Goal: Task Accomplishment & Management: Manage account settings

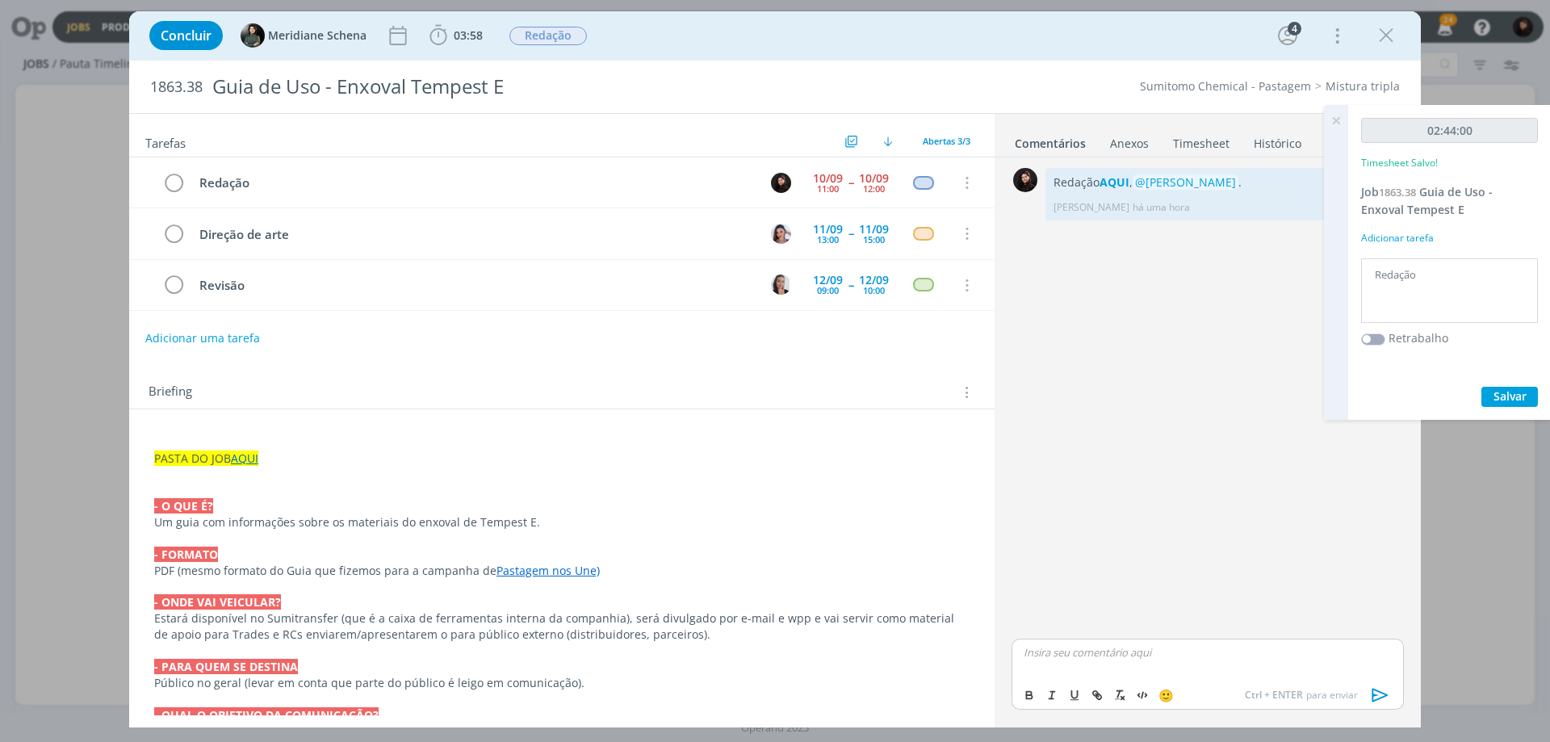
click at [1334, 115] on icon at bounding box center [1335, 120] width 29 height 31
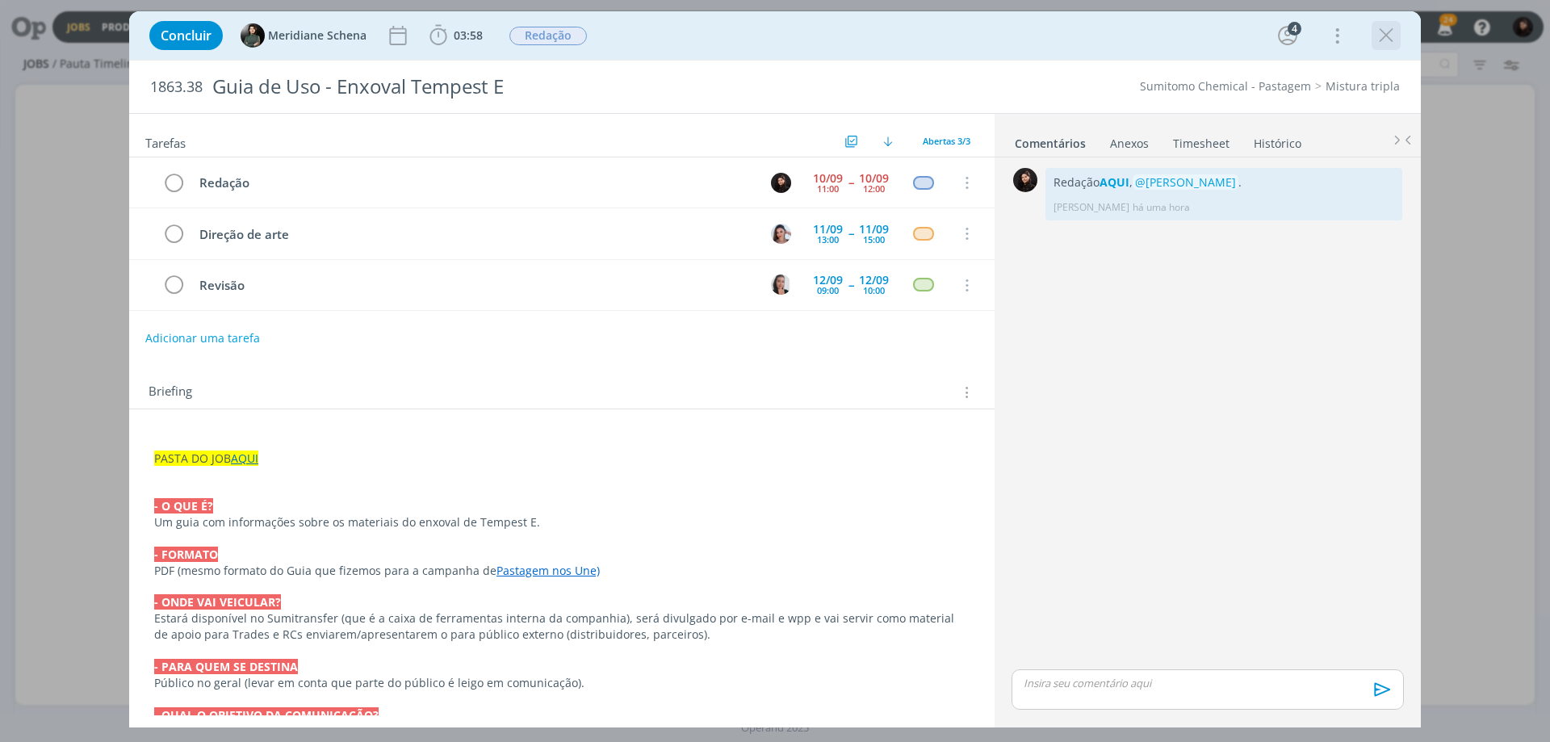
click at [1389, 40] on icon "dialog" at bounding box center [1386, 35] width 24 height 24
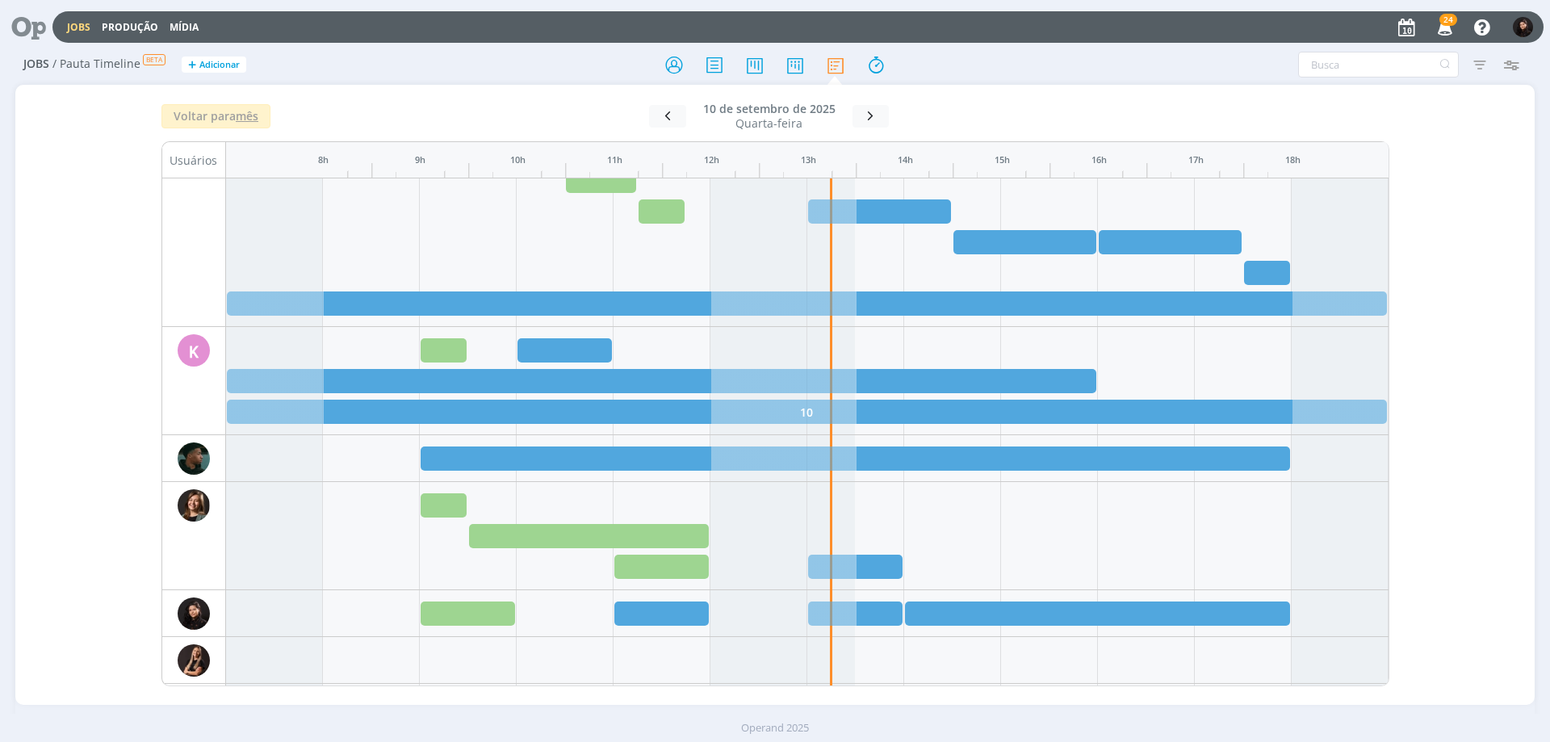
click at [34, 23] on icon at bounding box center [22, 26] width 33 height 31
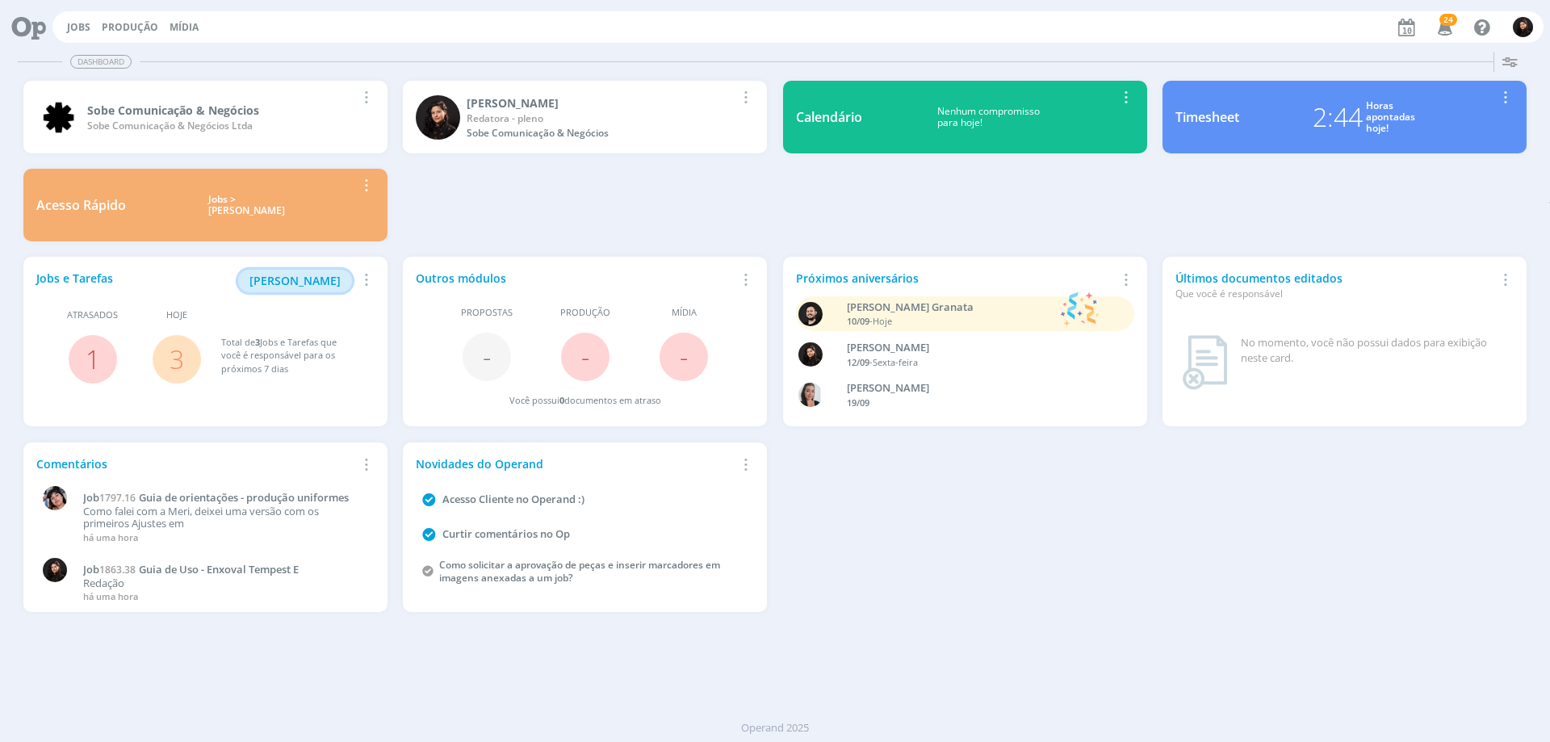
click at [292, 280] on span "[PERSON_NAME]" at bounding box center [294, 280] width 91 height 15
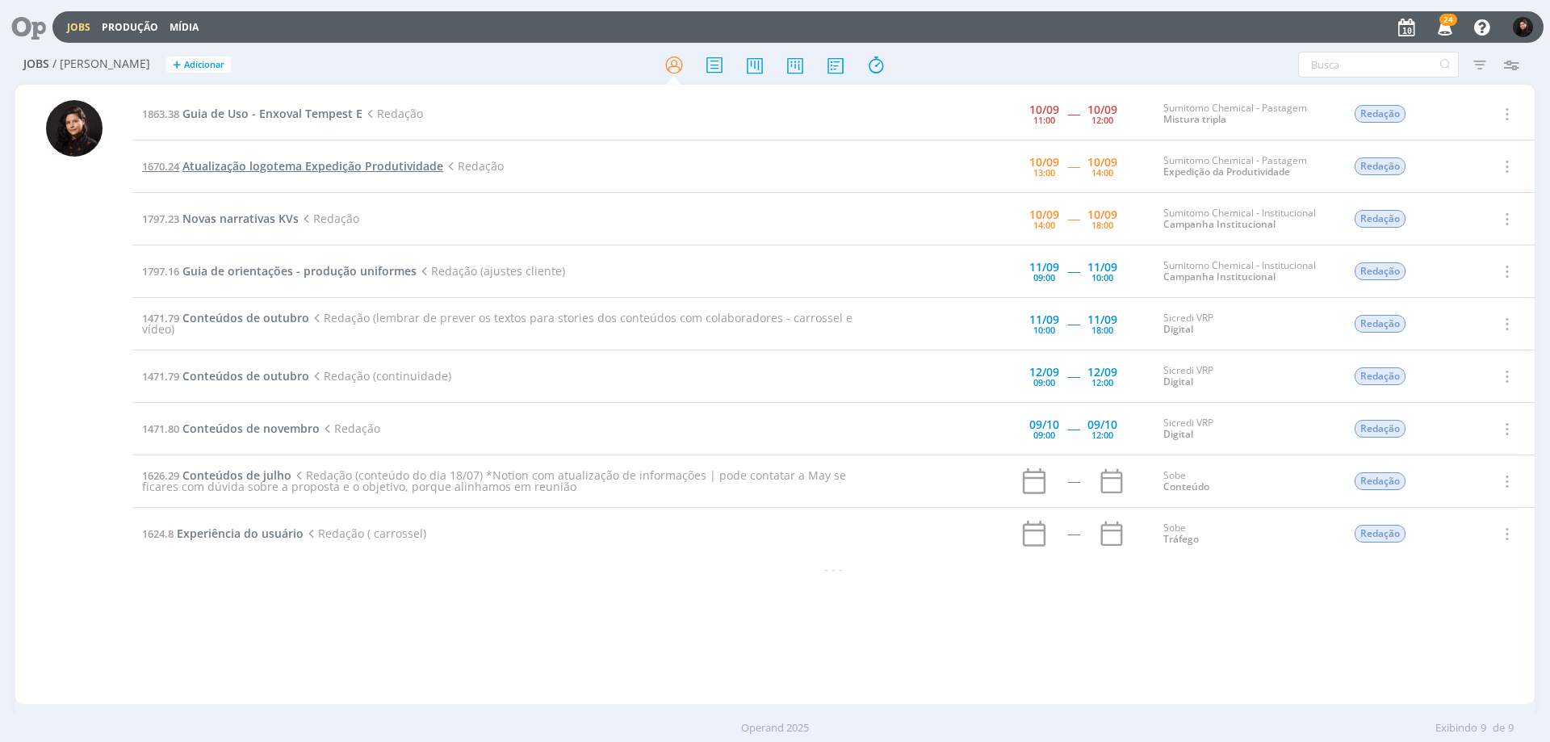
click at [244, 171] on span "Atualização logotema Expedição Produtividade" at bounding box center [312, 165] width 261 height 15
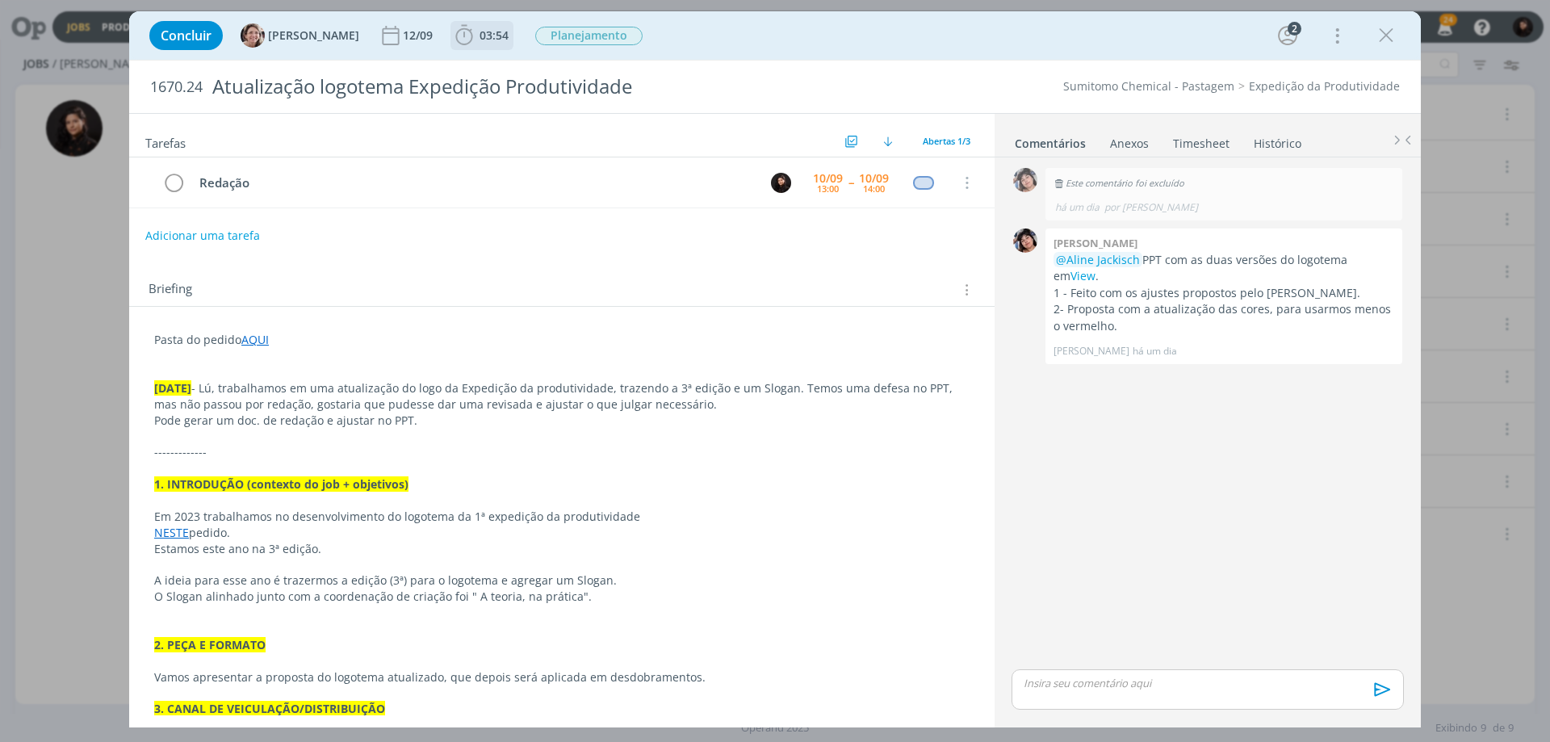
click at [488, 41] on span "03:54" at bounding box center [493, 34] width 29 height 15
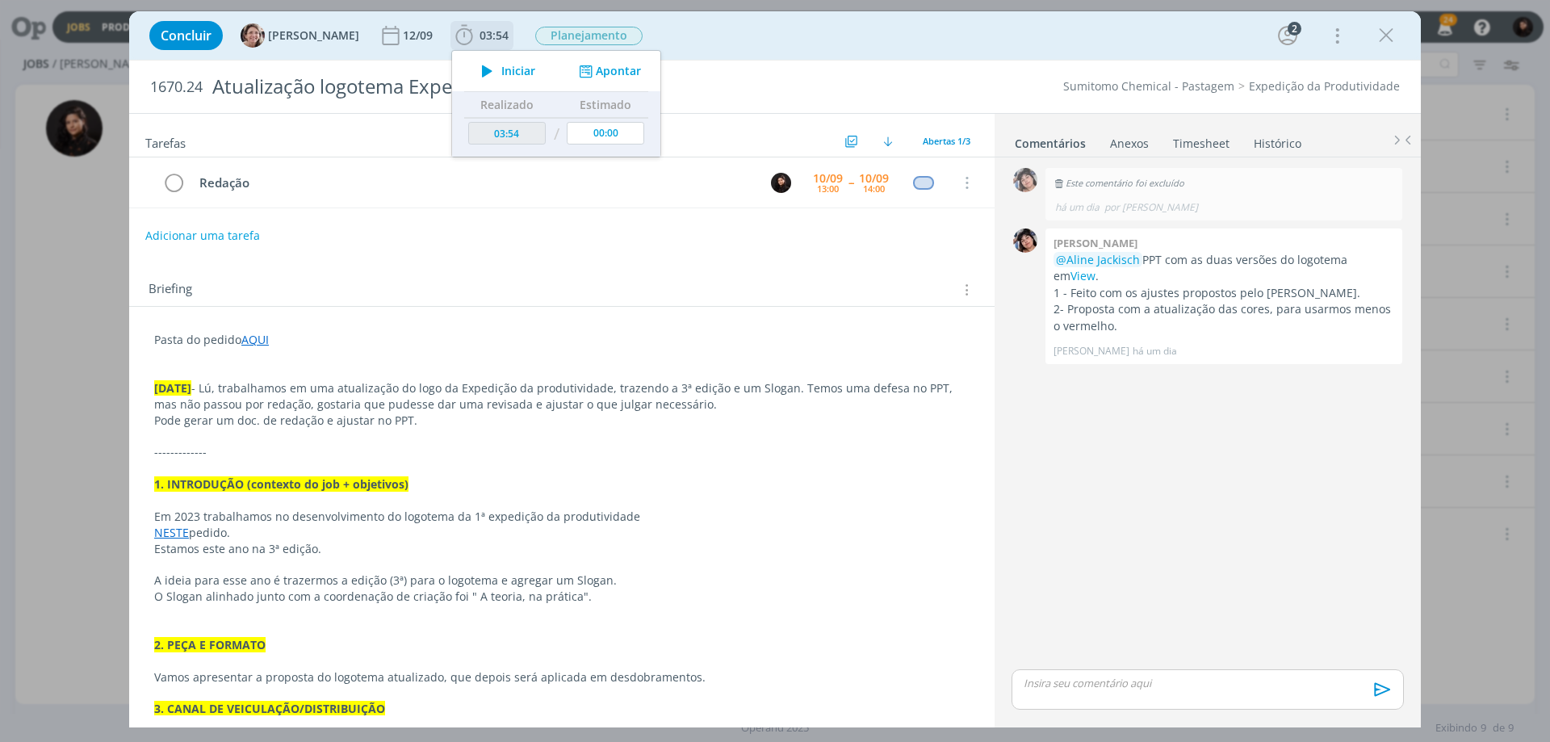
click at [501, 66] on span "Iniciar" at bounding box center [518, 70] width 34 height 11
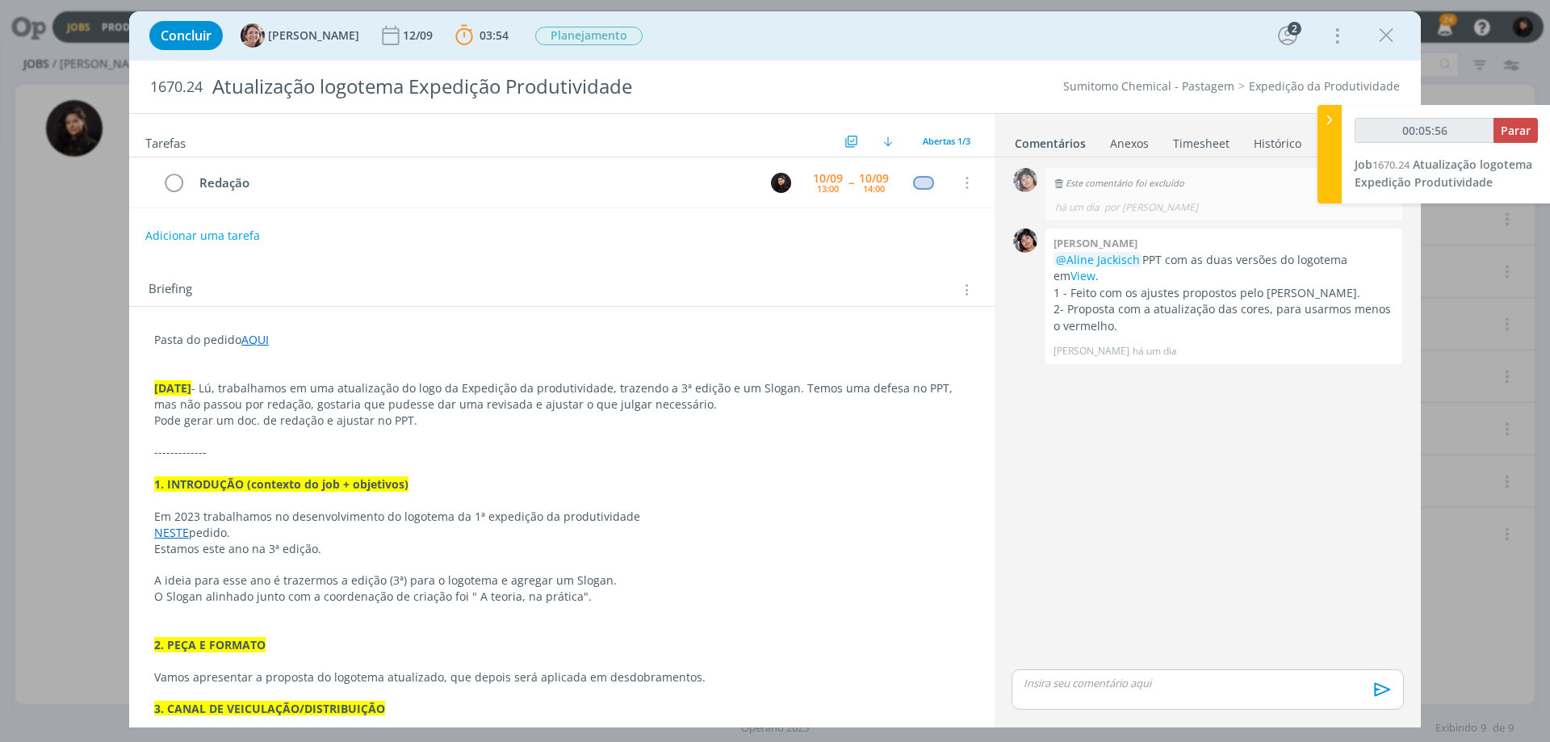
click at [777, 536] on p "NESTE pedido." at bounding box center [561, 533] width 815 height 16
click at [320, 370] on p "dialog" at bounding box center [561, 372] width 815 height 16
click at [258, 340] on link "AQUI" at bounding box center [254, 339] width 27 height 15
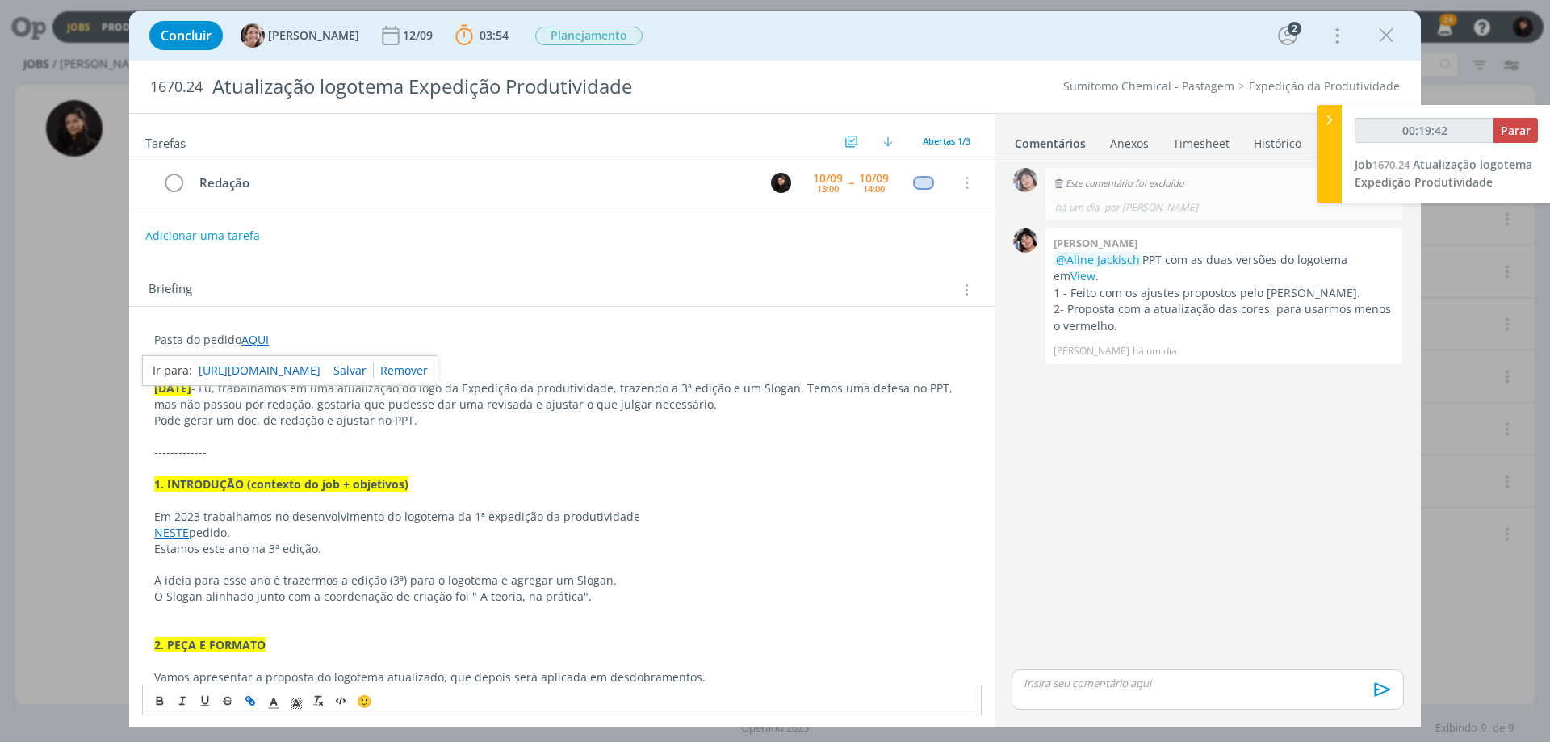
click at [288, 370] on link "[URL][DOMAIN_NAME]" at bounding box center [260, 370] width 122 height 21
click at [1095, 268] on link "View" at bounding box center [1082, 275] width 25 height 15
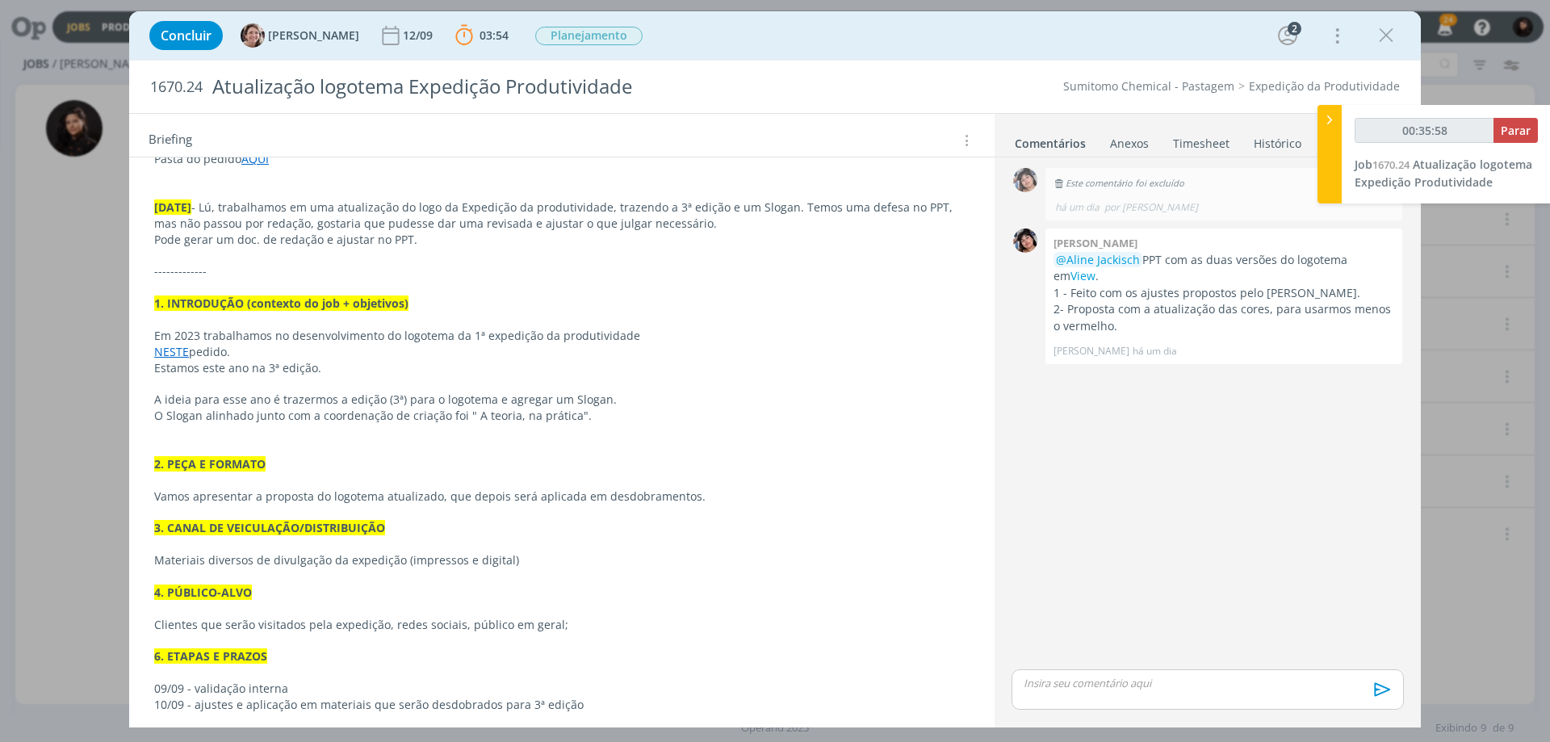
scroll to position [221, 0]
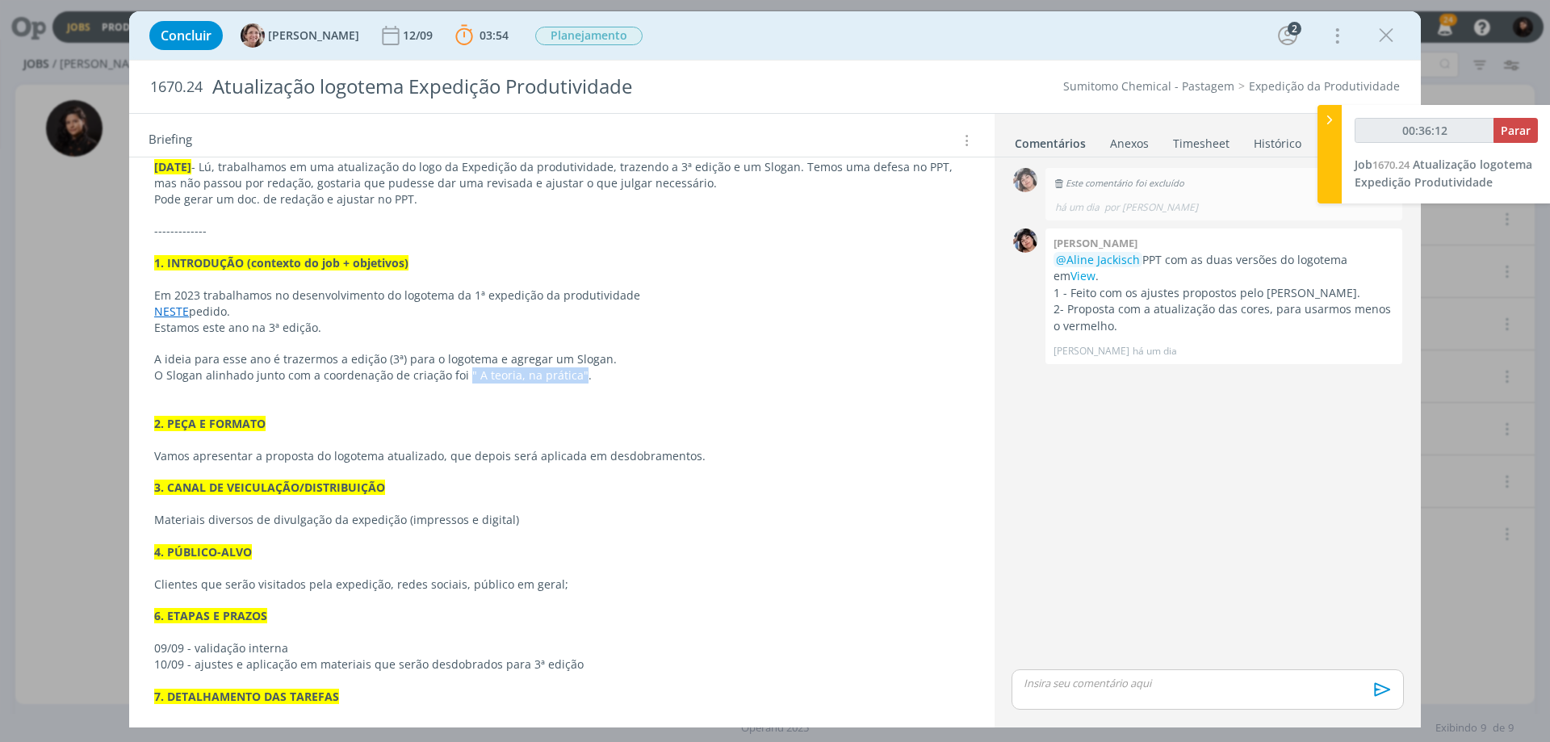
drag, startPoint x: 573, startPoint y: 376, endPoint x: 463, endPoint y: 376, distance: 109.8
click at [463, 376] on p "O Slogan alinhado junto com a coordenação de criação foi " A teoria, na prática…" at bounding box center [561, 375] width 815 height 16
type input "00:38:37"
click at [1324, 123] on icon at bounding box center [1329, 119] width 16 height 17
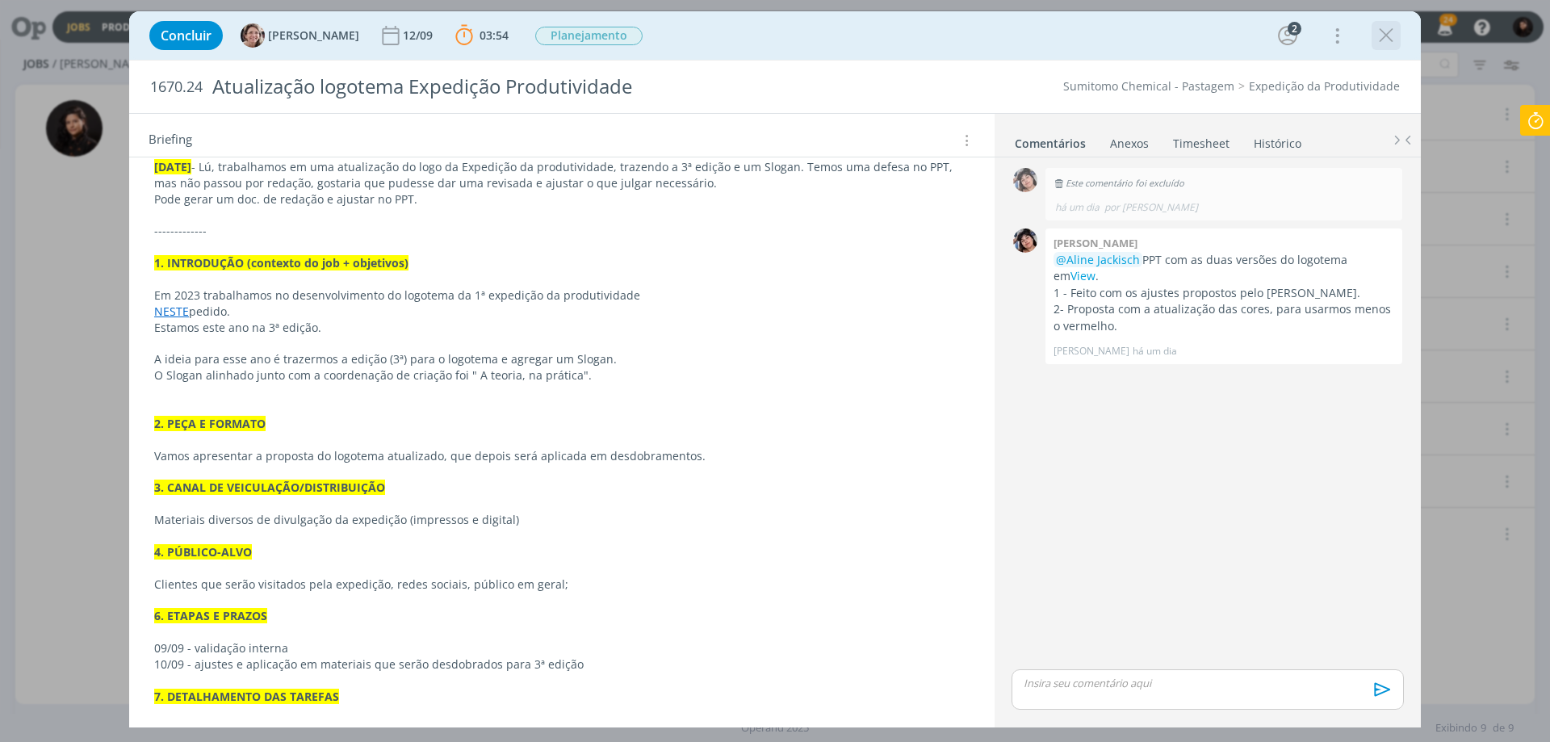
click at [1381, 43] on icon "dialog" at bounding box center [1386, 35] width 24 height 24
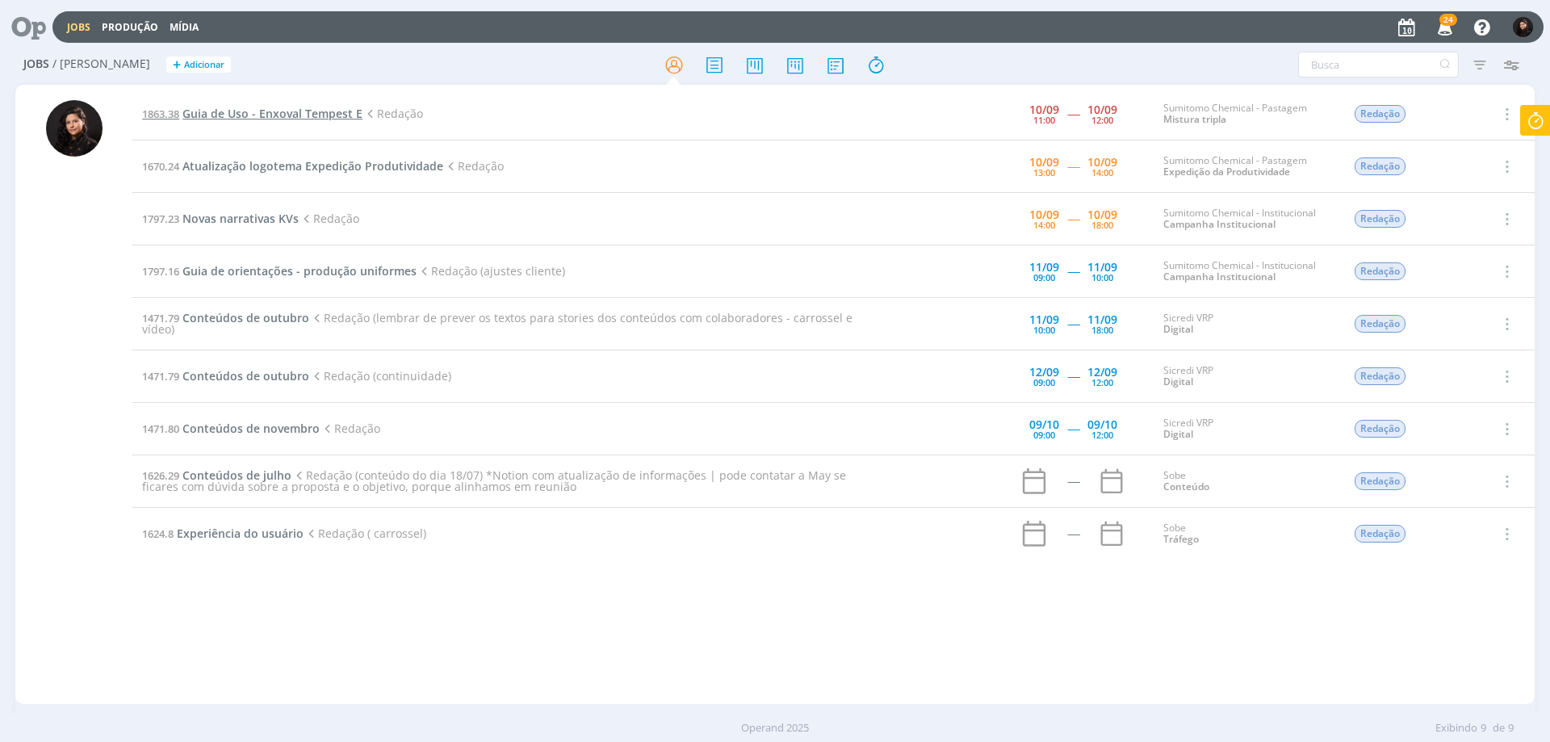
click at [313, 116] on span "Guia de Uso - Enxoval Tempest E" at bounding box center [272, 113] width 180 height 15
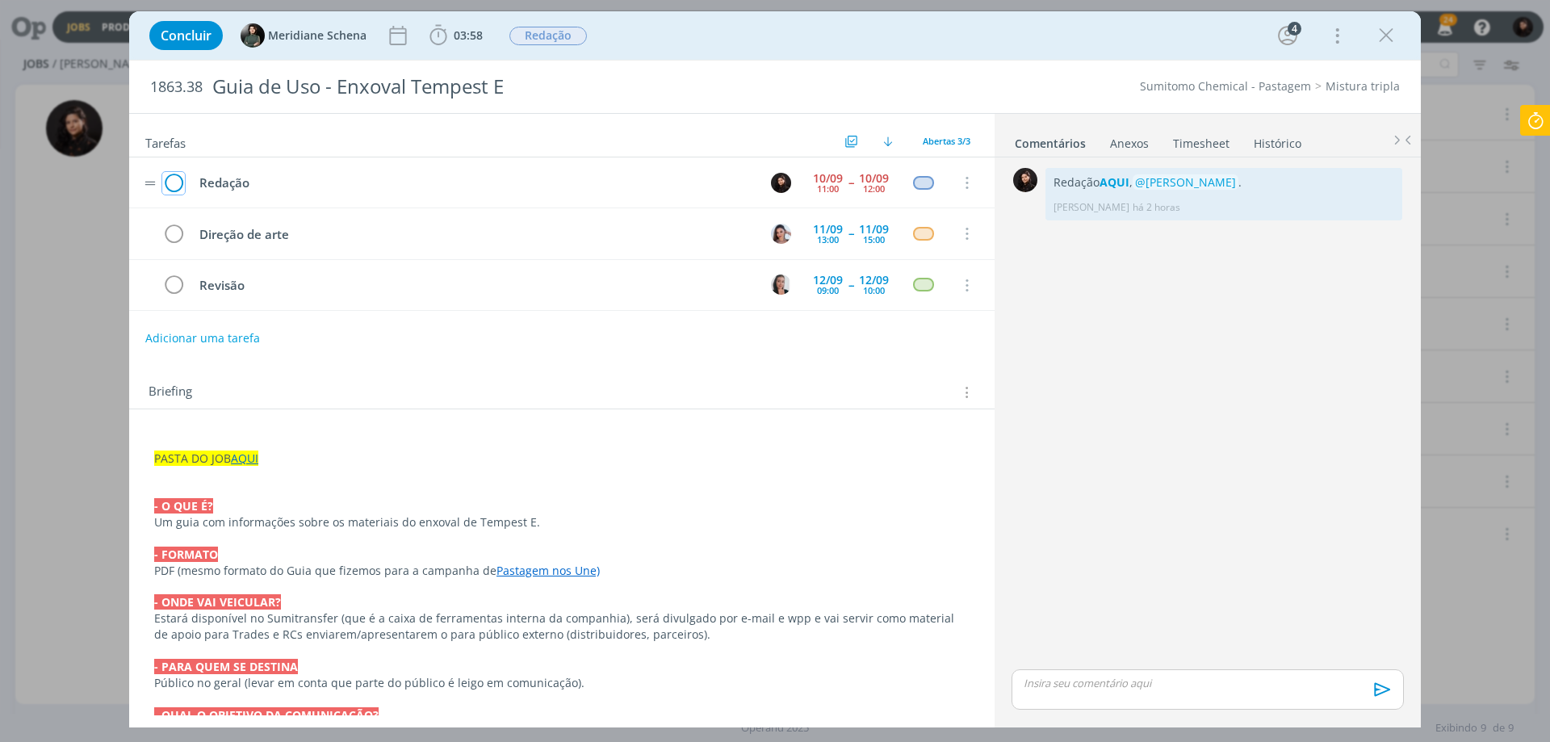
drag, startPoint x: 171, startPoint y: 184, endPoint x: 181, endPoint y: 180, distance: 10.5
click at [170, 184] on icon "dialog" at bounding box center [173, 183] width 23 height 24
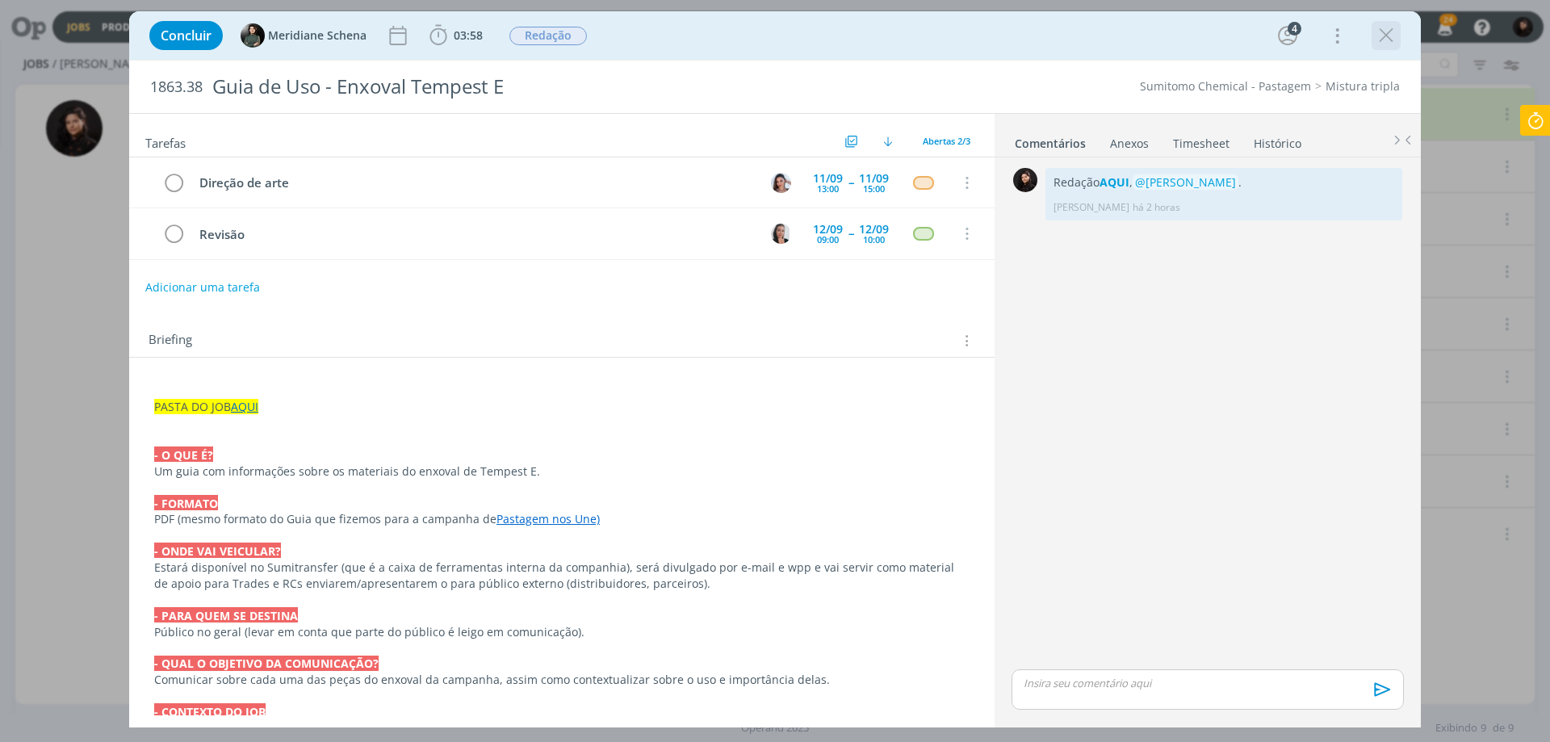
click at [1387, 31] on icon "dialog" at bounding box center [1386, 35] width 24 height 24
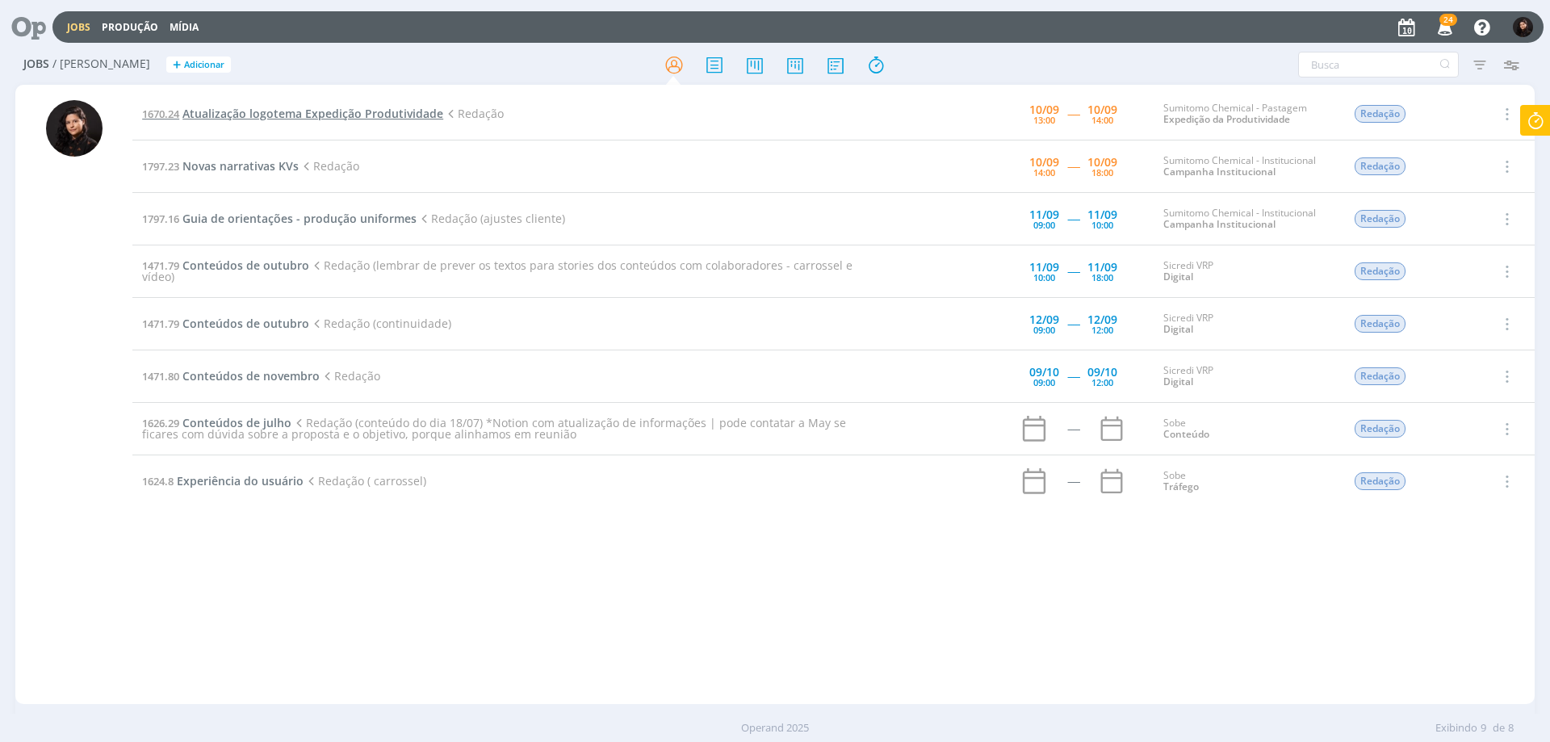
click at [232, 119] on span "Atualização logotema Expedição Produtividade" at bounding box center [312, 113] width 261 height 15
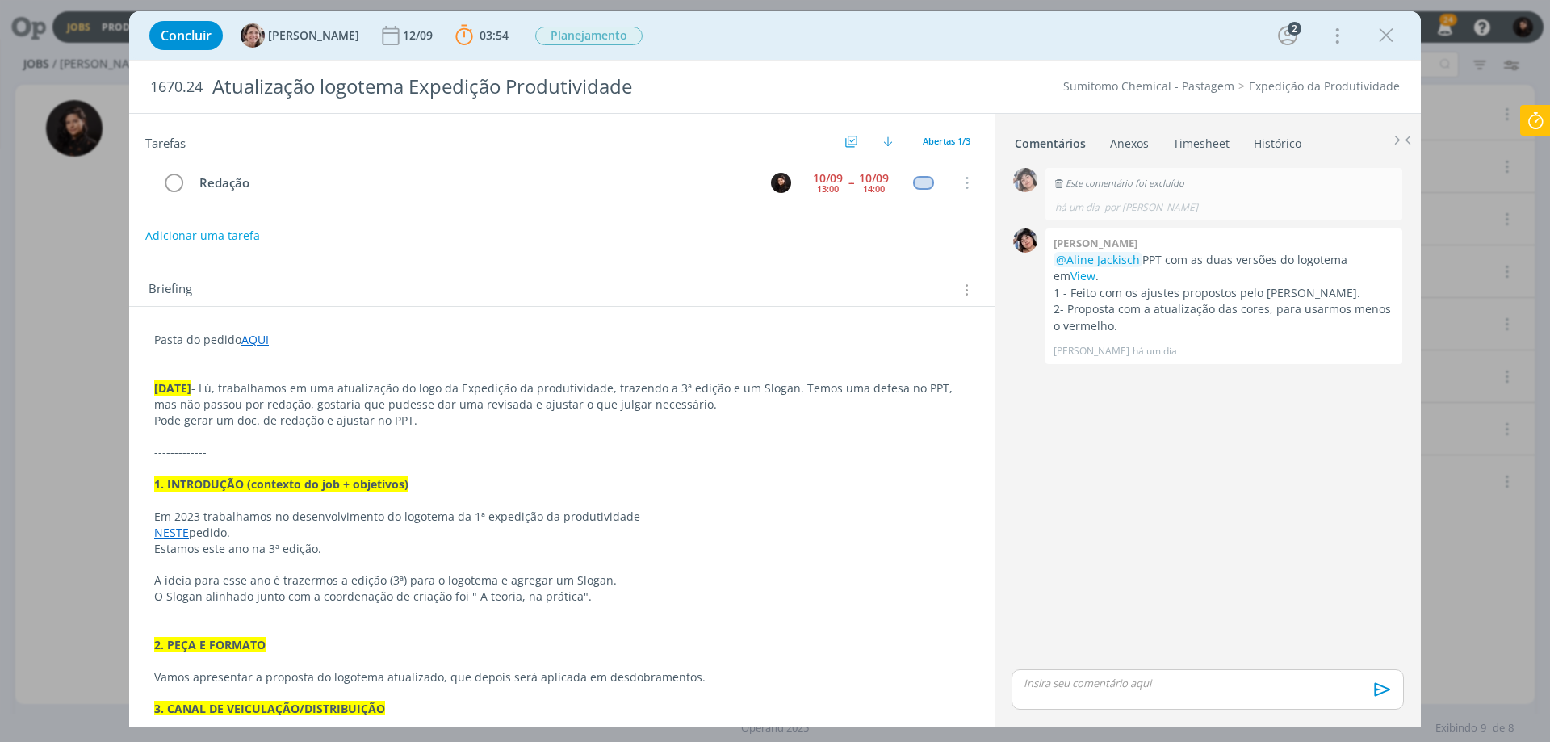
drag, startPoint x: 1068, startPoint y: 684, endPoint x: 1076, endPoint y: 692, distance: 11.4
click at [1076, 692] on div "dialog" at bounding box center [1207, 689] width 392 height 40
click at [1370, 652] on p "PPT revisado AQUI, ﻿ @ [PERSON_NAME] ﻿ e ﻿ @ [PERSON_NAME] ﻿ . Eu tenho uns pon…" at bounding box center [1207, 658] width 366 height 30
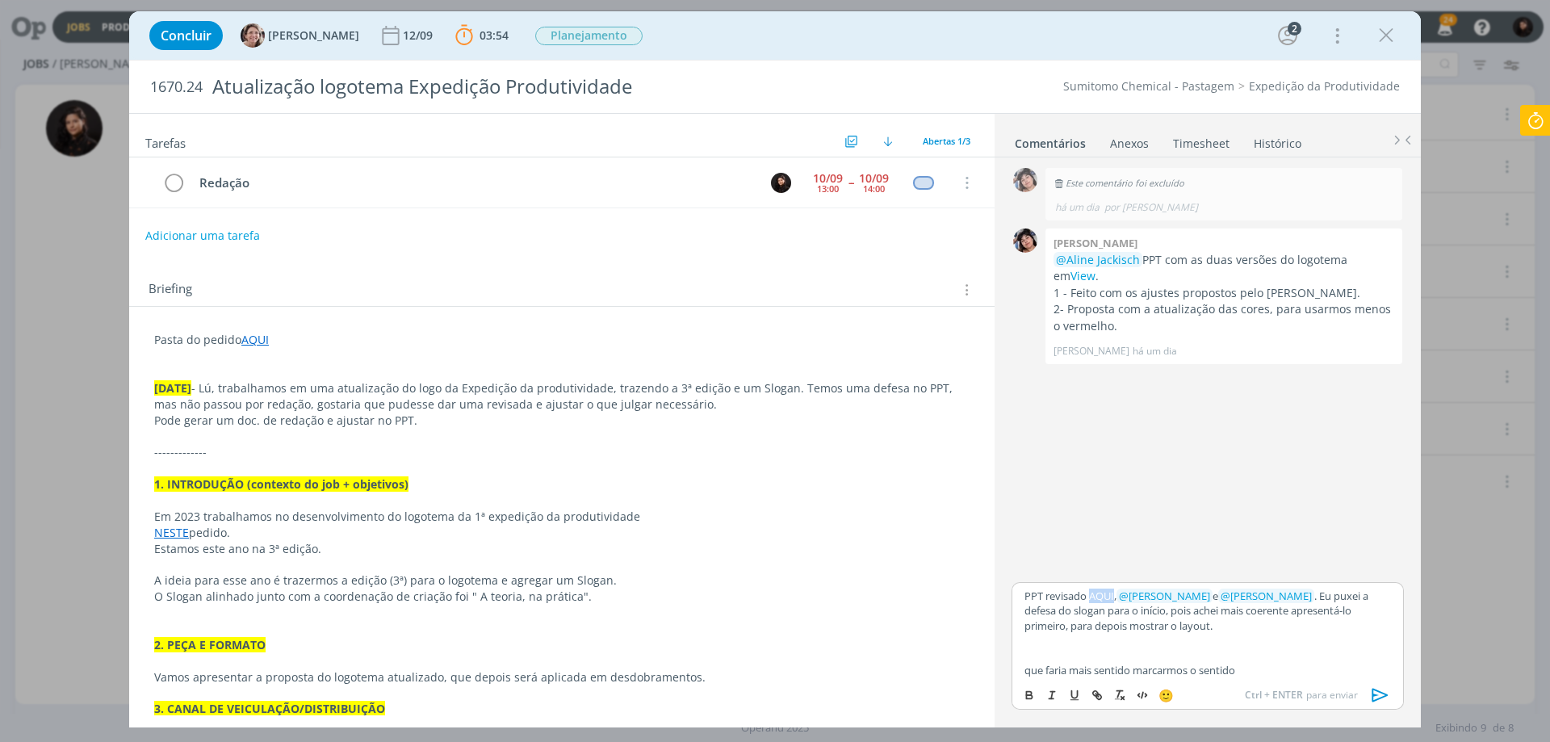
drag, startPoint x: 1091, startPoint y: 594, endPoint x: 1115, endPoint y: 595, distance: 23.4
click at [1115, 595] on p "PPT revisado AQUI, ﻿ @ [PERSON_NAME] ﻿ e ﻿ @ [PERSON_NAME] ﻿ . Eu puxei a defes…" at bounding box center [1207, 610] width 366 height 44
click at [1026, 696] on icon "dialog" at bounding box center [1029, 696] width 6 height 3
click at [1100, 688] on icon "dialog" at bounding box center [1096, 694] width 13 height 13
paste input "[URL][DOMAIN_NAME]"
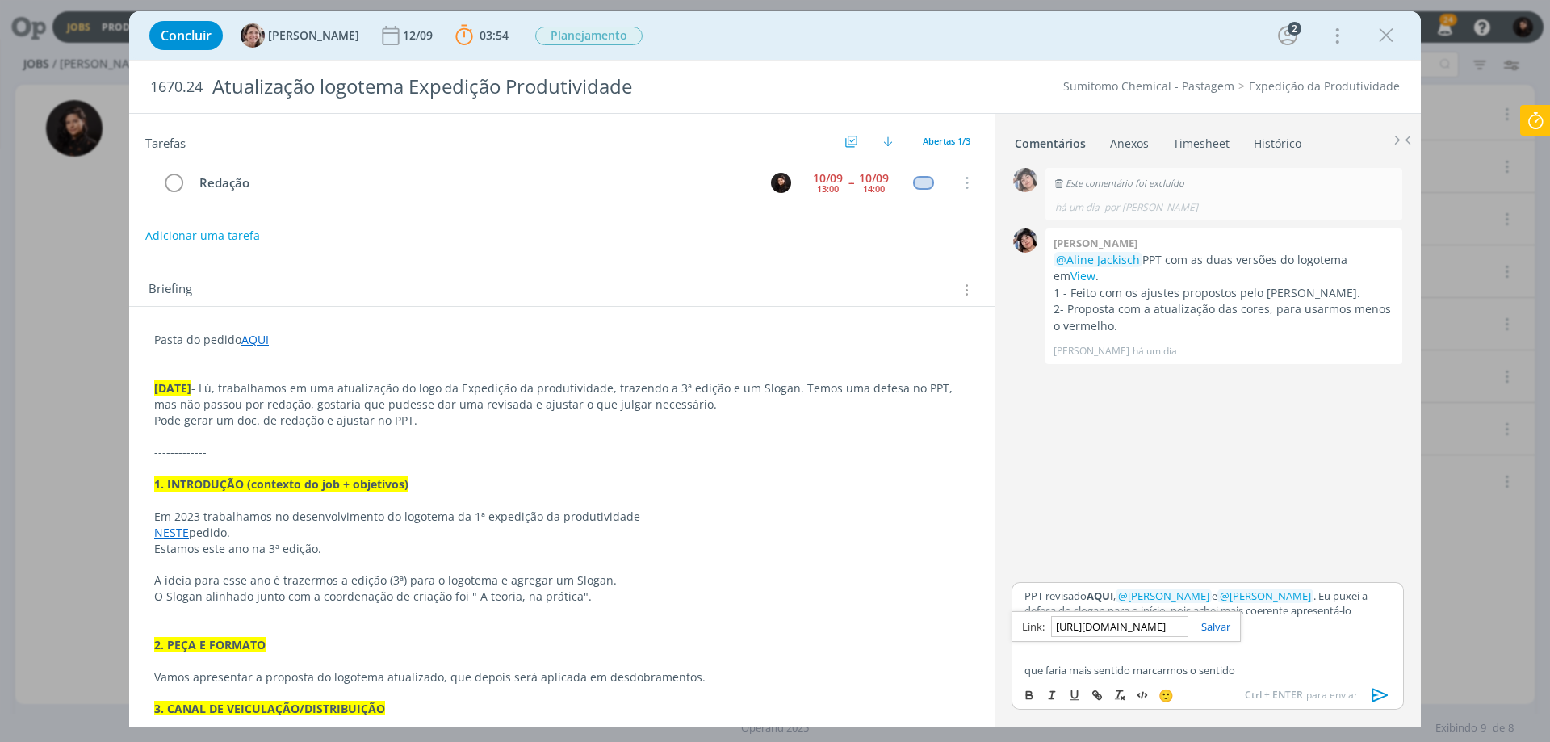
scroll to position [0, 429]
type input "[URL][DOMAIN_NAME]"
click at [1225, 621] on link "dialog" at bounding box center [1209, 626] width 42 height 15
click at [1240, 634] on p "dialog" at bounding box center [1207, 640] width 366 height 15
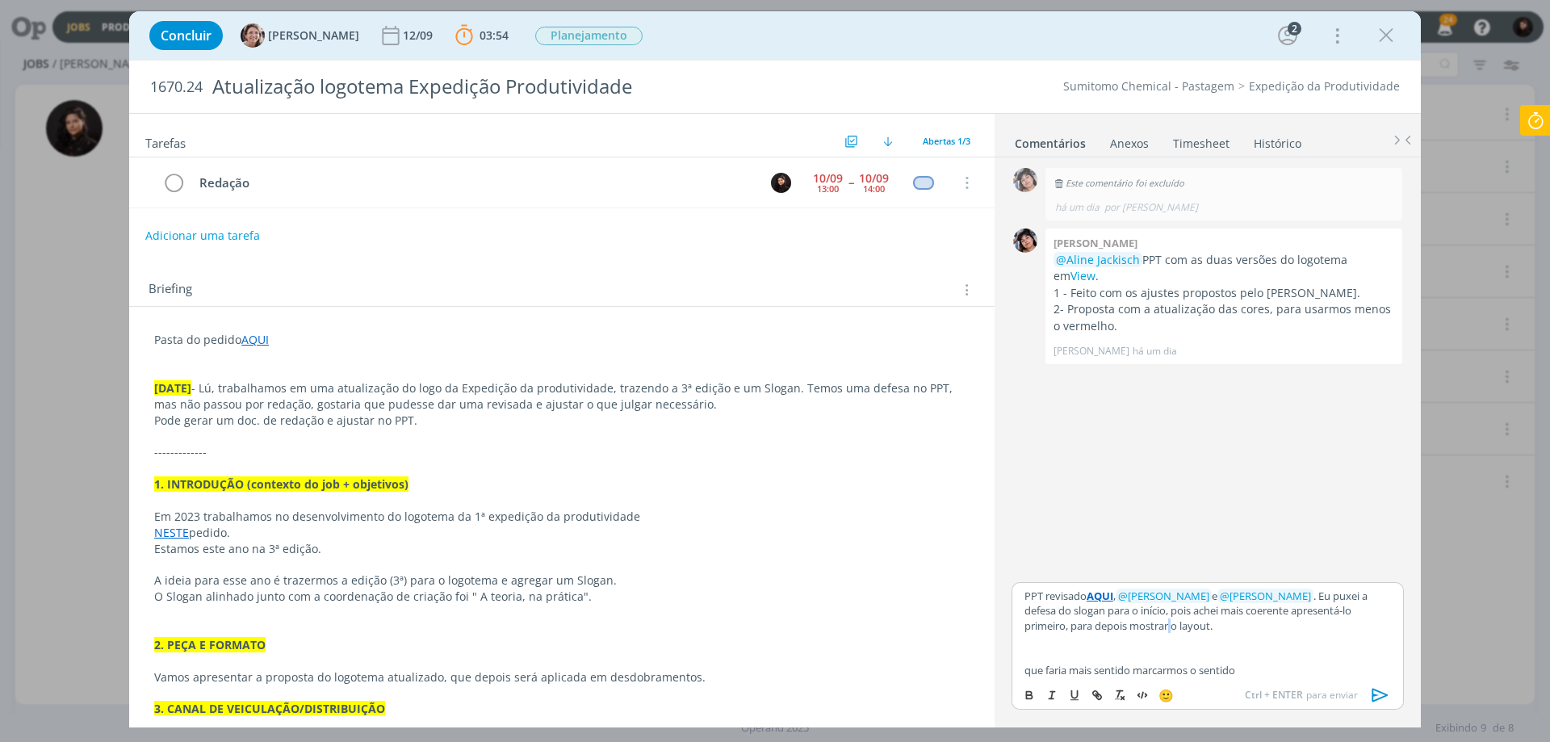
click at [1215, 629] on p "PPT revisado AQUI , ﻿ @ [PERSON_NAME] ﻿ e ﻿ @ [PERSON_NAME] ﻿ . Eu puxei a defe…" at bounding box center [1207, 610] width 366 height 44
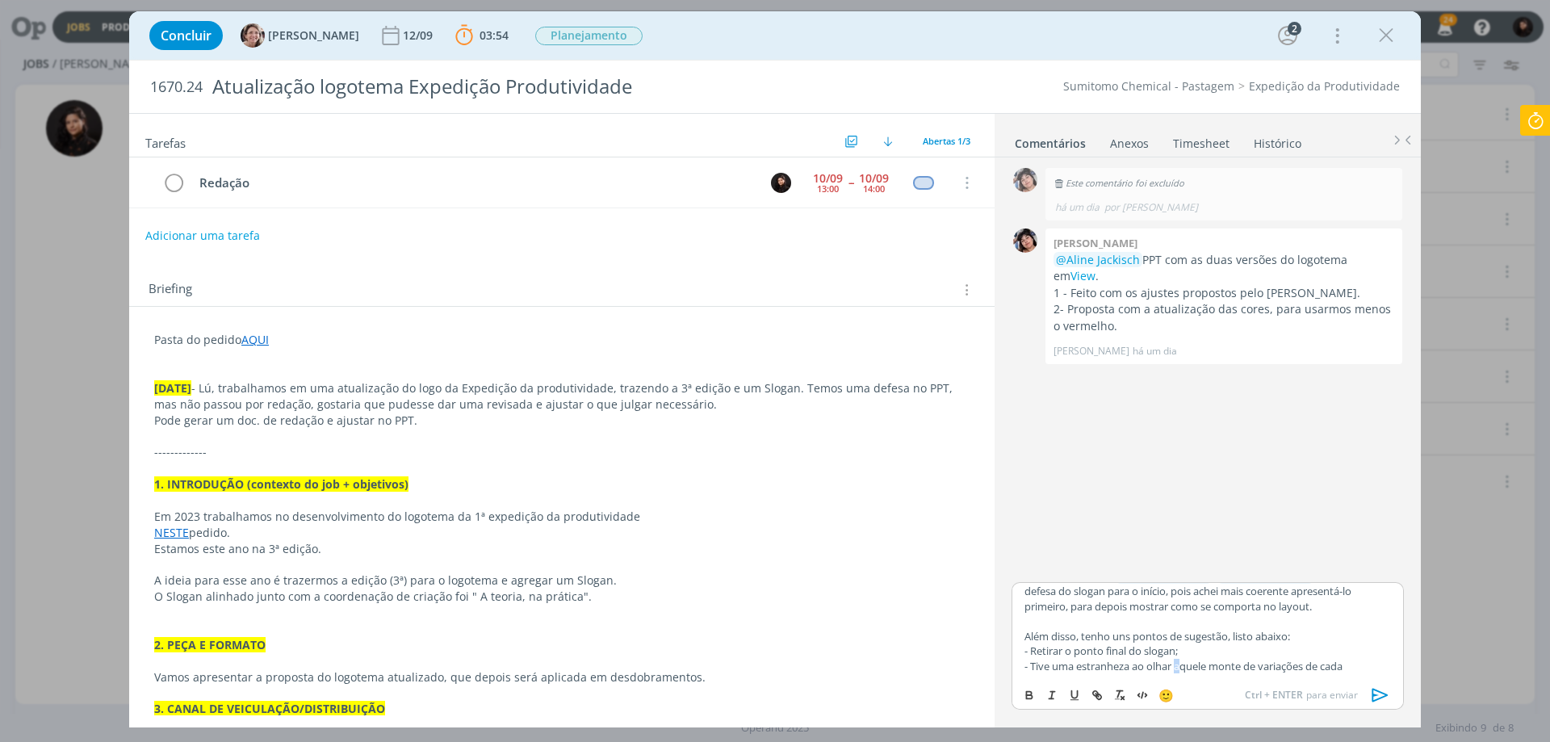
drag, startPoint x: 1179, startPoint y: 669, endPoint x: 1372, endPoint y: 665, distance: 192.9
click at [1372, 665] on p "- Tive uma estranheza ao olhar aquele monte de variações de cada" at bounding box center [1207, 666] width 366 height 15
click at [1356, 620] on p "- Em alguns modelos, acho esquisito o alinhamento do slogan, pois na esquerda, …" at bounding box center [1207, 619] width 366 height 30
click at [1358, 609] on p "- Em alguns modelos, acho esquisito o alinhamento do slogan, pois na esquerda, …" at bounding box center [1207, 619] width 366 height 30
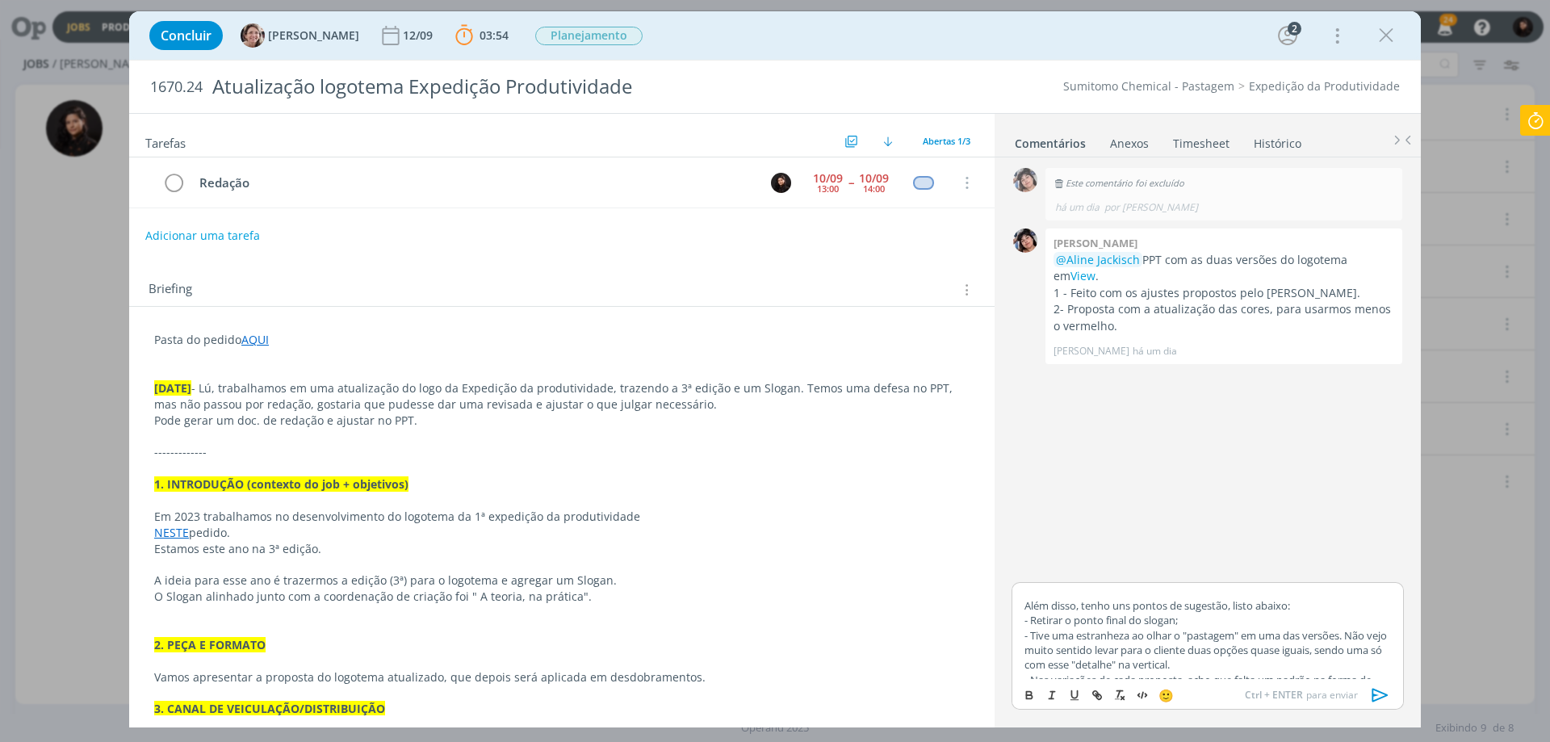
scroll to position [5, 0]
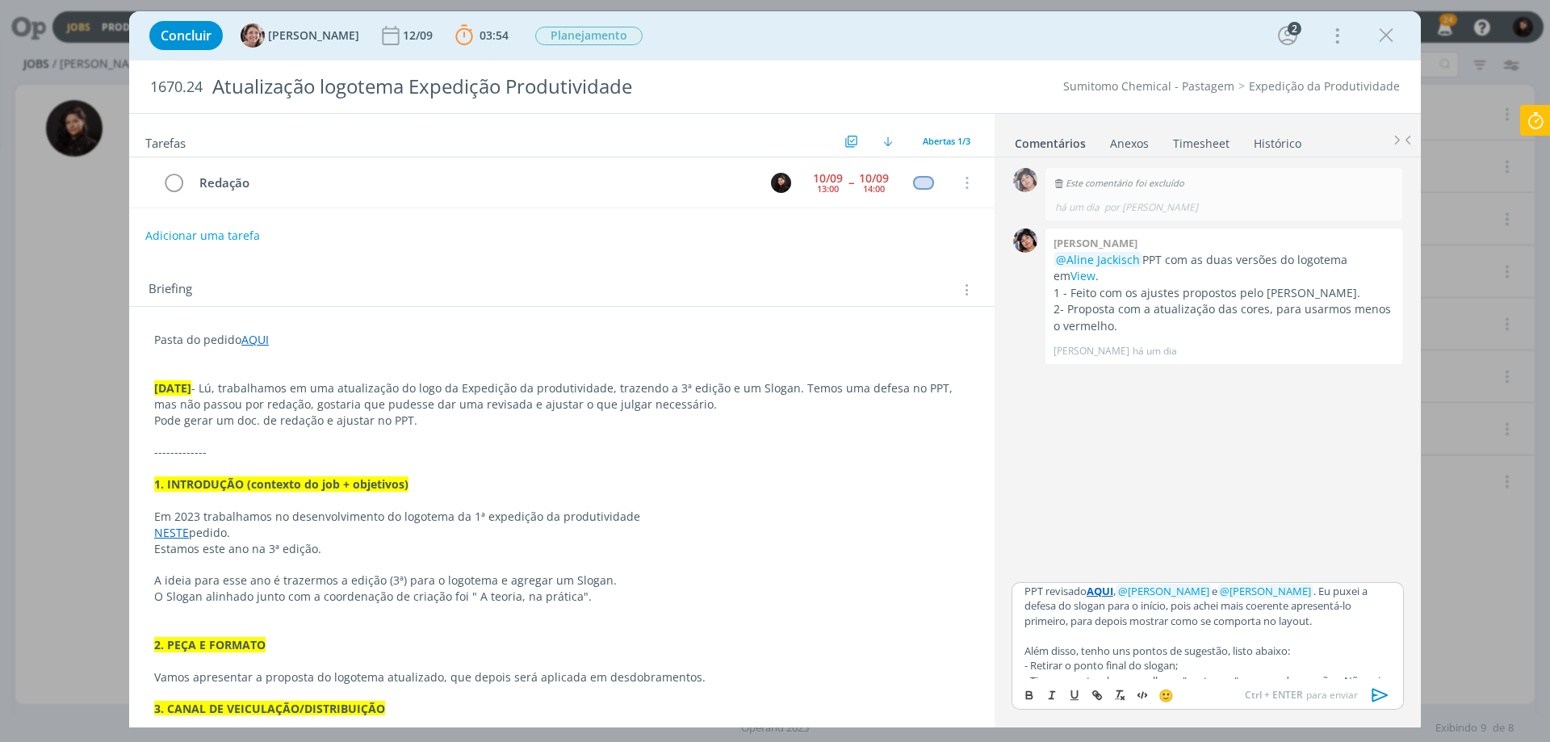
click at [1232, 653] on p "Além disso, tenho uns pontos de sugestão, listo abaixo:" at bounding box center [1207, 650] width 366 height 15
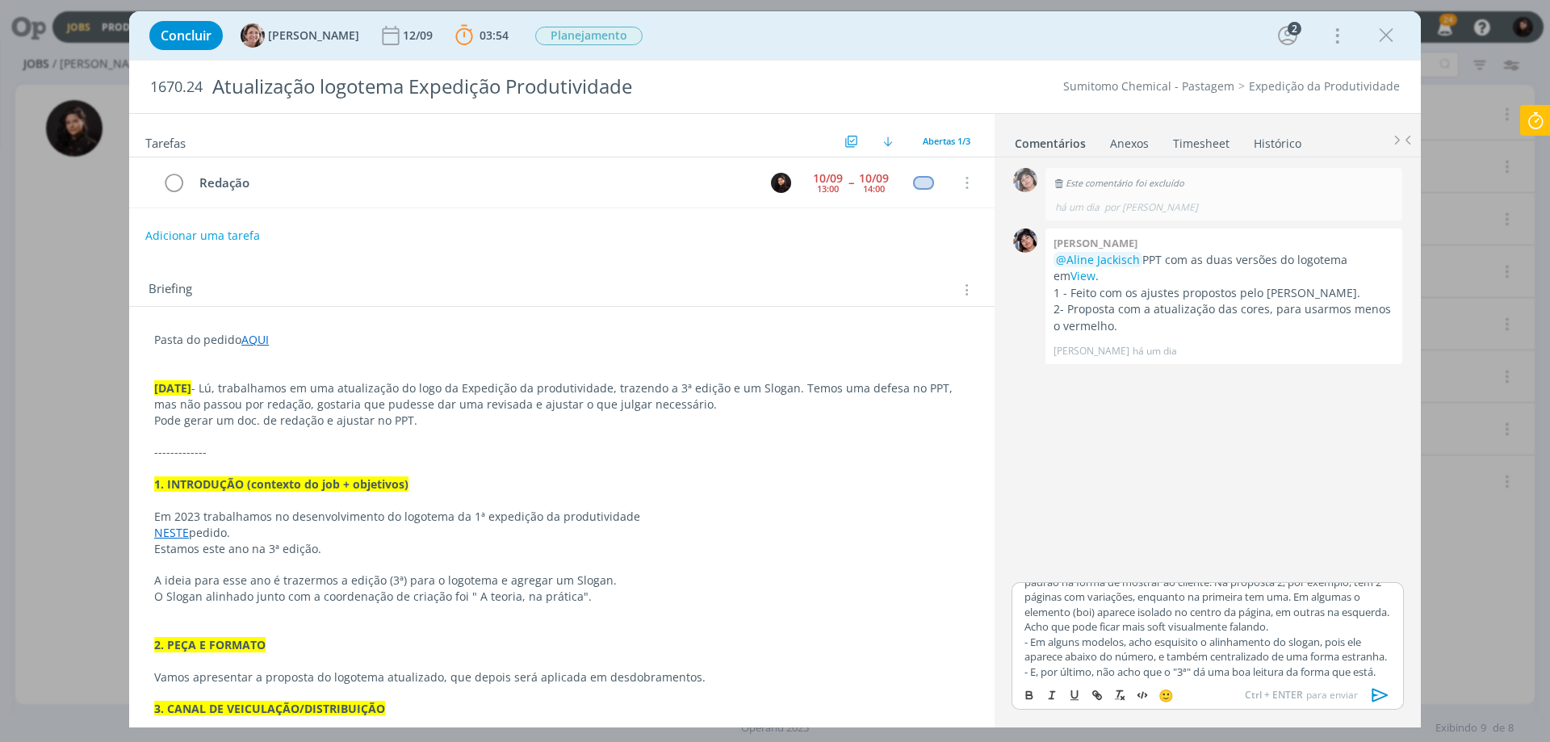
click at [1191, 627] on p "- Na apresentação das variações de cada proposta, acho que falta um padrão na f…" at bounding box center [1207, 596] width 366 height 74
click at [1186, 599] on p "- Em alguns modelos, acho esquisito o alinhamento do slogan, pois ele aparece a…" at bounding box center [1207, 584] width 366 height 30
click at [1165, 670] on p "- E, por último, não acho que o "3ª" dá uma boa leitura da forma que está. Sei …" at bounding box center [1207, 636] width 366 height 74
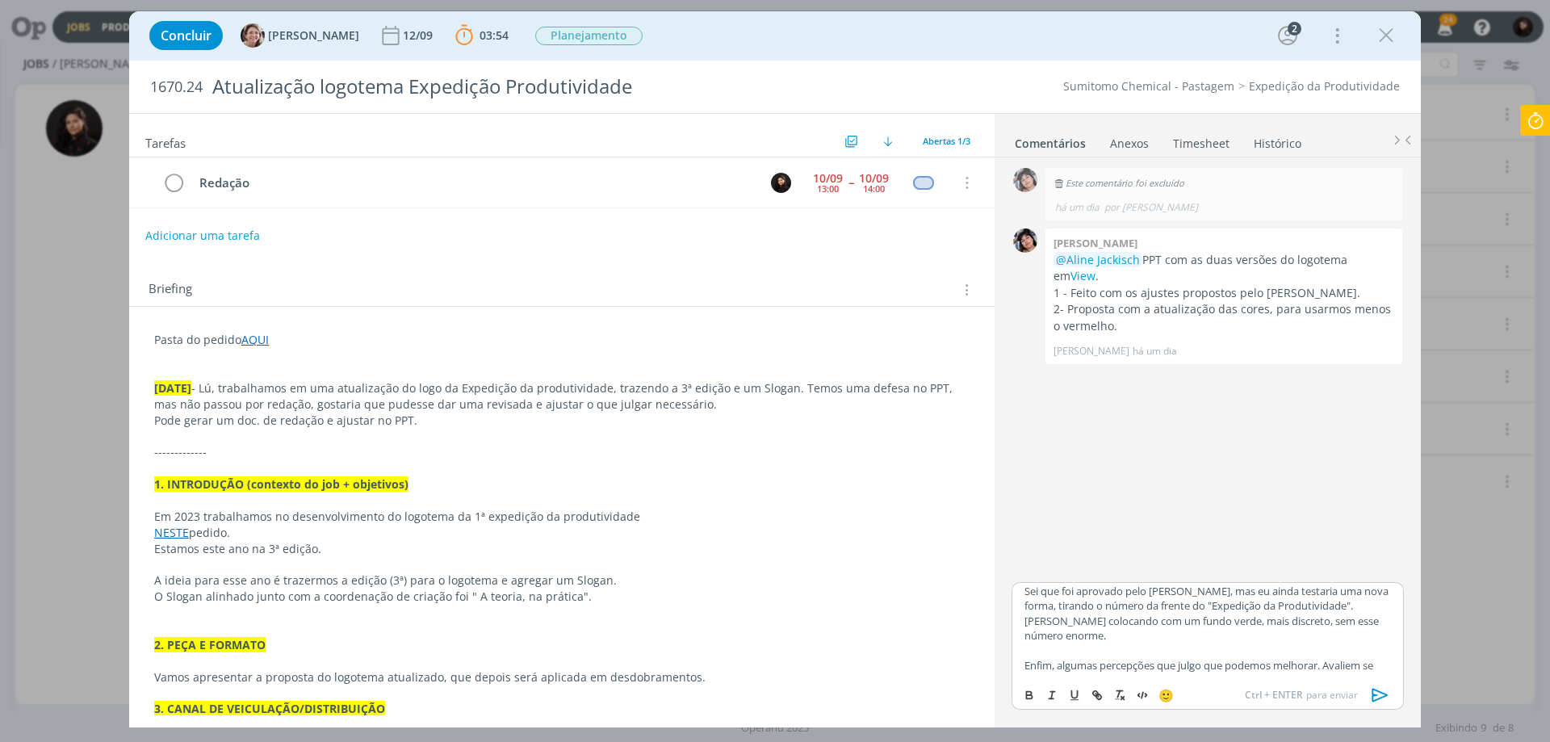
scroll to position [312, 0]
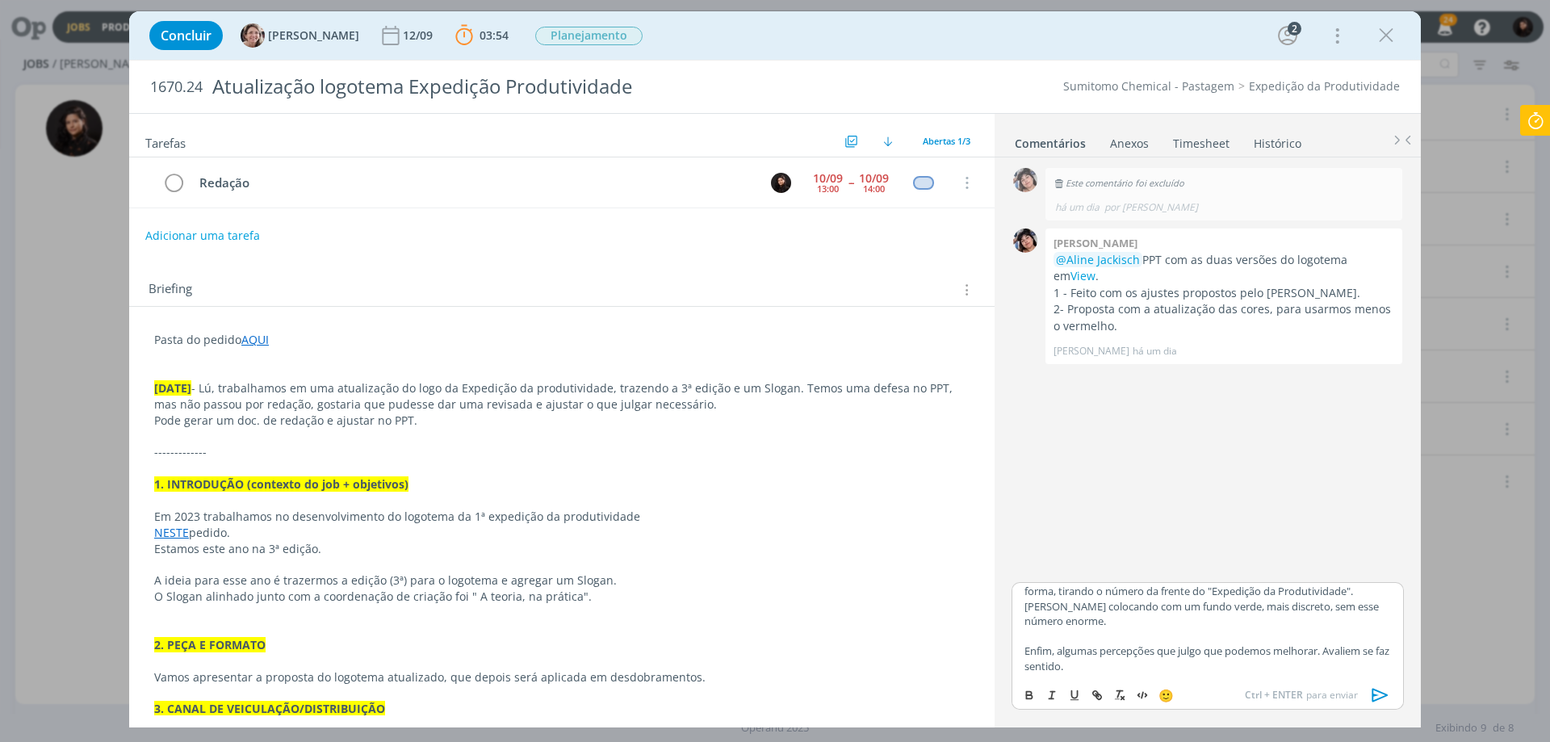
click at [1166, 696] on span "🙂" at bounding box center [1165, 695] width 15 height 16
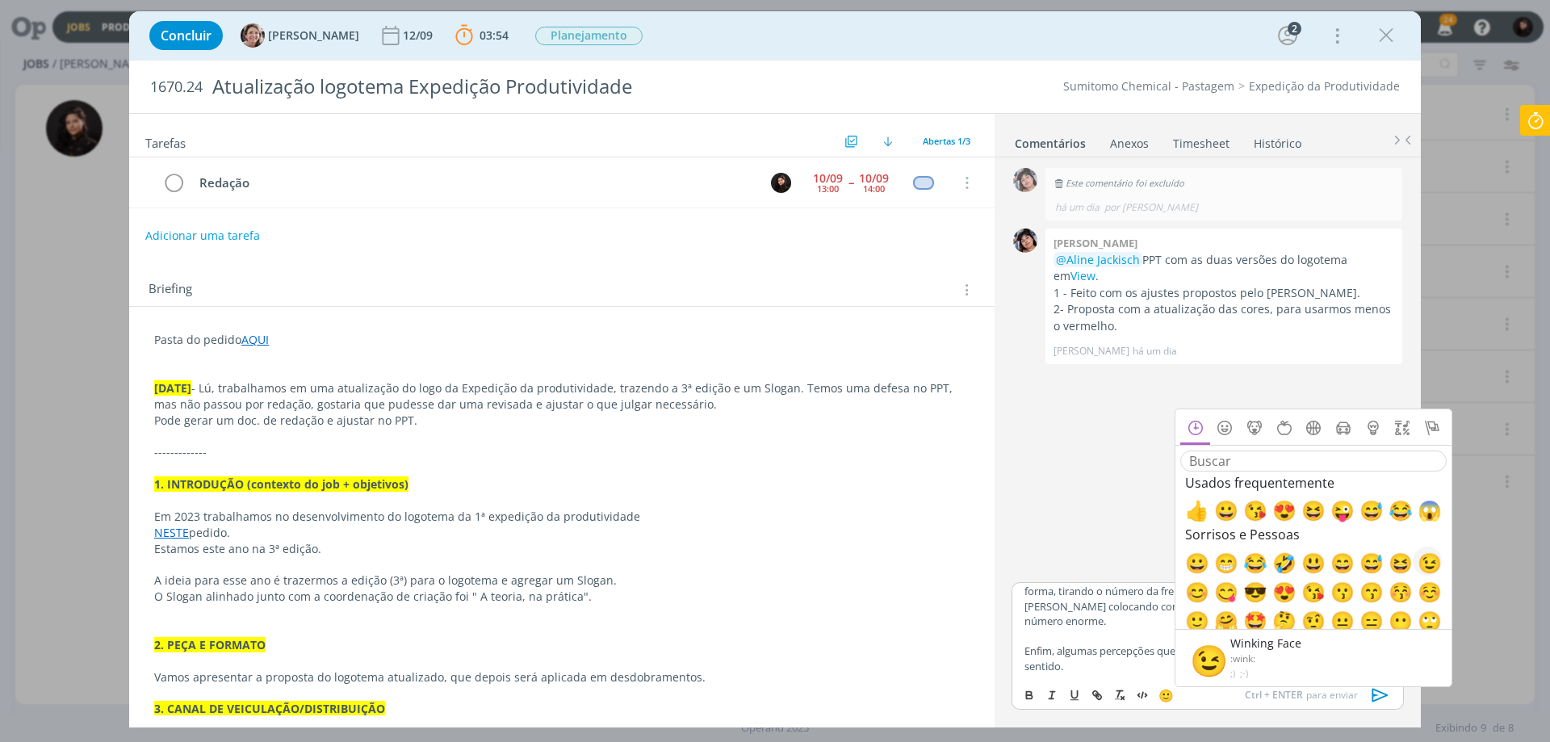
click at [1432, 565] on span "😉" at bounding box center [1426, 560] width 19 height 19
click at [1384, 692] on icon "dialog" at bounding box center [1380, 695] width 24 height 24
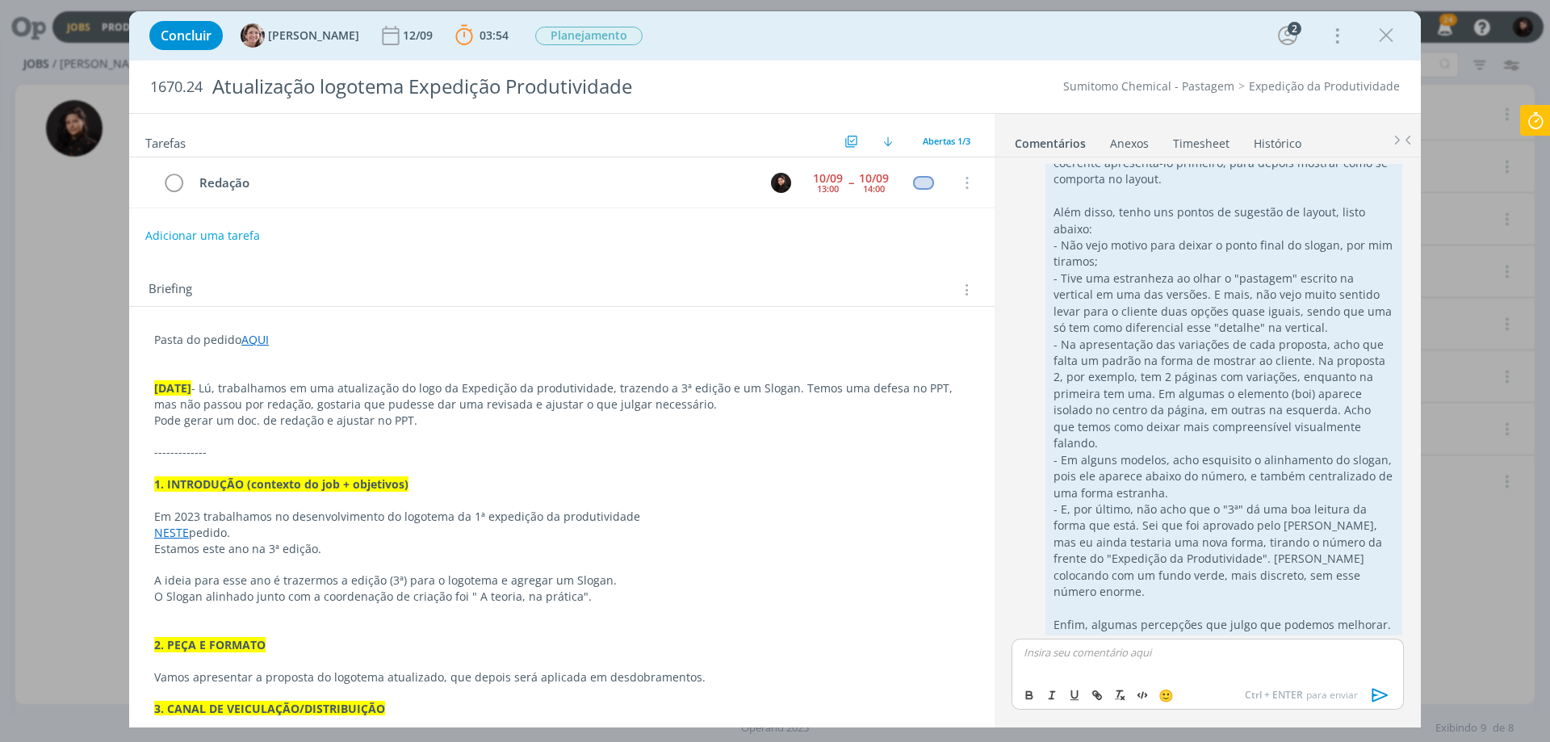
scroll to position [271, 0]
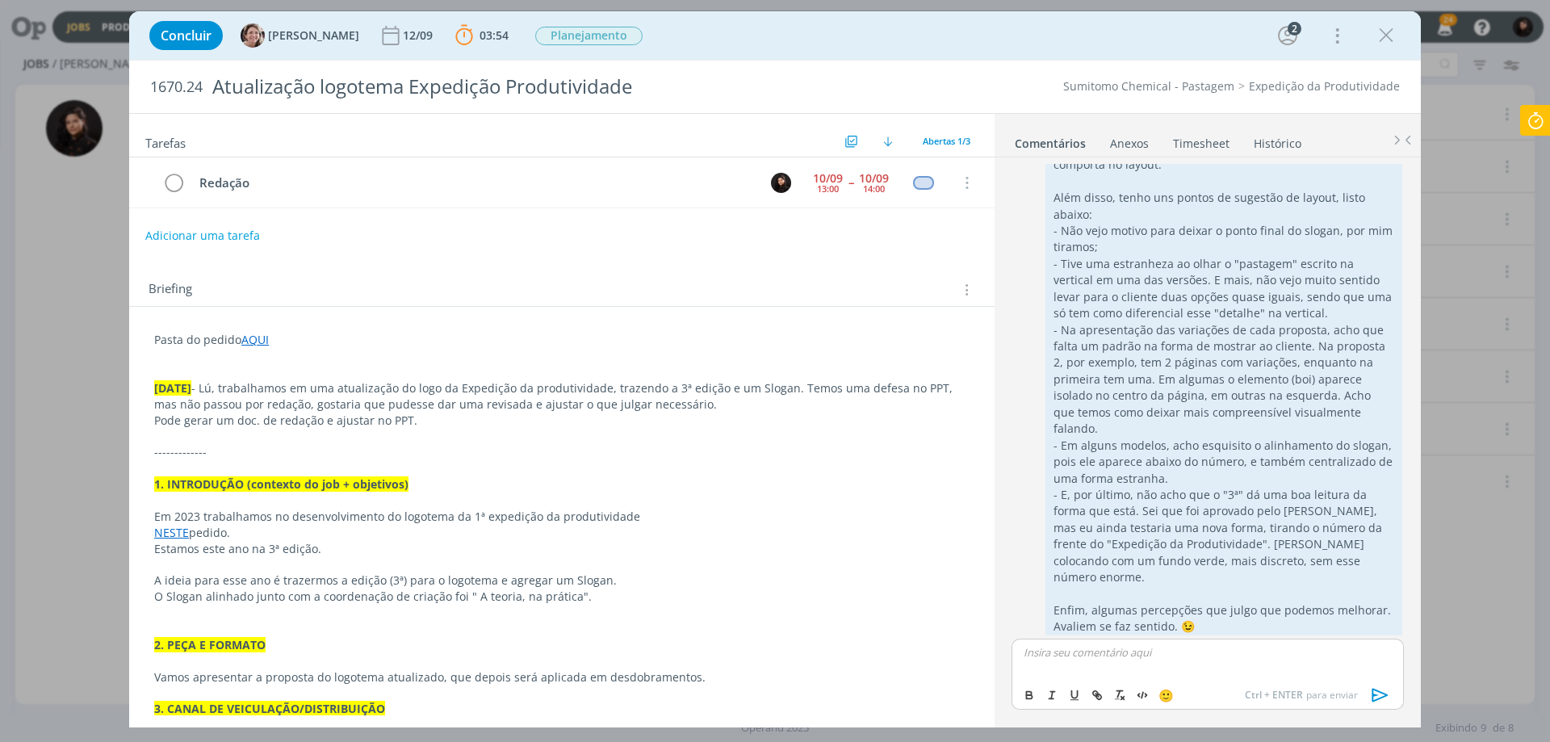
click at [1536, 120] on icon at bounding box center [1534, 120] width 29 height 31
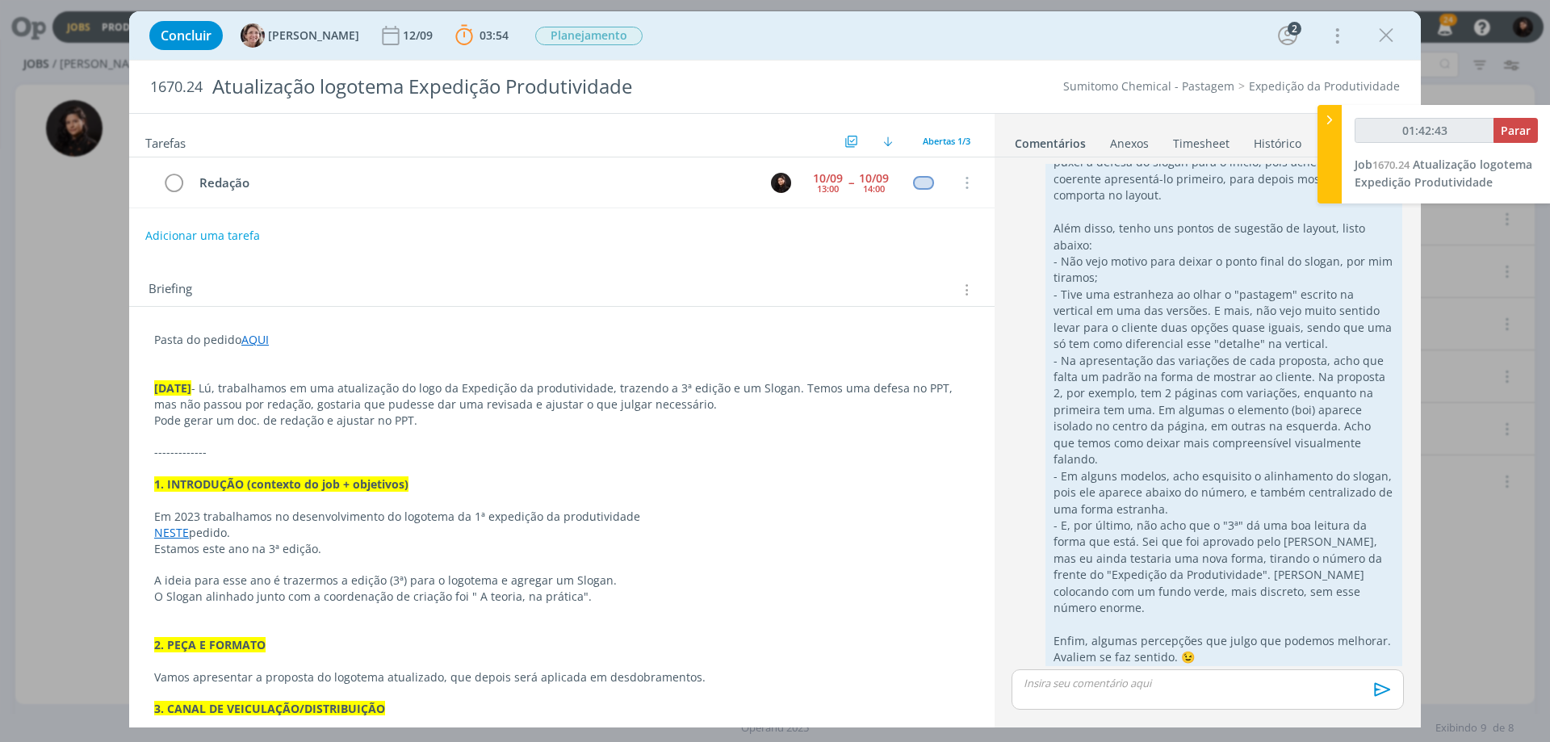
type input "01:42:44"
click at [1517, 128] on span "Parar" at bounding box center [1515, 130] width 30 height 15
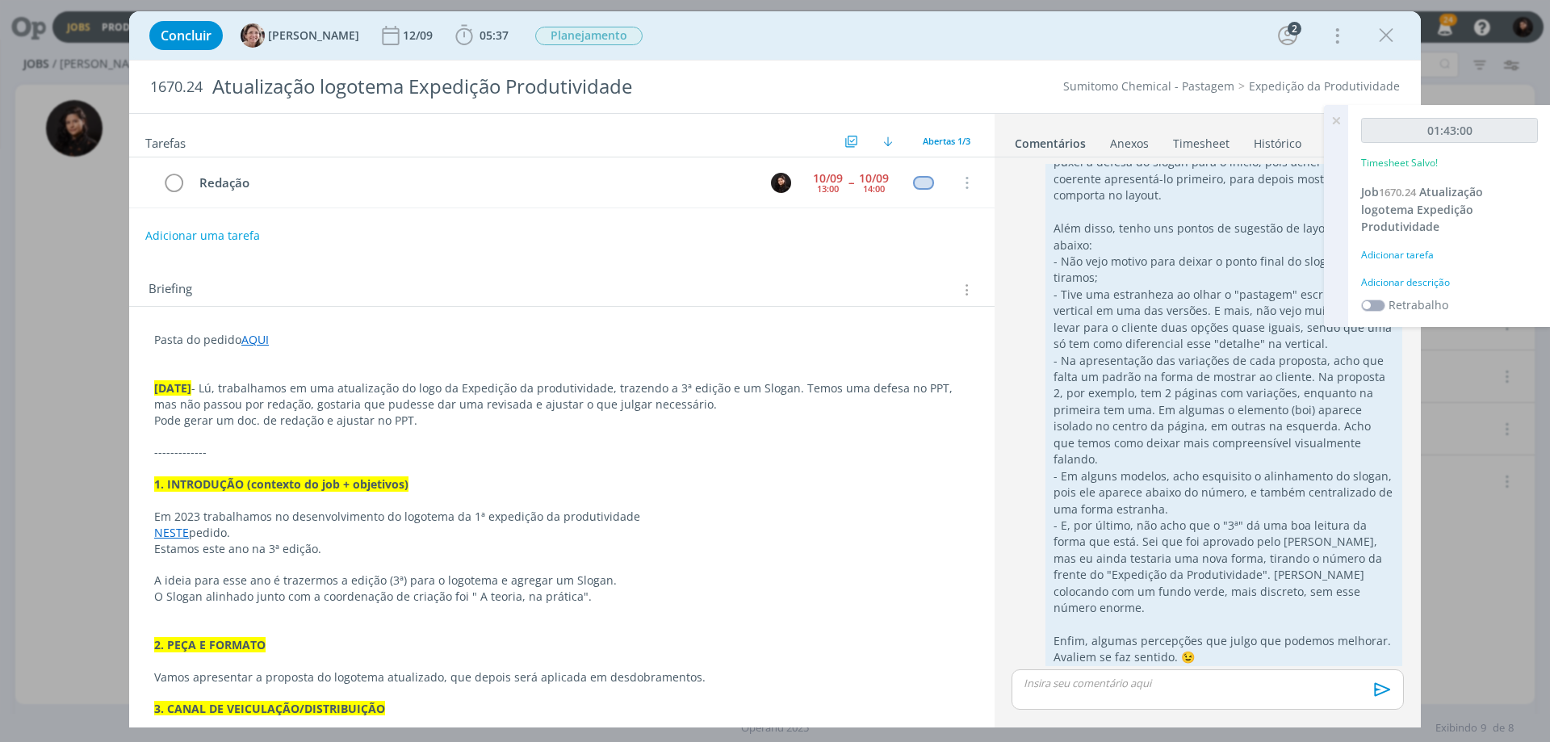
click at [1384, 282] on div "Adicionar descrição" at bounding box center [1449, 282] width 177 height 15
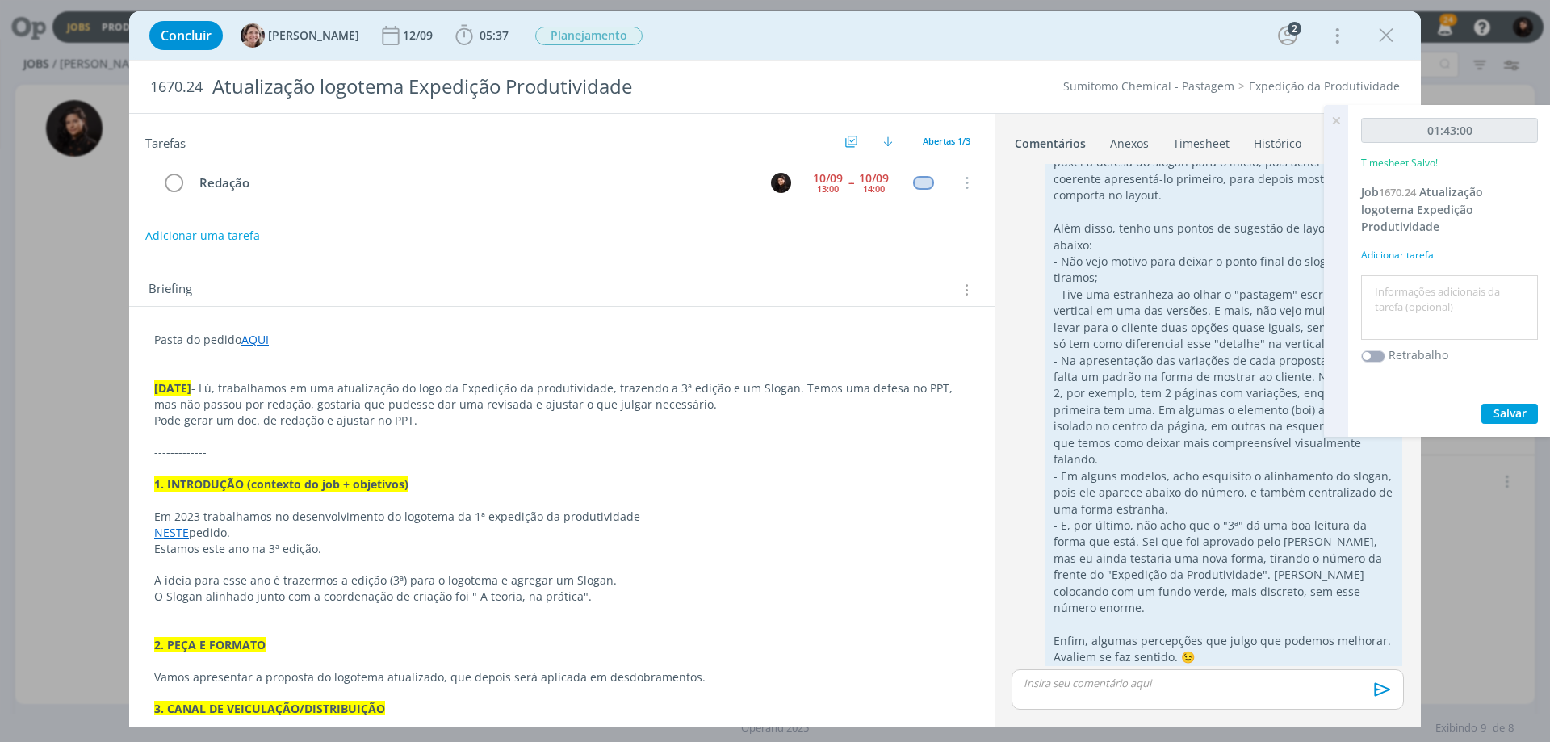
click at [1390, 298] on textarea at bounding box center [1449, 307] width 169 height 57
type textarea "Revisão + apontamentos de melhoria"
click at [1504, 412] on span "Salvar" at bounding box center [1509, 412] width 33 height 15
click at [1334, 120] on icon at bounding box center [1335, 120] width 29 height 31
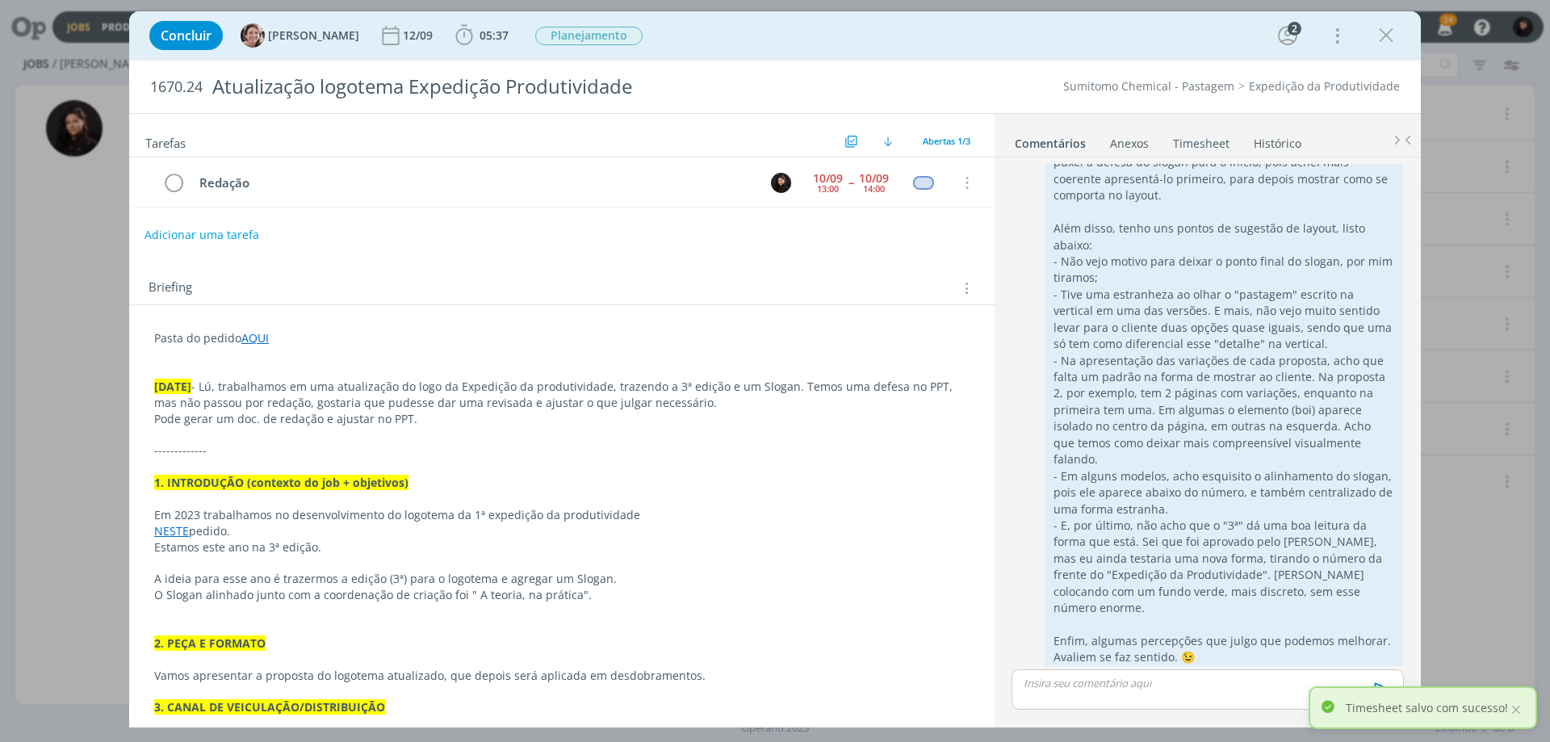
click at [210, 238] on button "Adicionar uma tarefa" at bounding box center [201, 234] width 115 height 27
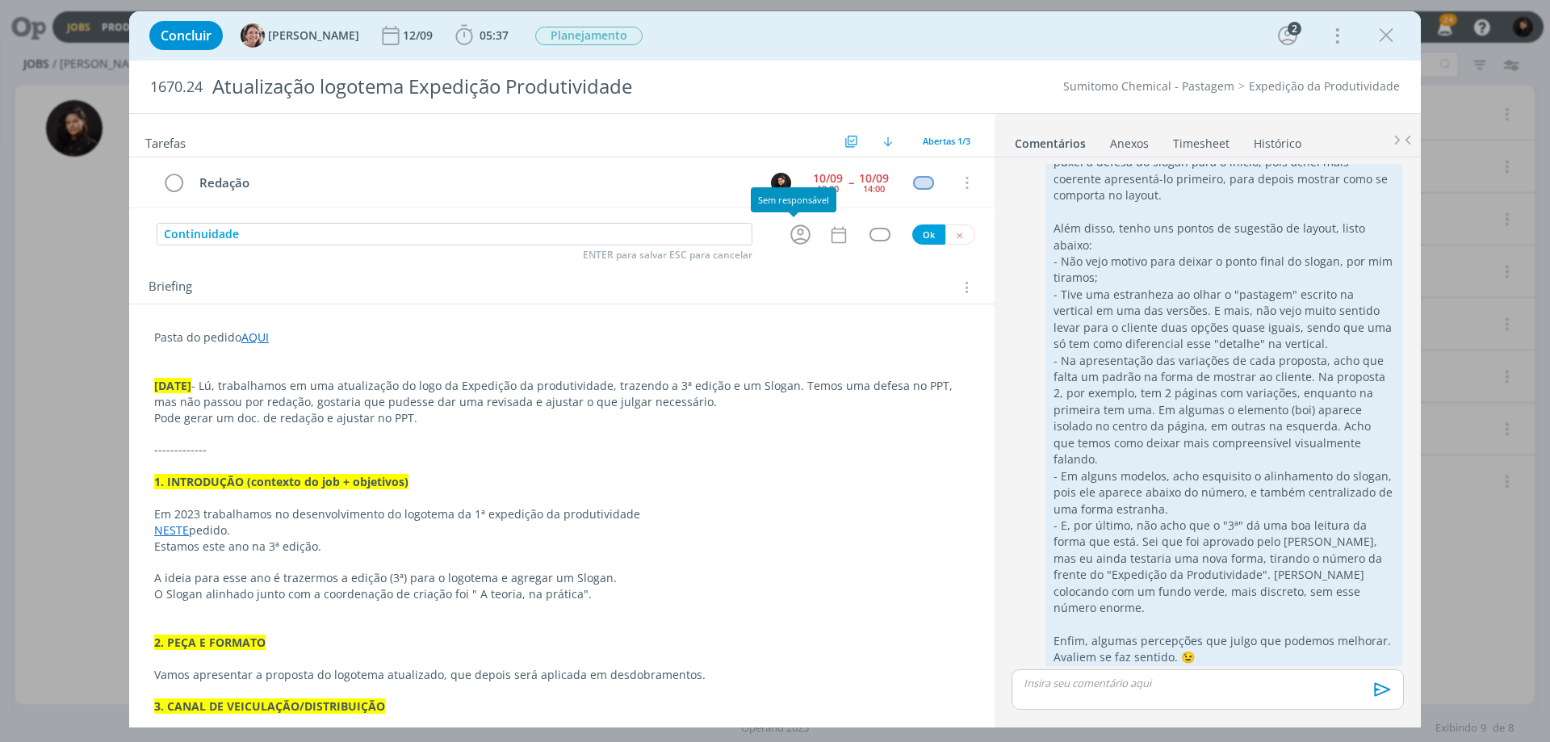
click at [791, 236] on icon "dialog" at bounding box center [800, 234] width 25 height 25
type input "Continuidade"
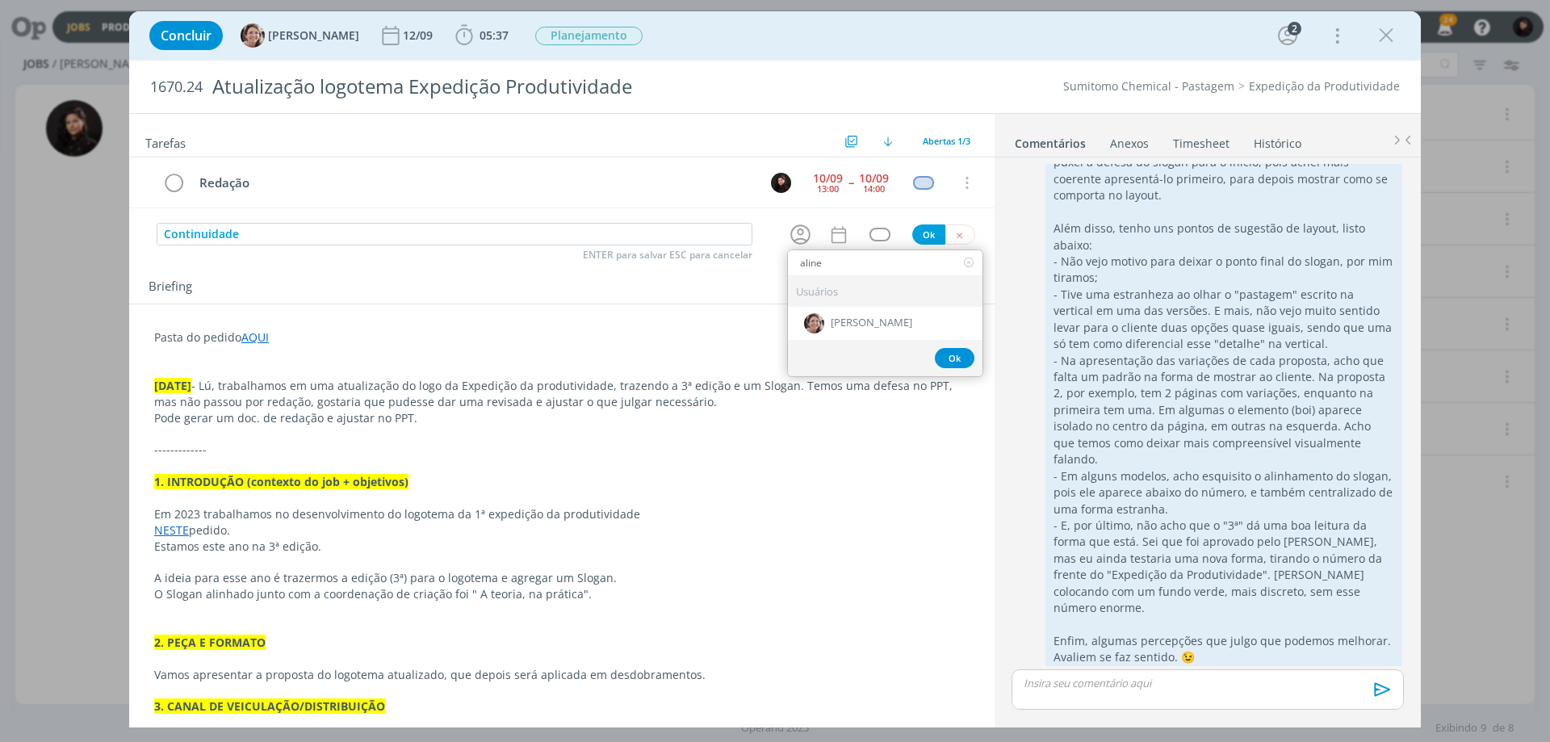
type input "aline"
click at [854, 328] on span "[PERSON_NAME]" at bounding box center [871, 323] width 82 height 13
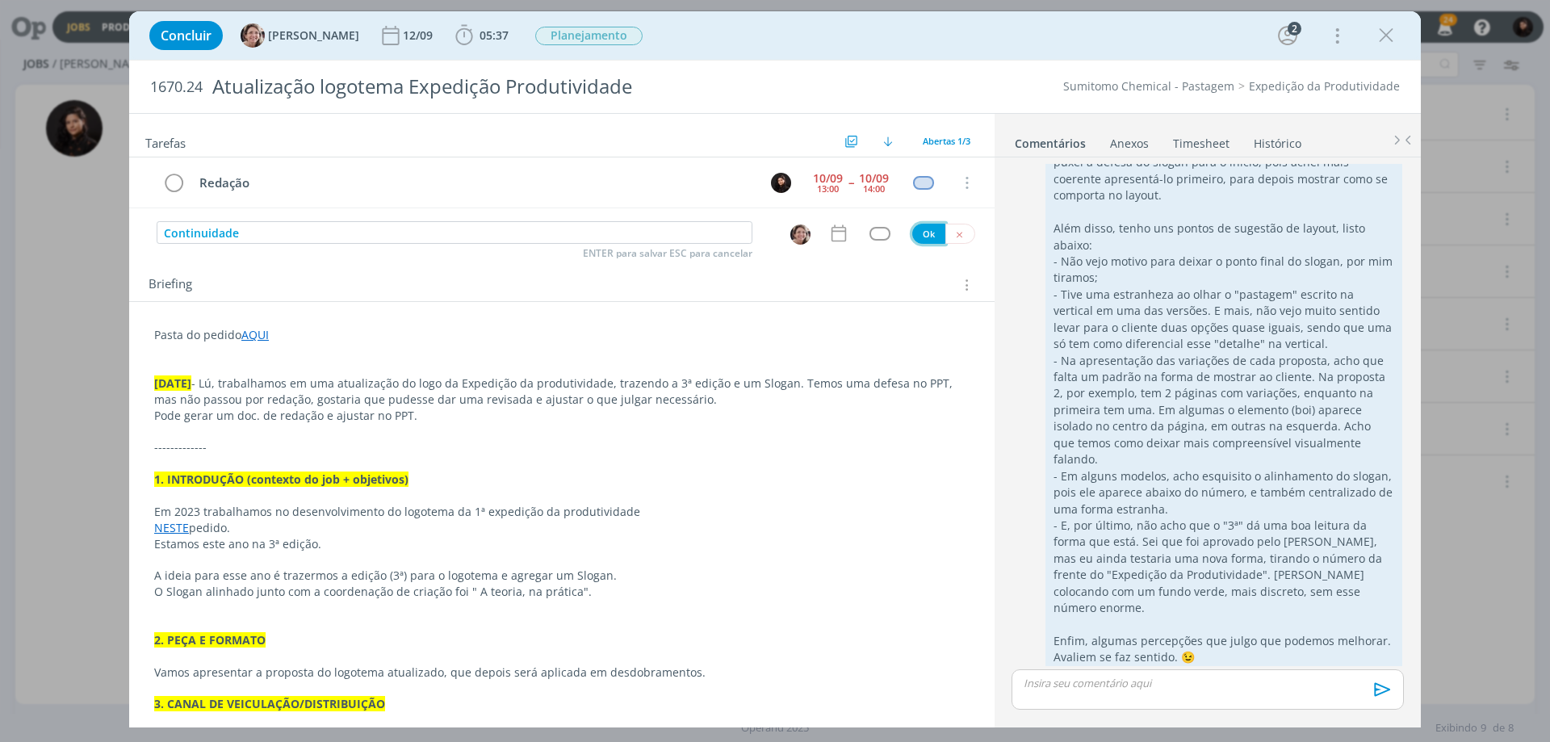
click at [914, 240] on button "Ok" at bounding box center [928, 234] width 33 height 20
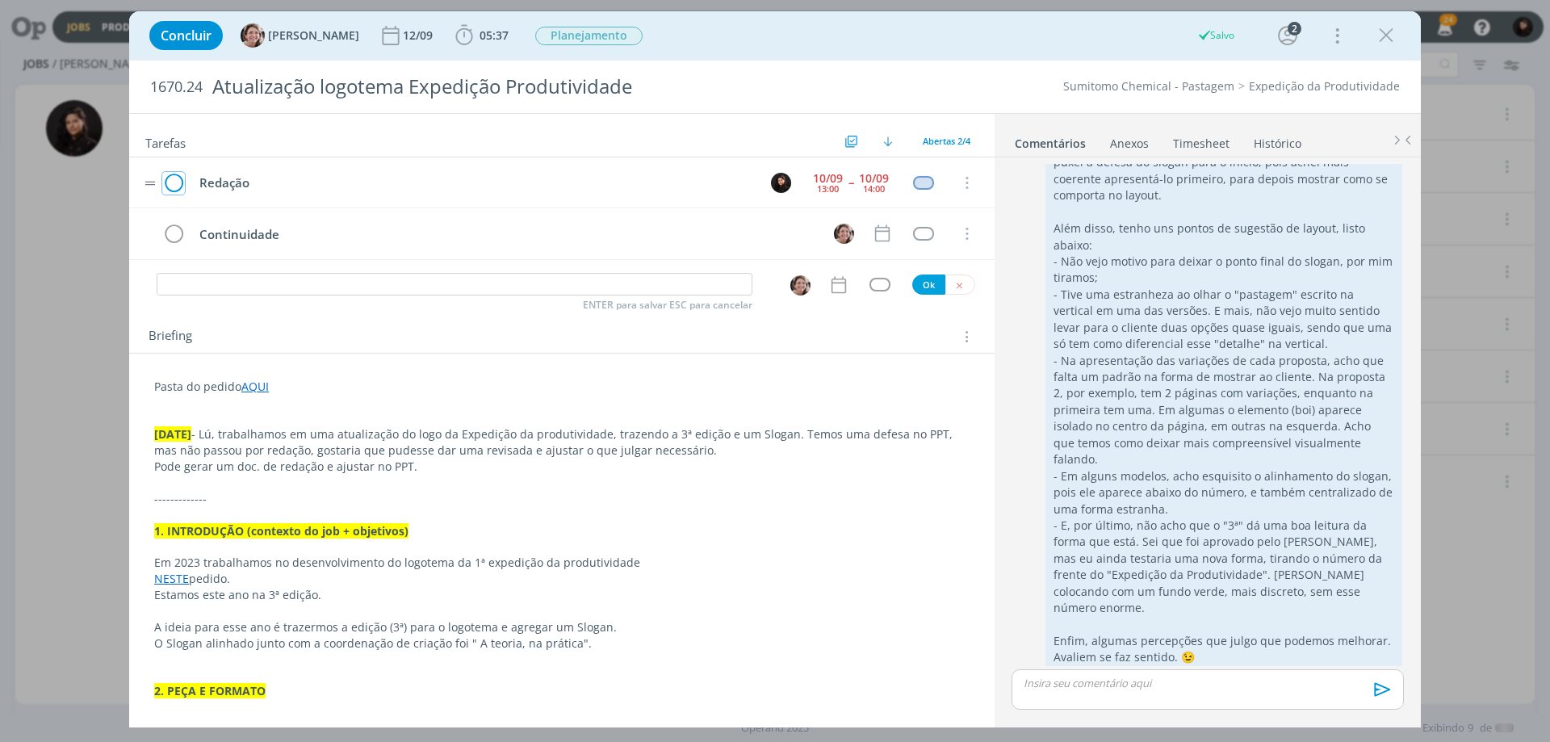
click at [166, 174] on icon "dialog" at bounding box center [173, 183] width 23 height 24
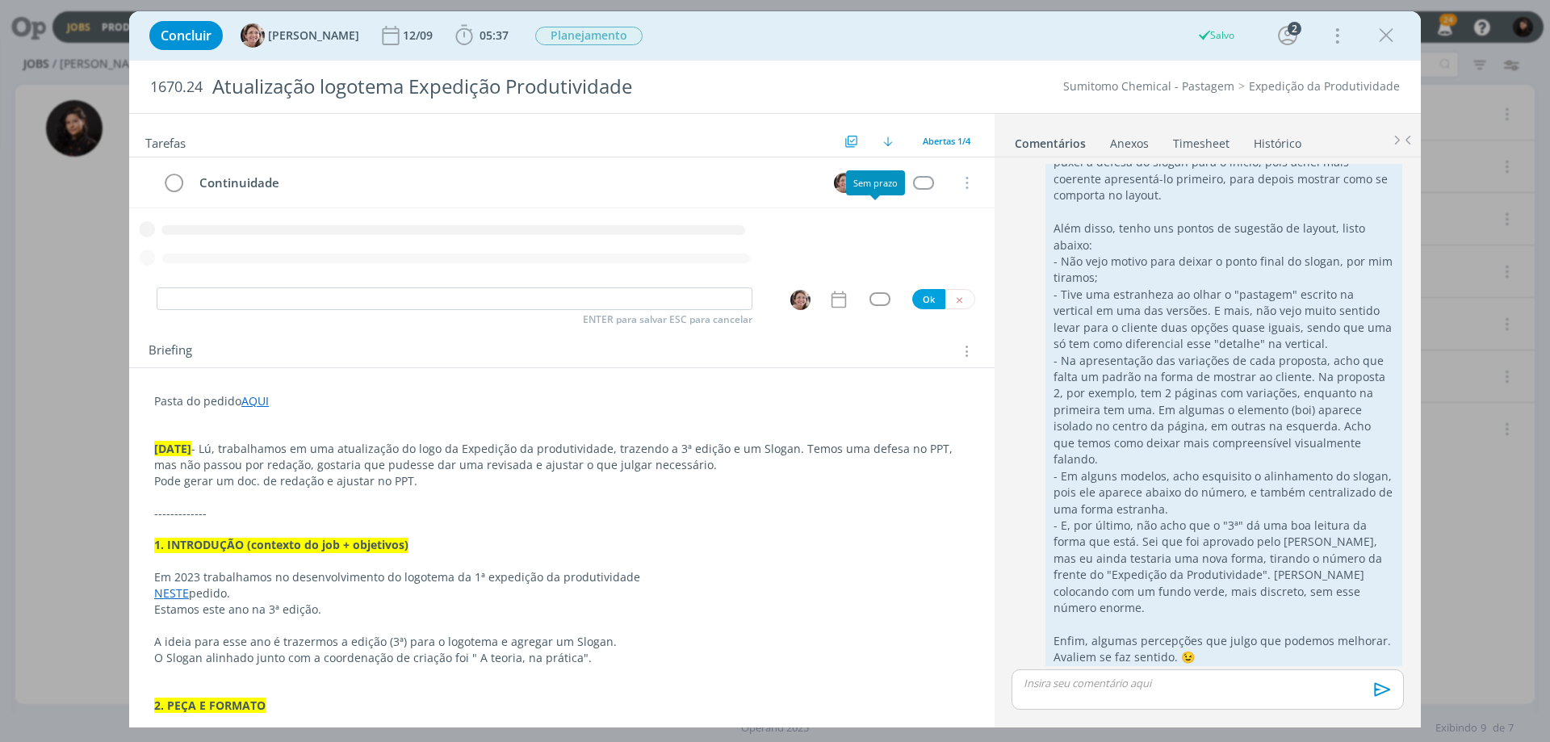
click at [872, 215] on icon "dialog" at bounding box center [561, 227] width 865 height 28
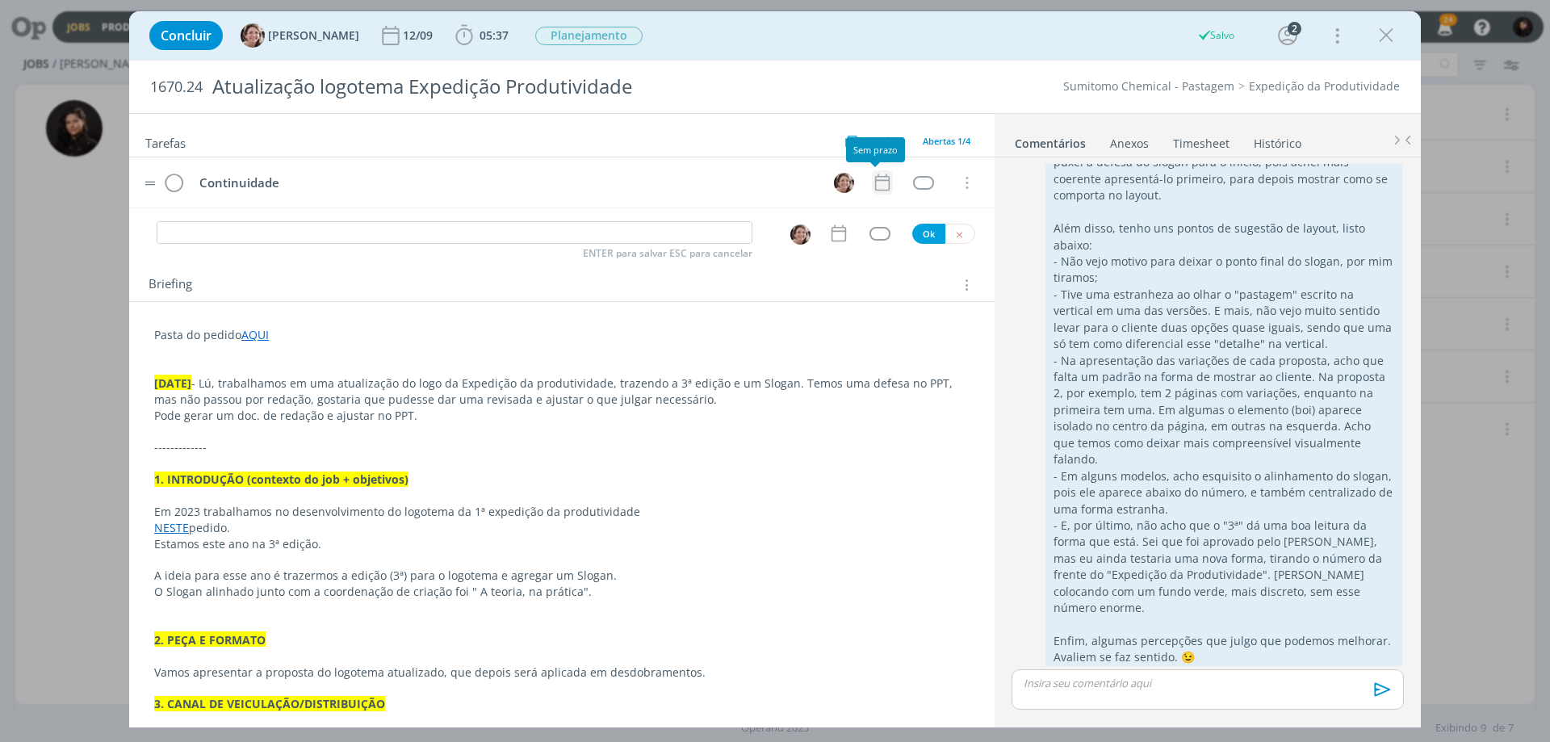
click at [876, 189] on icon "dialog" at bounding box center [882, 182] width 21 height 21
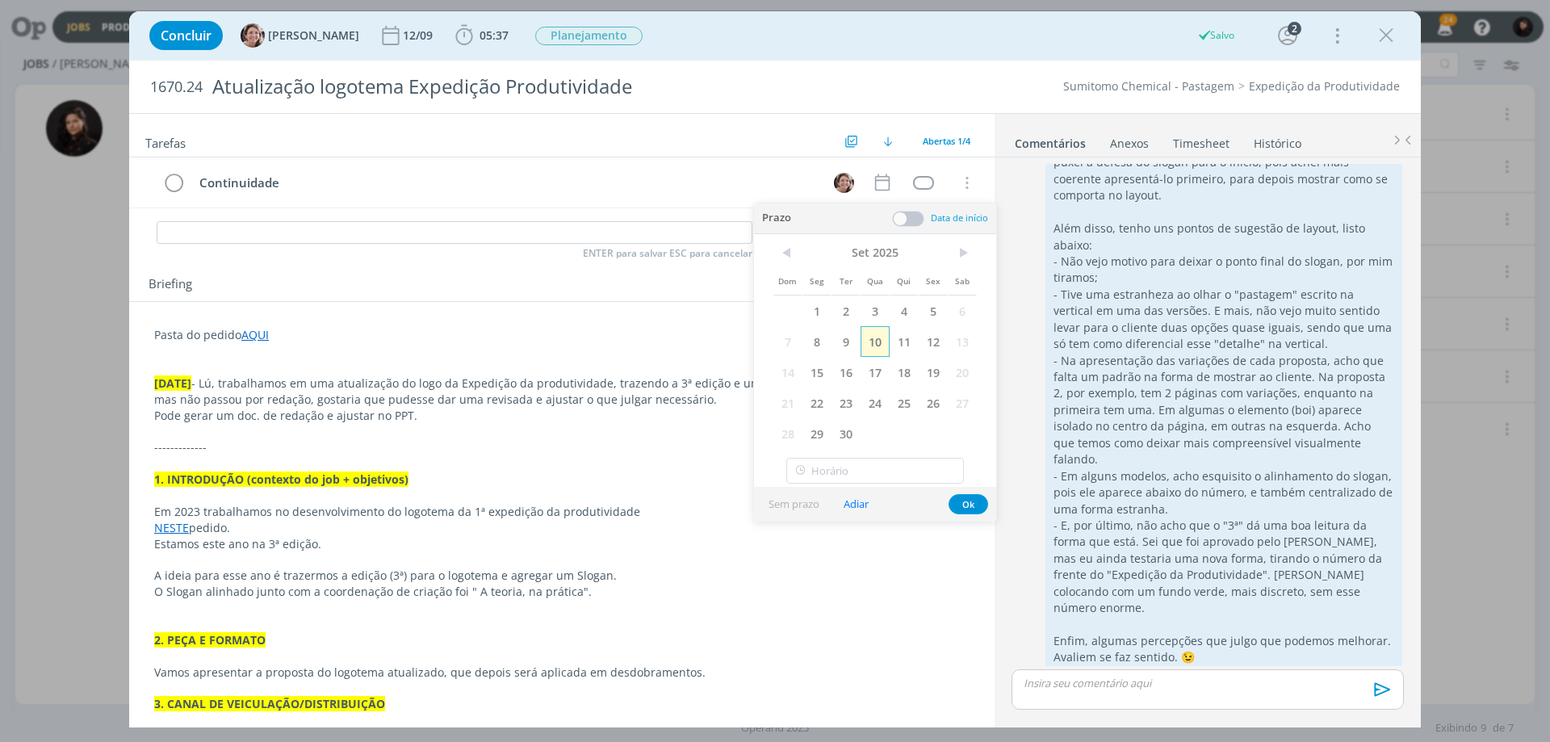
click at [880, 341] on span "10" at bounding box center [874, 341] width 29 height 31
click at [966, 506] on button "Ok" at bounding box center [968, 504] width 40 height 20
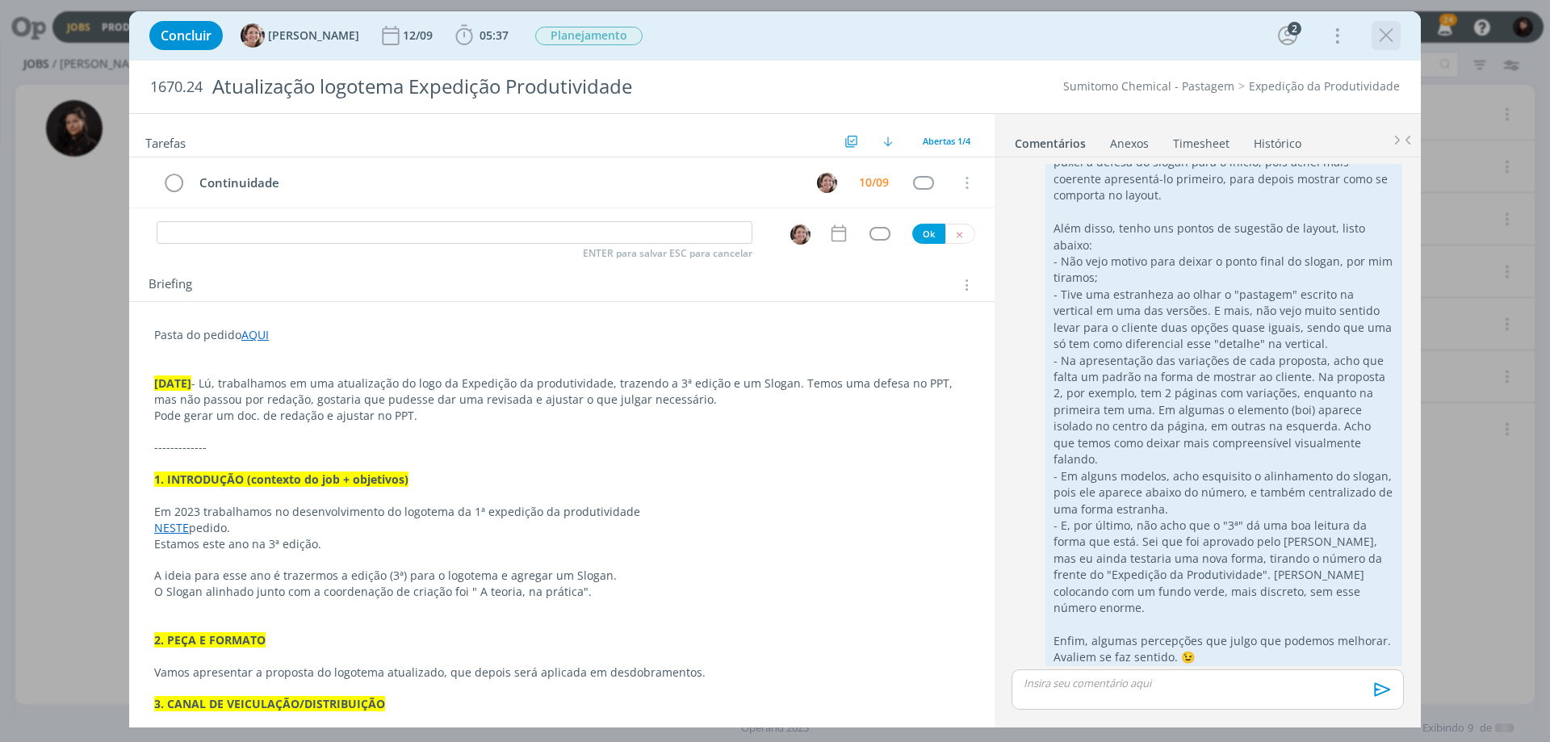
click at [1390, 45] on icon "dialog" at bounding box center [1386, 35] width 24 height 24
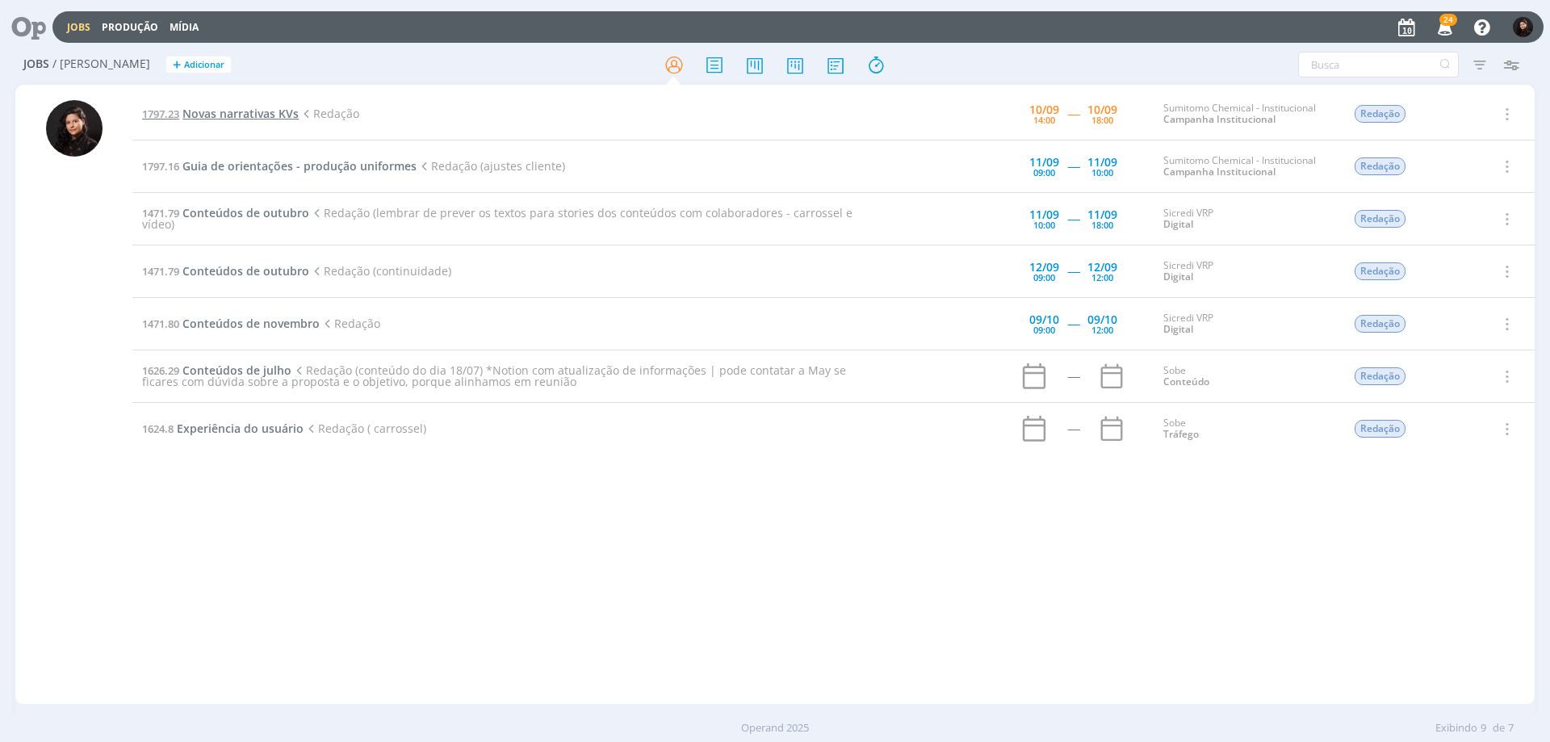
click at [240, 112] on span "Novas narrativas KVs" at bounding box center [240, 113] width 116 height 15
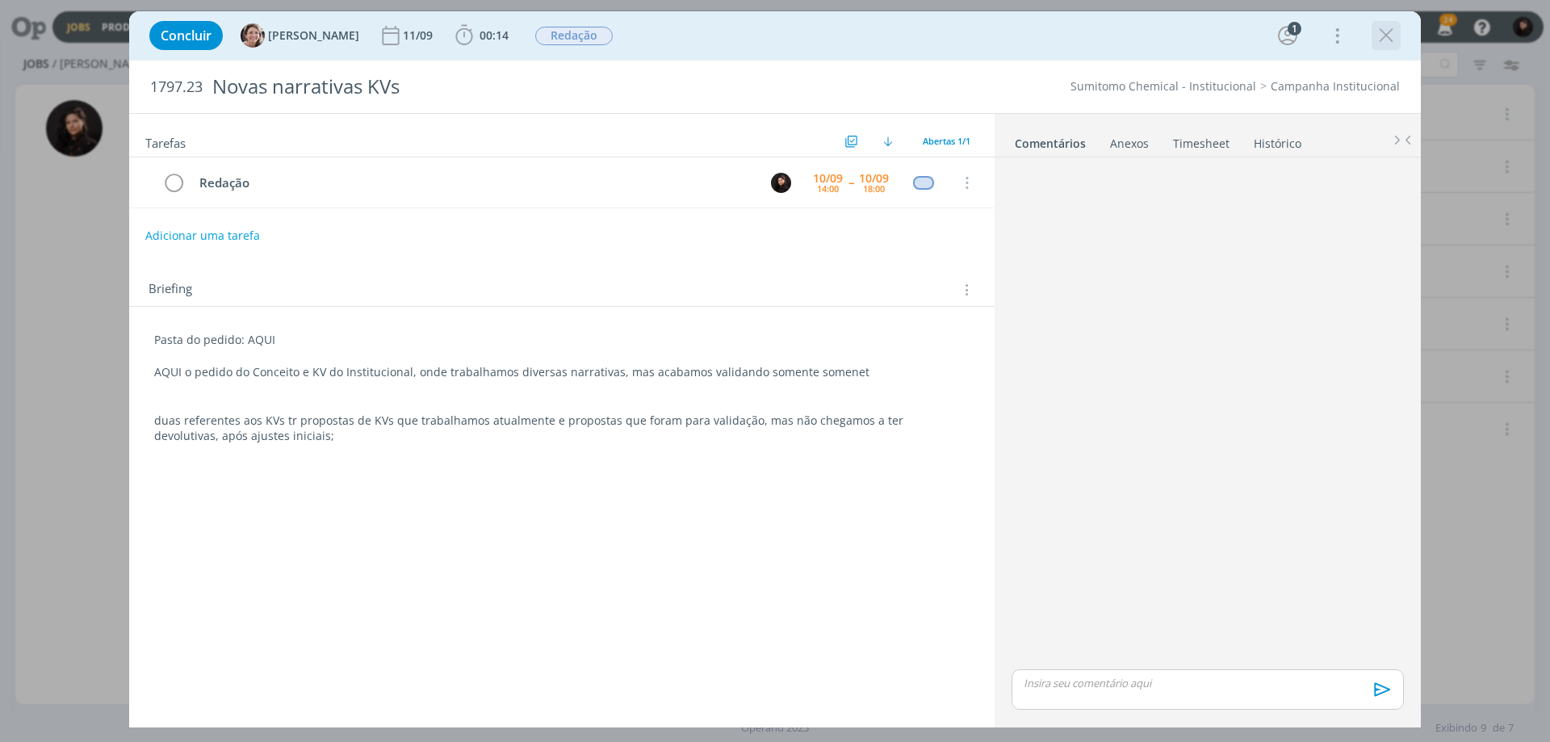
click at [1382, 34] on icon "dialog" at bounding box center [1386, 35] width 24 height 24
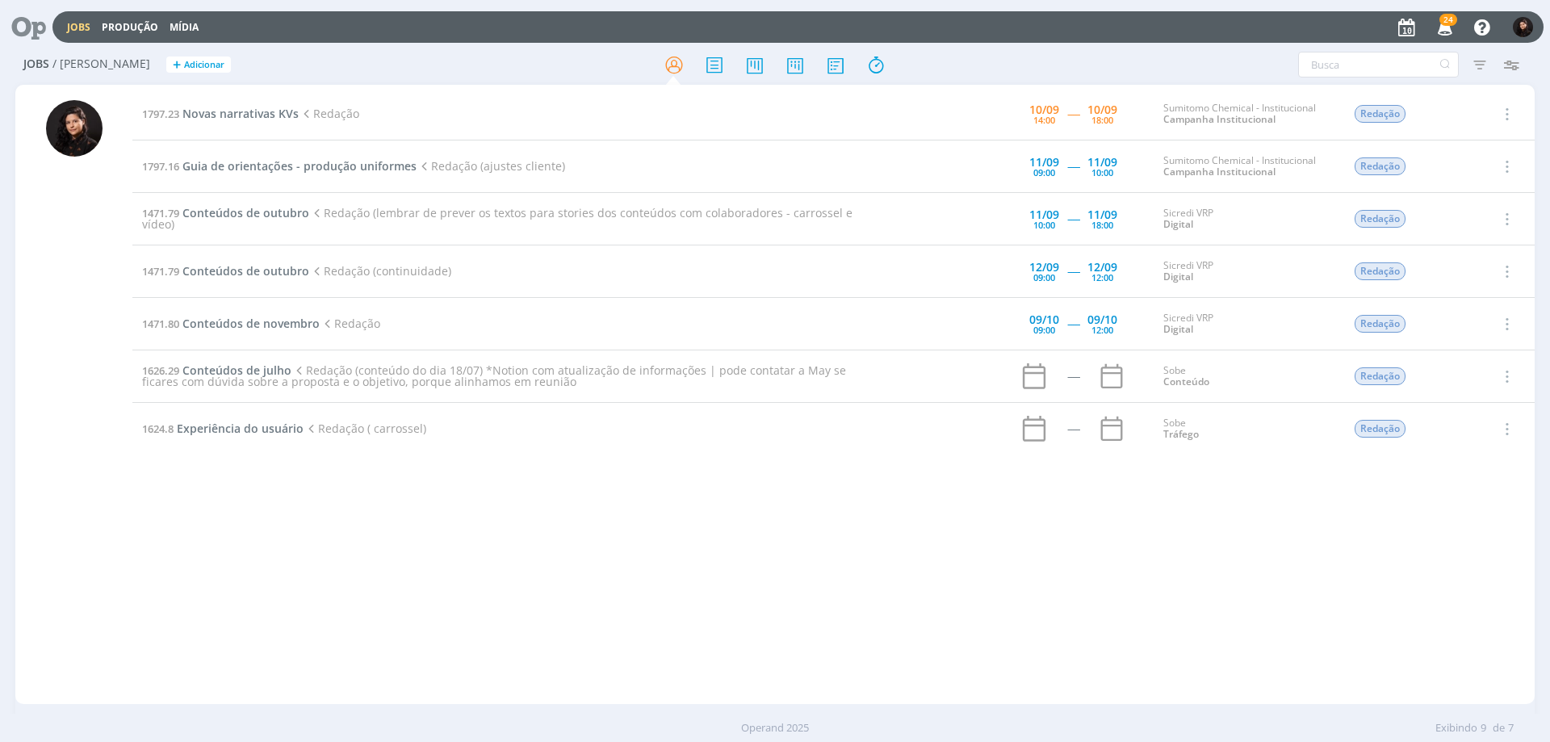
click at [40, 31] on icon at bounding box center [22, 26] width 33 height 31
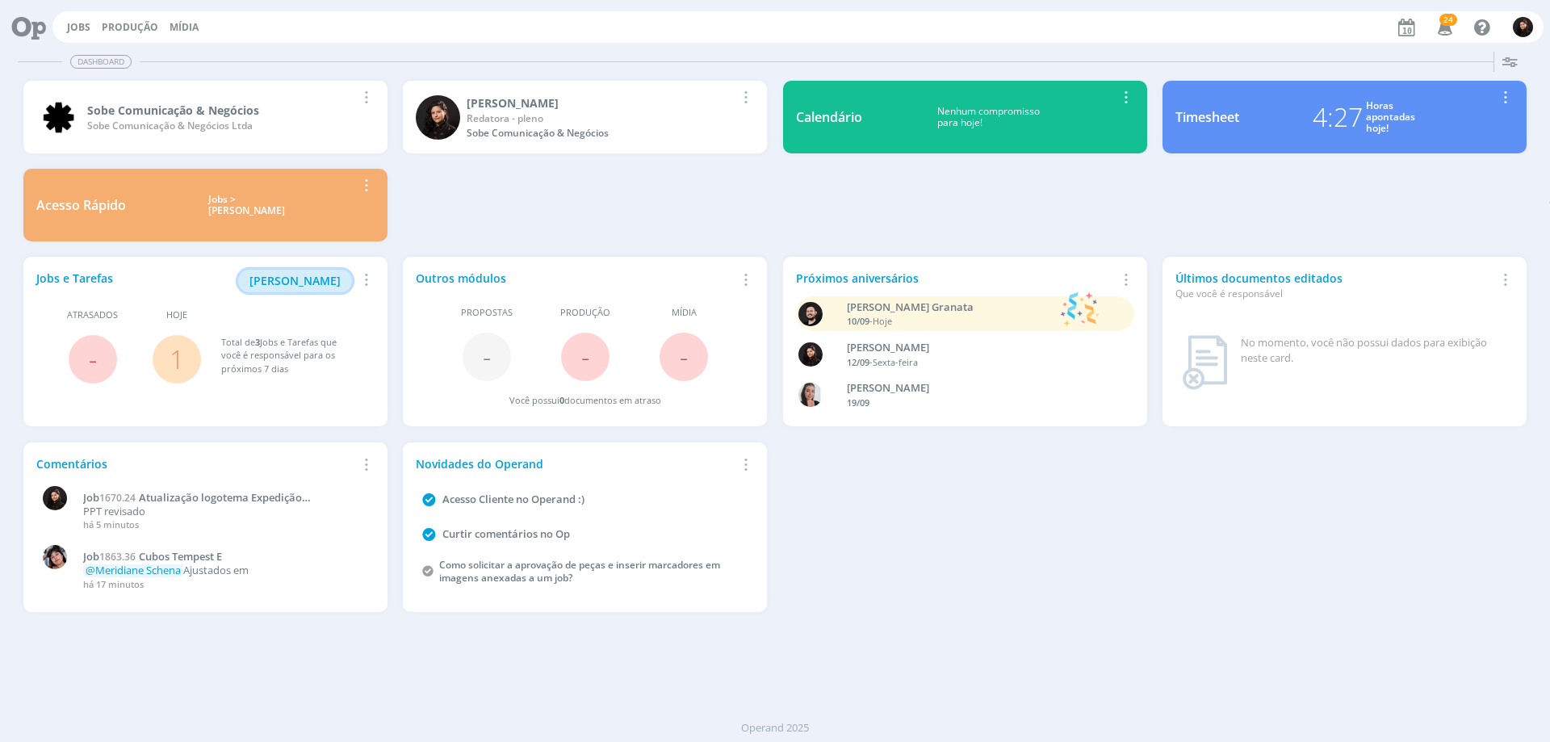
click at [309, 280] on span "[PERSON_NAME]" at bounding box center [294, 280] width 91 height 15
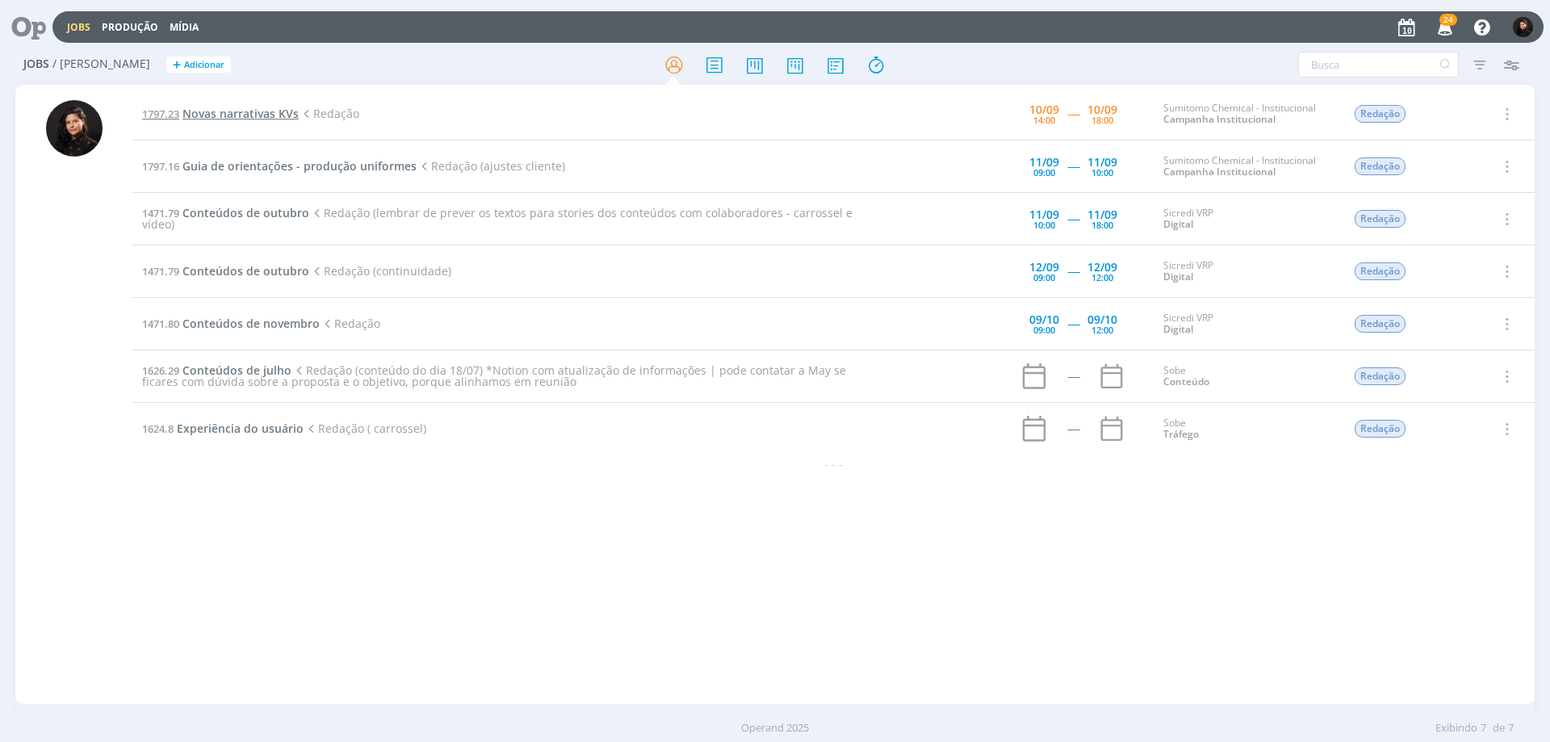
click at [232, 115] on span "Novas narrativas KVs" at bounding box center [240, 113] width 116 height 15
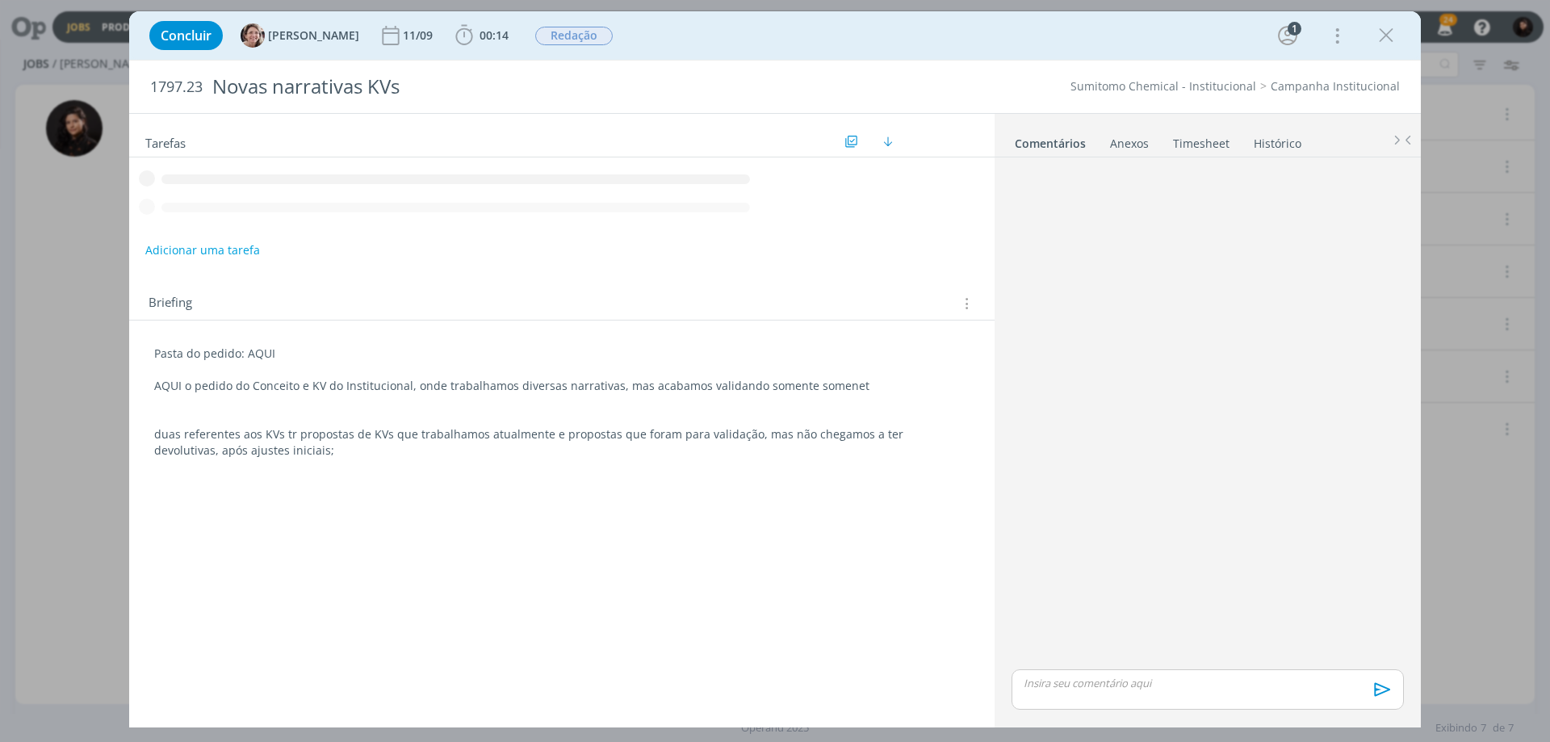
click at [39, 27] on div "Concluir [PERSON_NAME] [DATE] 00:14 Iniciar Apontar Data * [DATE] Horas * 00:00…" at bounding box center [775, 371] width 1550 height 742
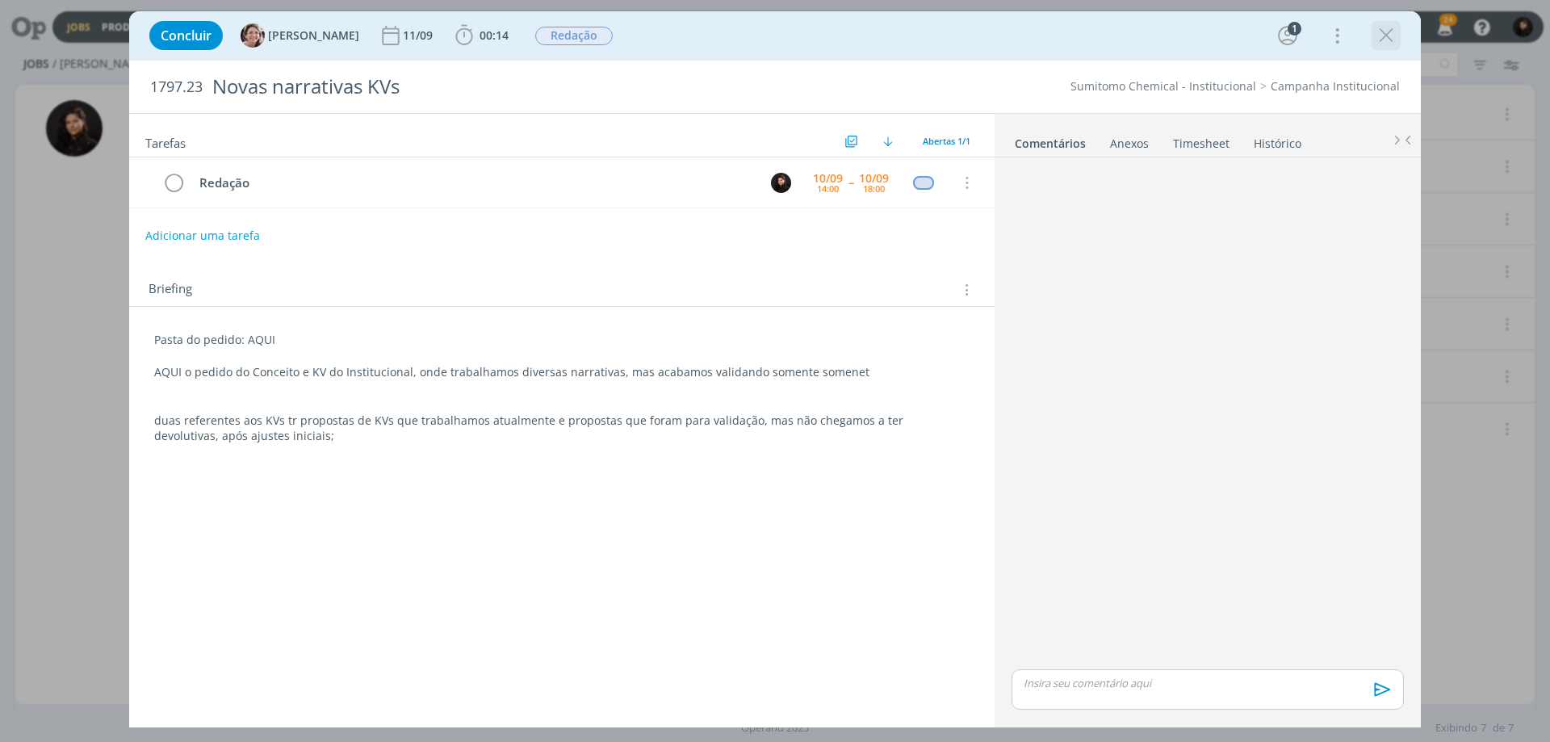
click at [1386, 45] on icon "dialog" at bounding box center [1386, 35] width 24 height 24
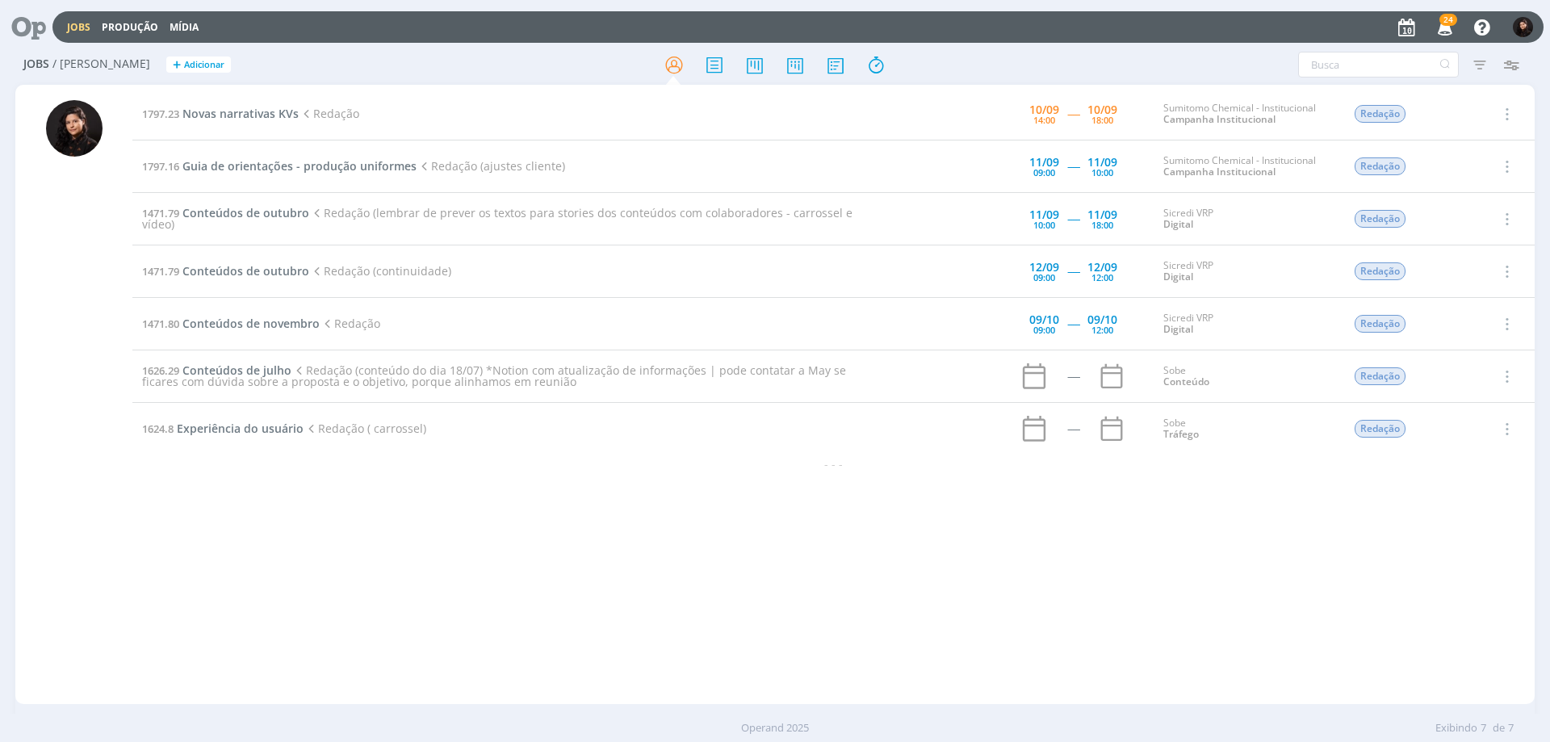
click at [36, 34] on icon at bounding box center [22, 26] width 33 height 31
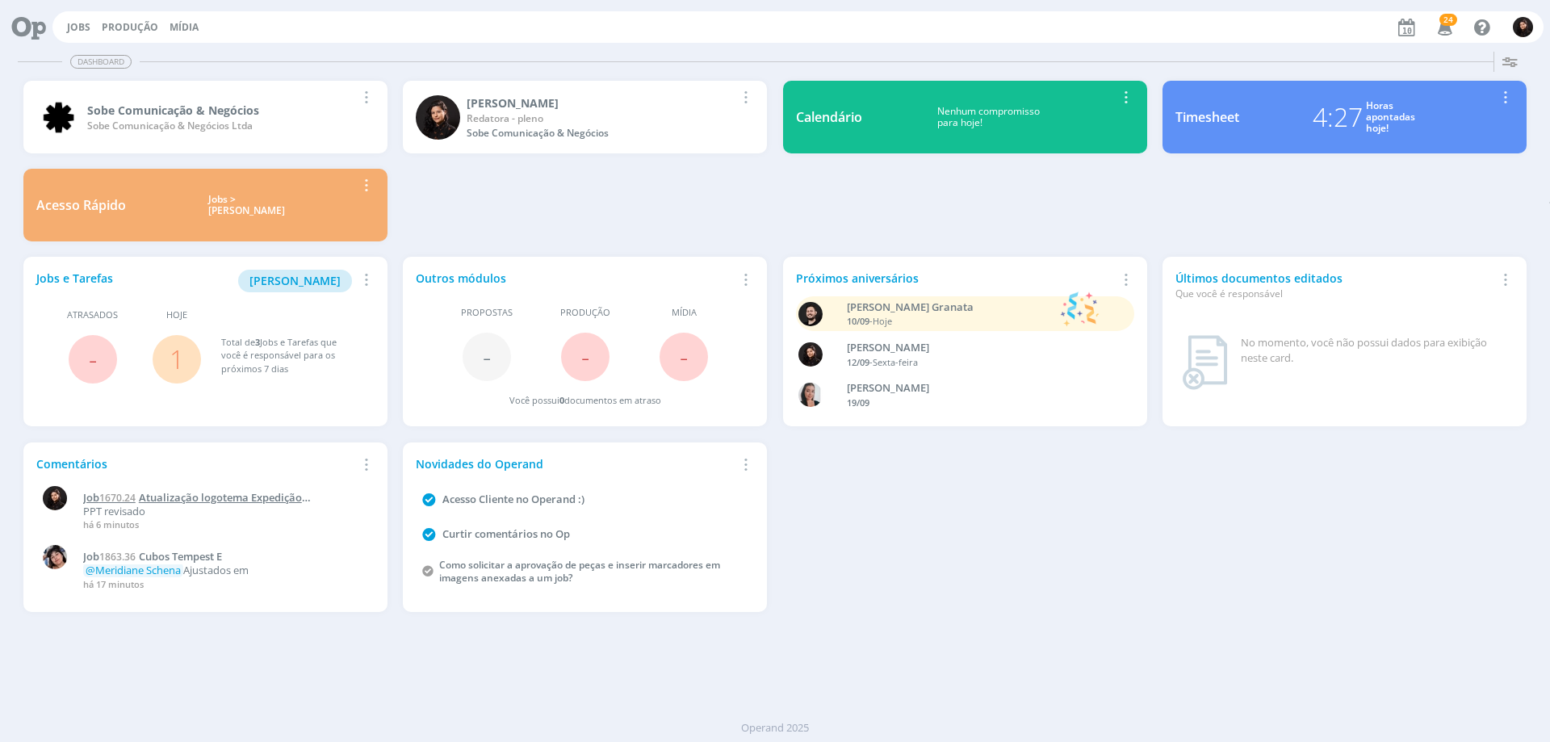
click at [229, 495] on span "Atualização logotema Expedição Produtividade" at bounding box center [192, 503] width 219 height 27
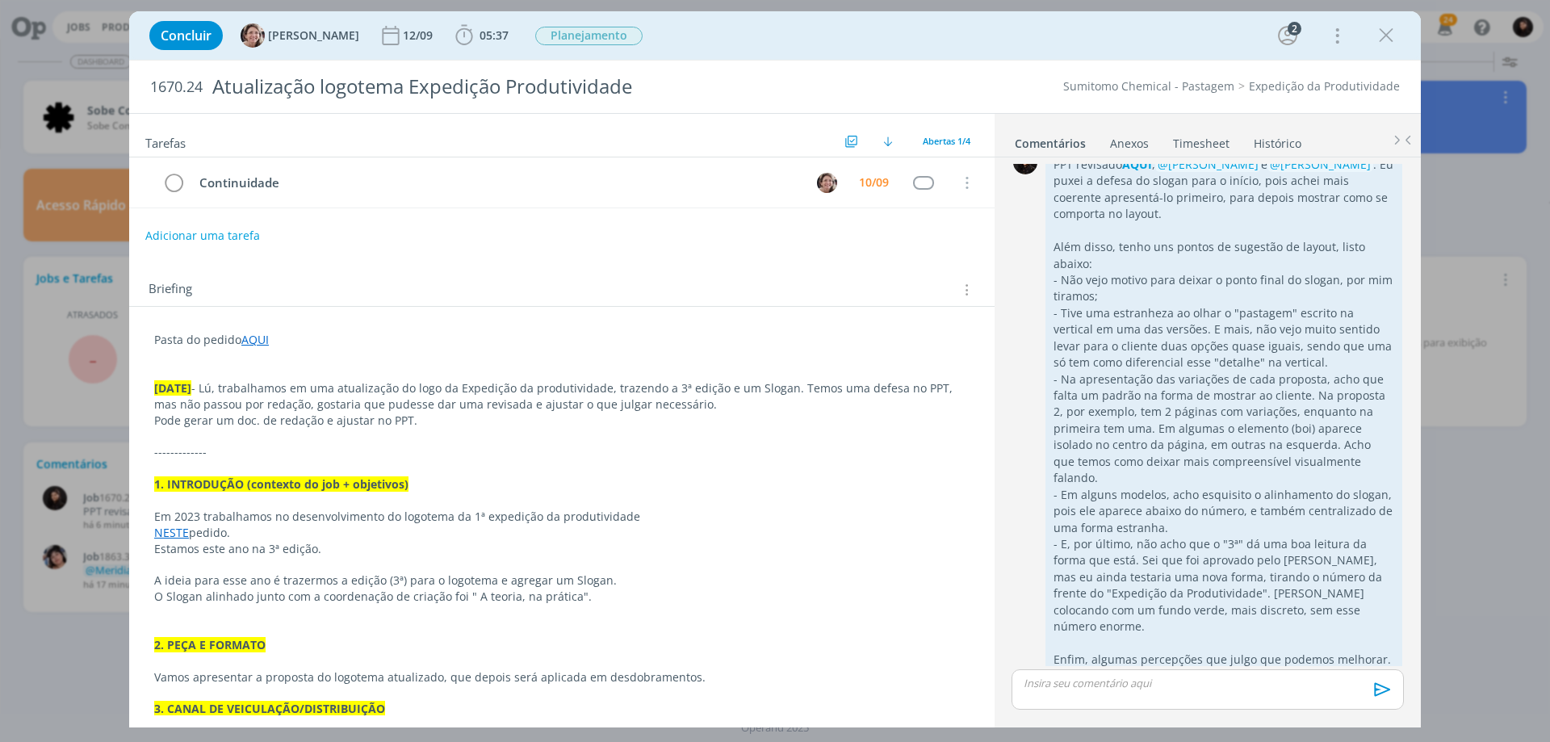
scroll to position [240, 0]
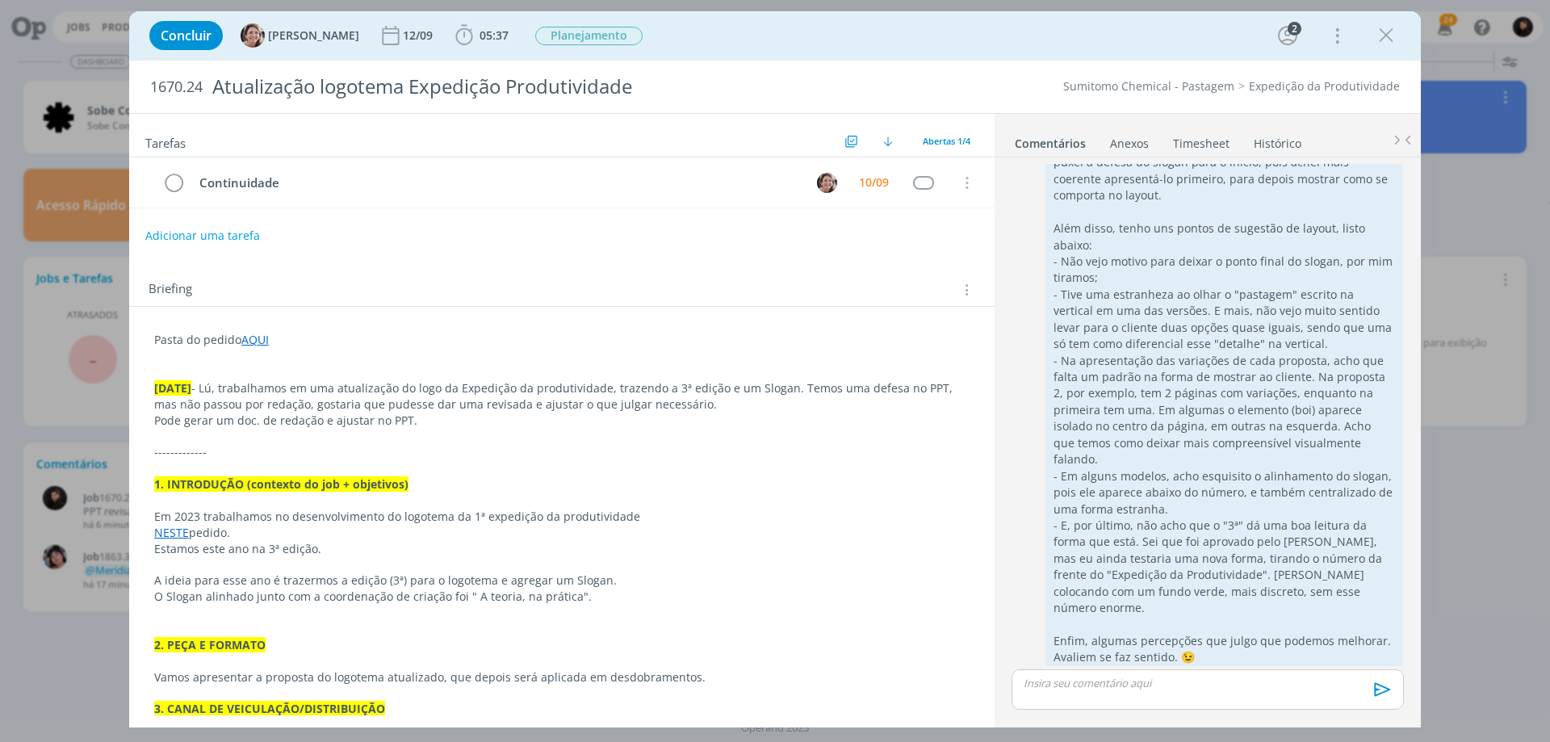
click at [321, 337] on p "Pasta do pedido AQUI" at bounding box center [561, 340] width 815 height 16
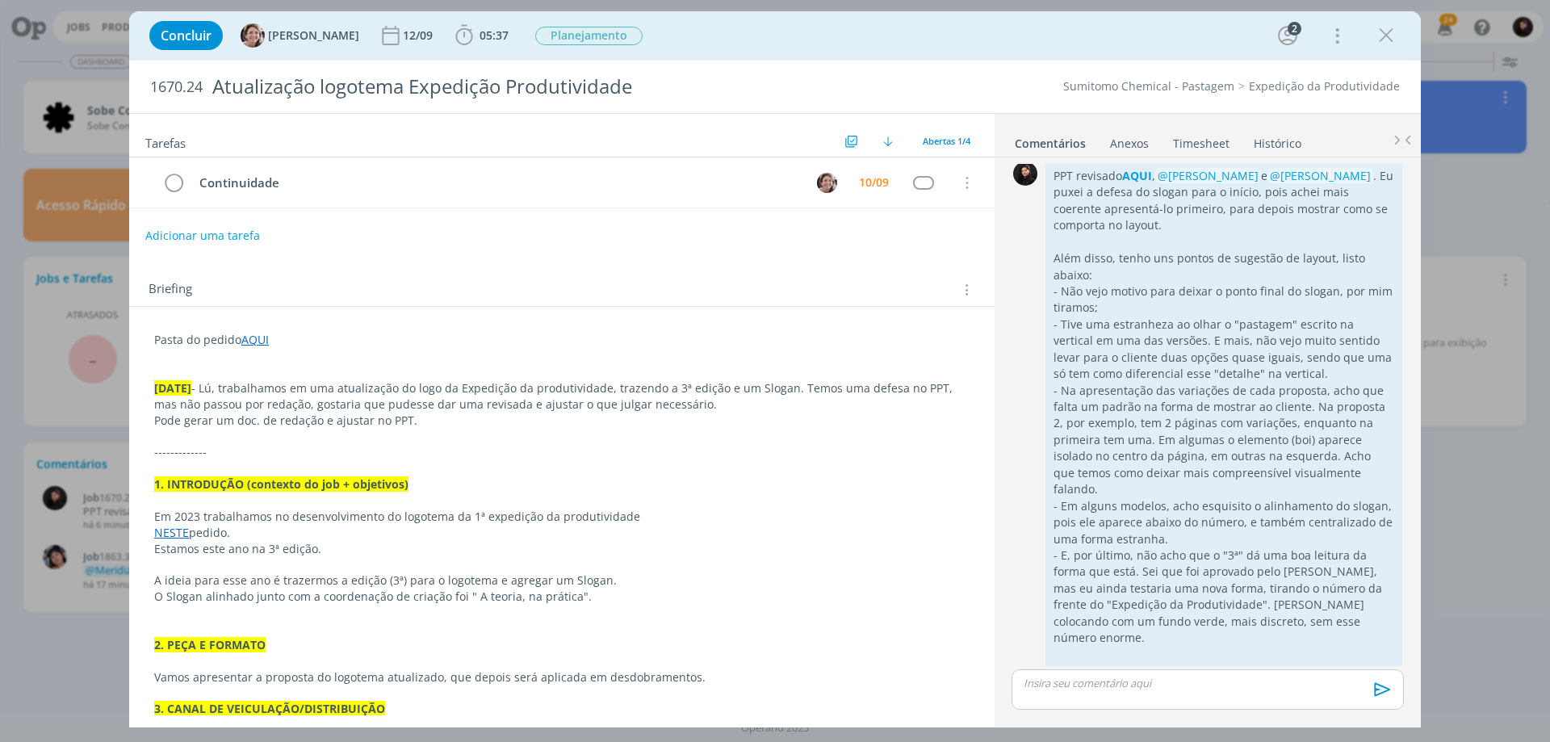
scroll to position [79, 0]
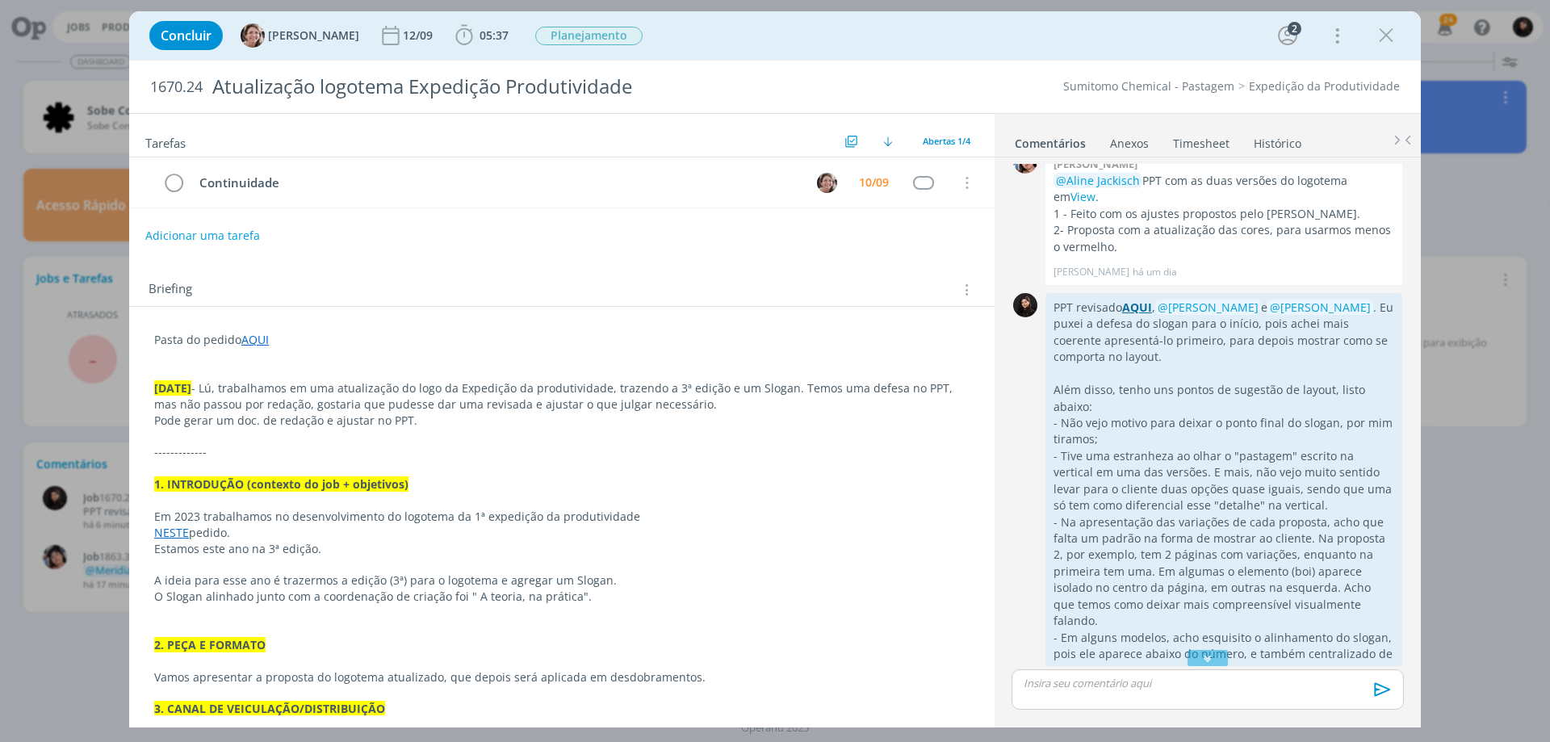
click at [1132, 309] on strong "AQUI" at bounding box center [1137, 306] width 30 height 15
click at [1400, 39] on div "Concluir [PERSON_NAME] [DATE] 05:37 Iniciar Apontar Data * [DATE] Horas * 00:00…" at bounding box center [774, 35] width 1267 height 39
click at [1395, 32] on icon "dialog" at bounding box center [1386, 35] width 24 height 24
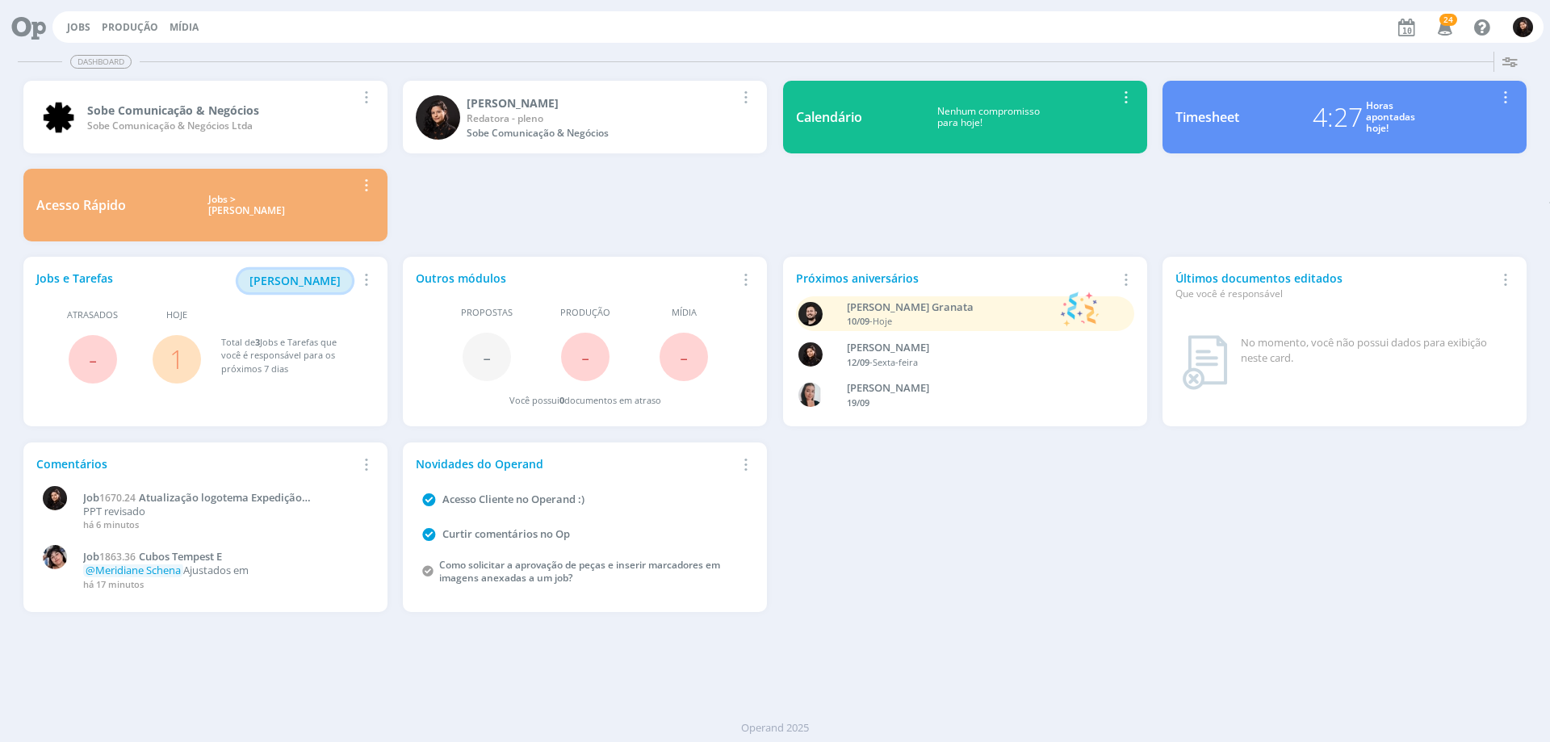
click at [303, 288] on span "[PERSON_NAME]" at bounding box center [294, 280] width 91 height 15
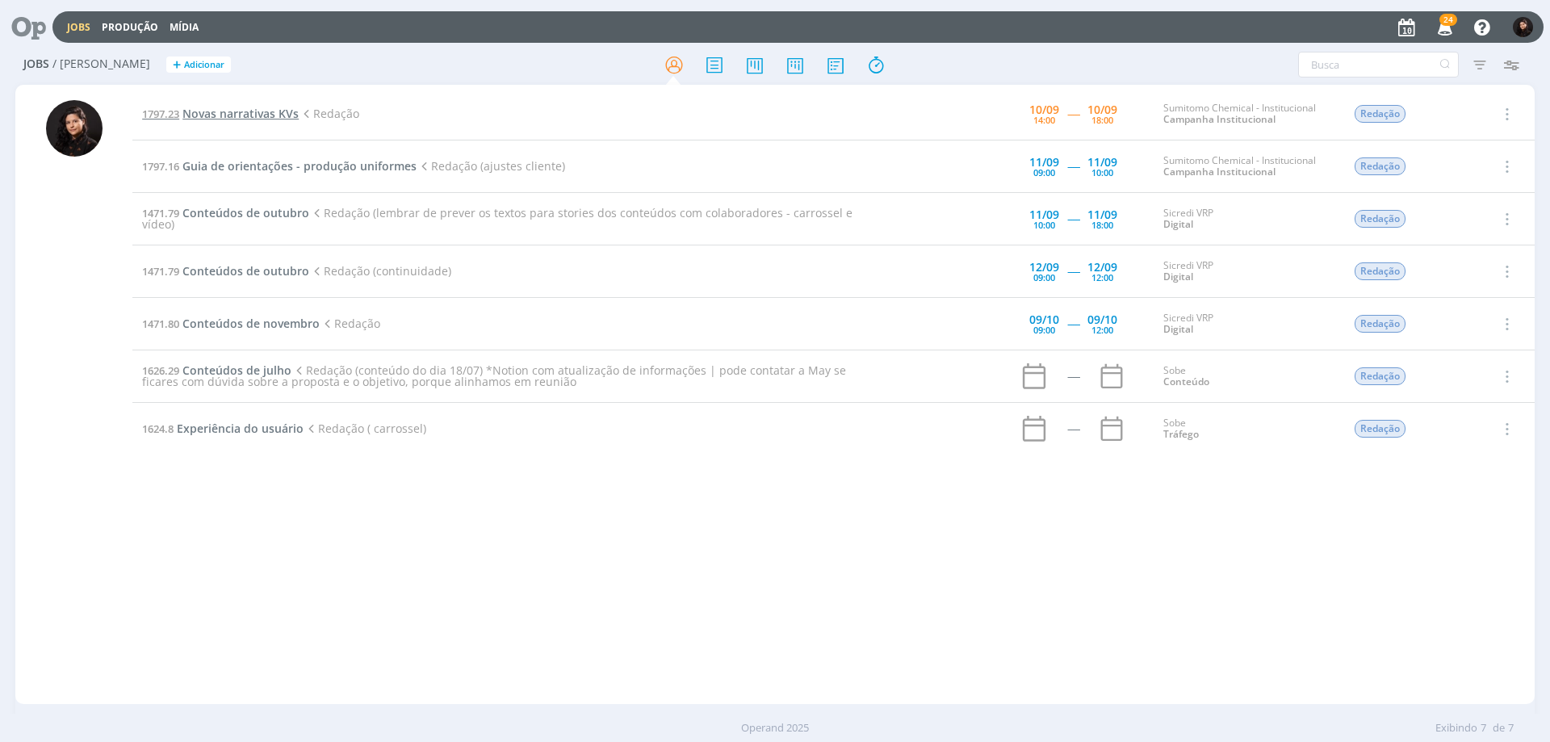
click at [216, 114] on span "Novas narrativas KVs" at bounding box center [240, 113] width 116 height 15
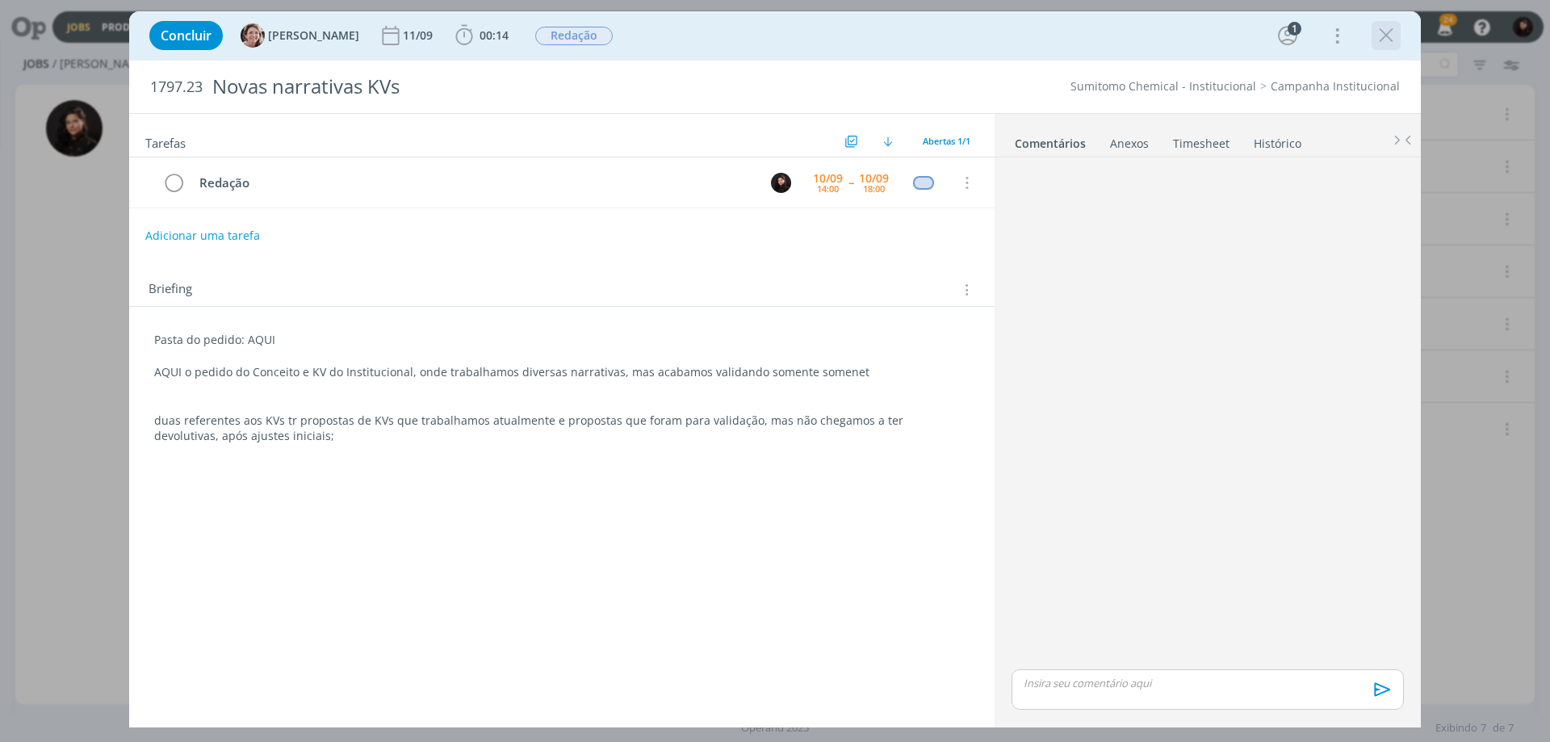
click at [1381, 37] on icon "dialog" at bounding box center [1386, 35] width 24 height 24
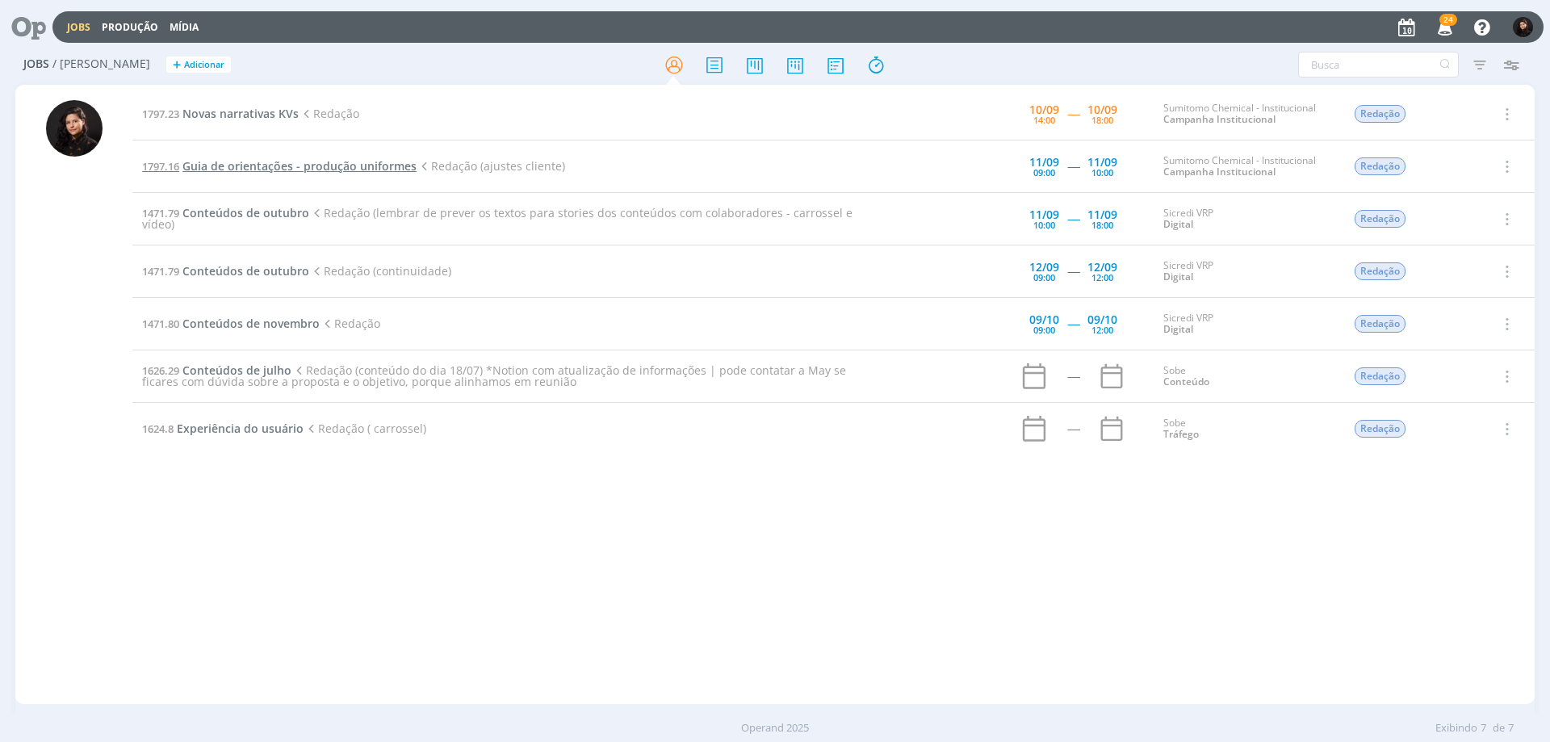
click at [325, 160] on span "Guia de orientações - produção uniformes" at bounding box center [299, 165] width 234 height 15
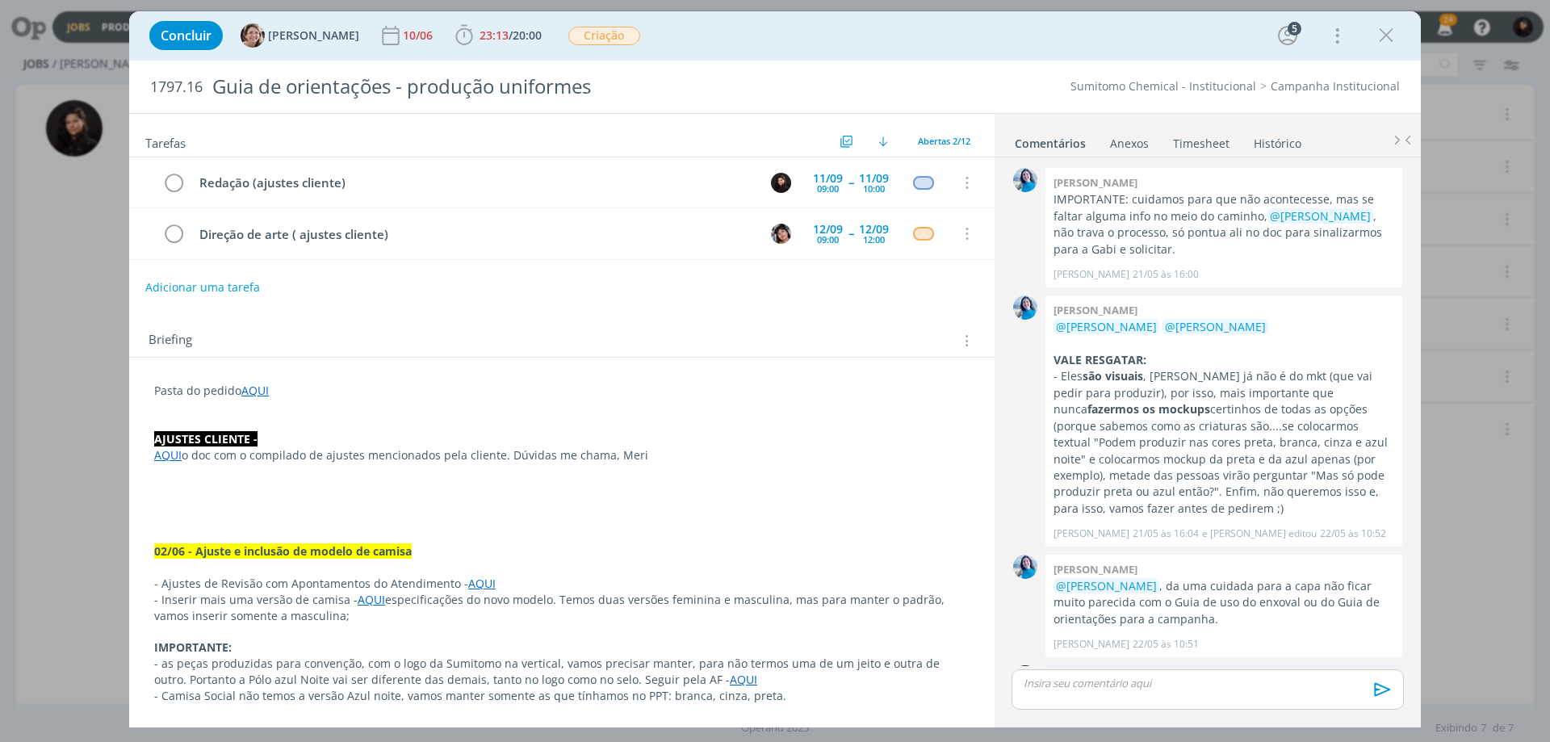
scroll to position [1746, 0]
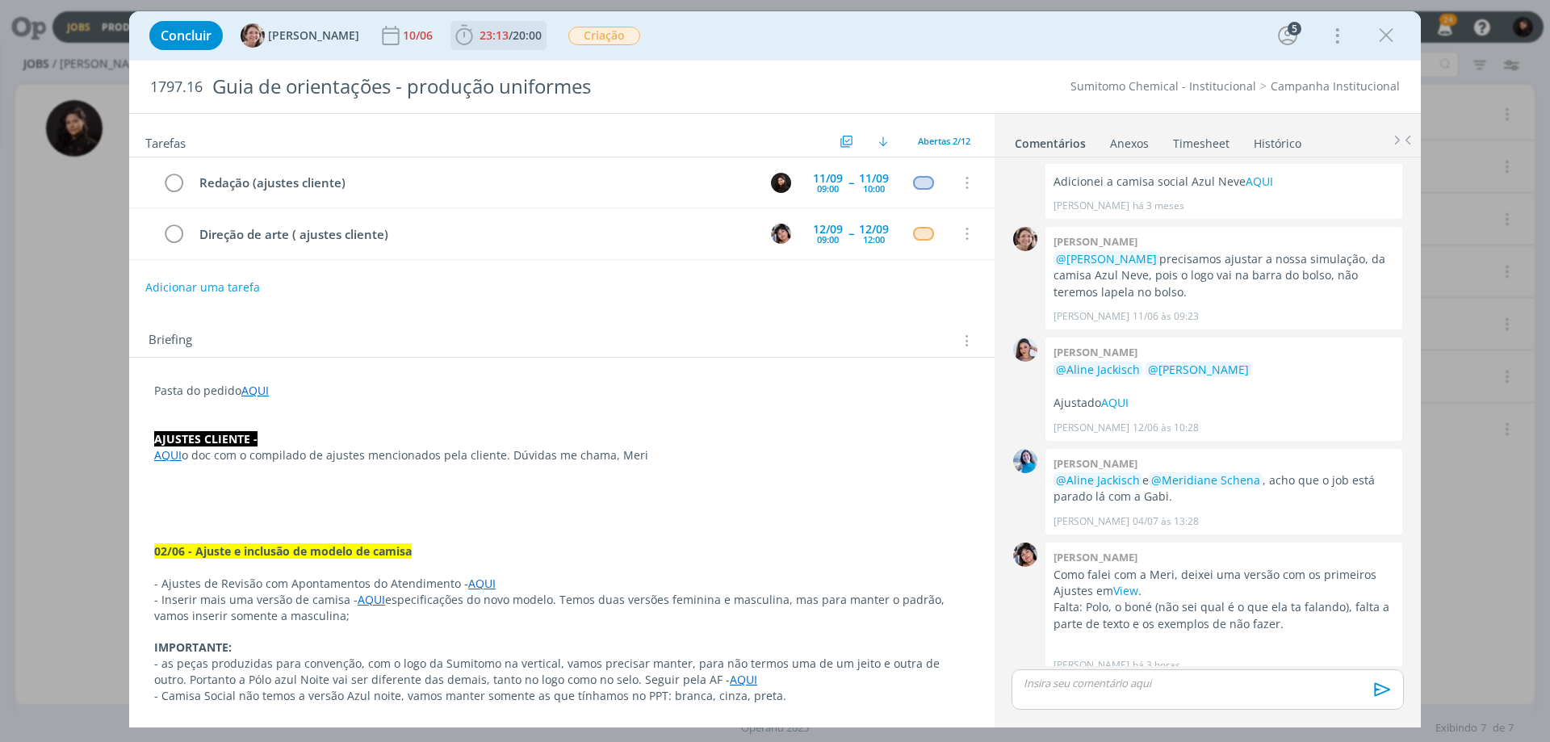
click at [522, 44] on span "23:13 / 20:00" at bounding box center [498, 35] width 93 height 24
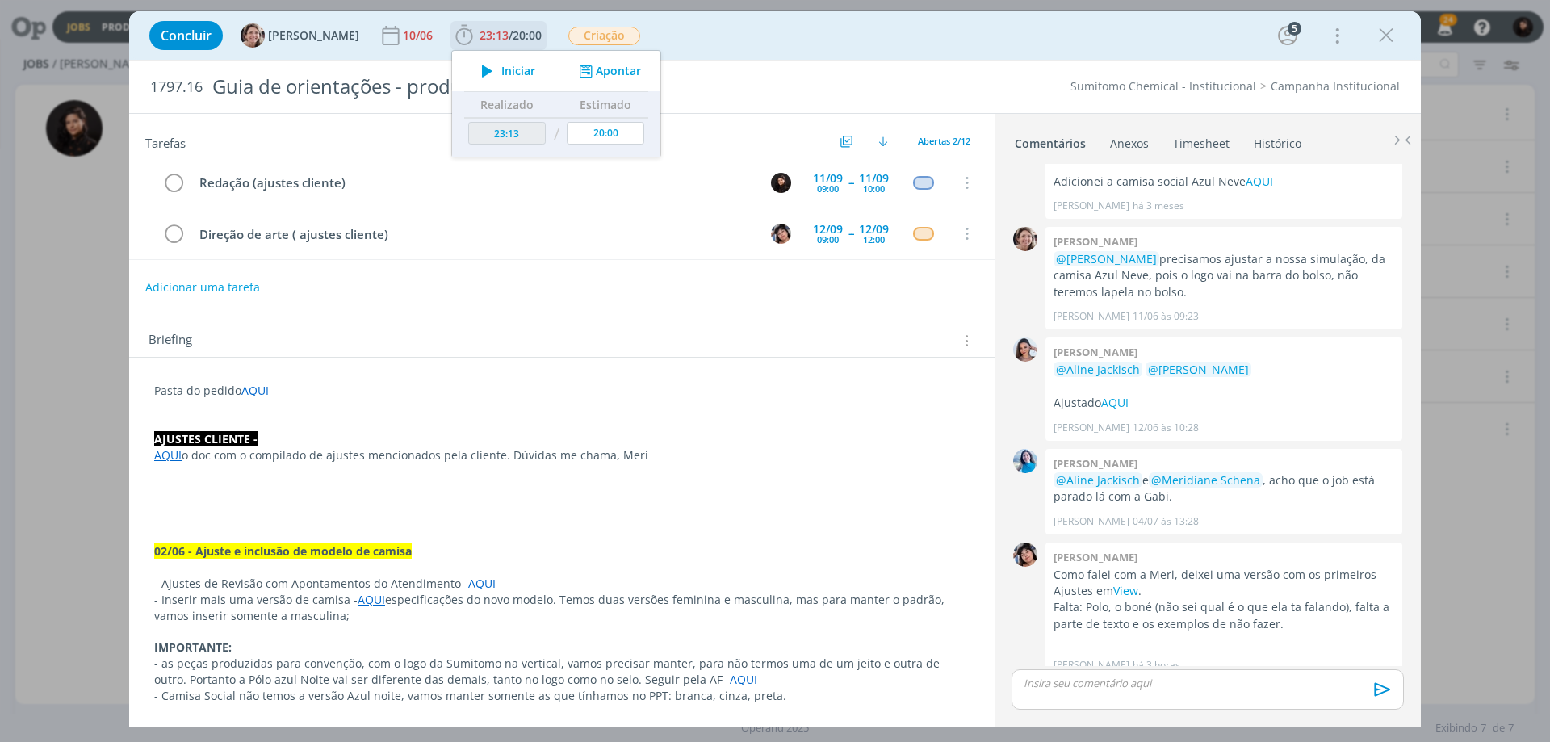
click at [508, 69] on span "Iniciar" at bounding box center [518, 70] width 34 height 11
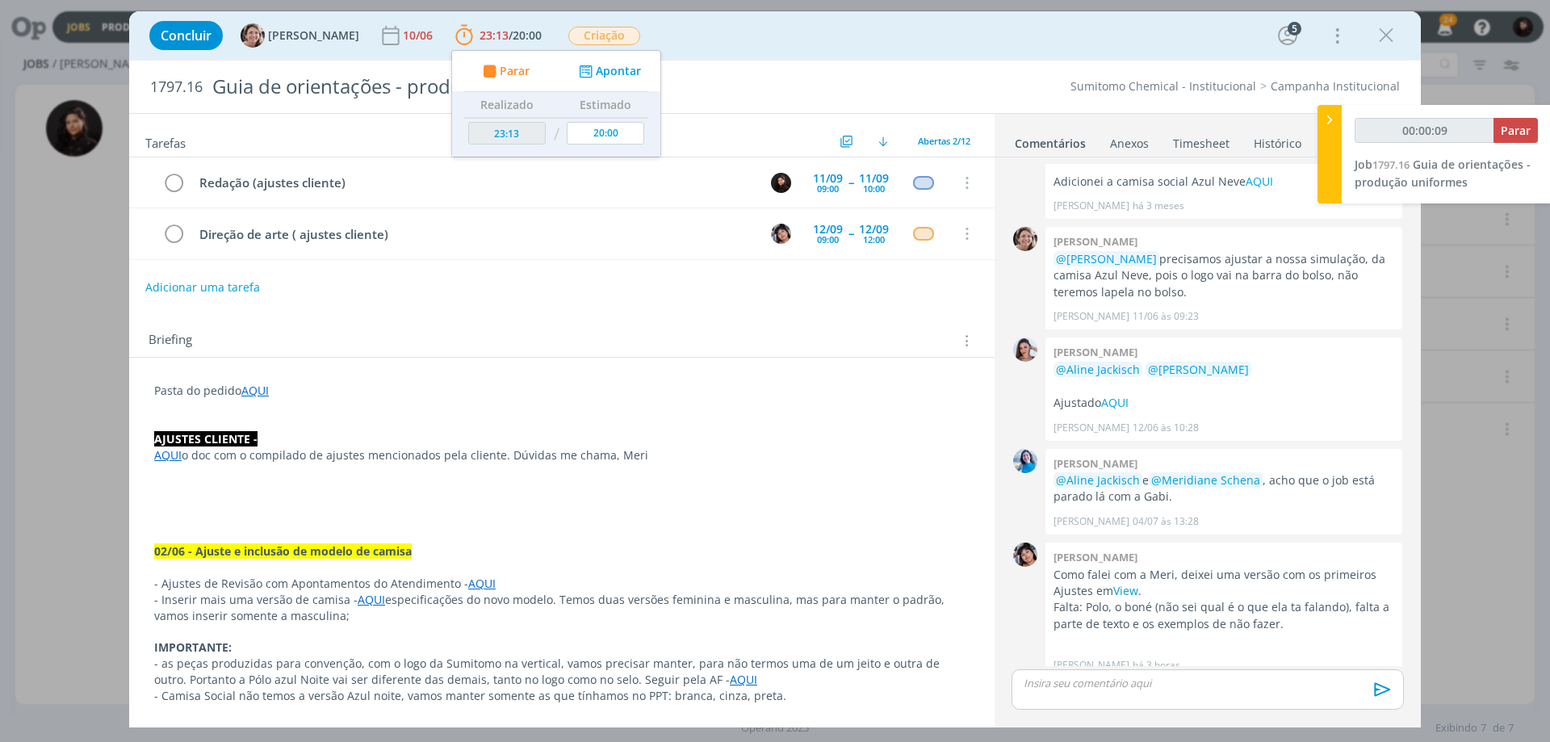
click at [337, 399] on p "dialog" at bounding box center [561, 407] width 815 height 16
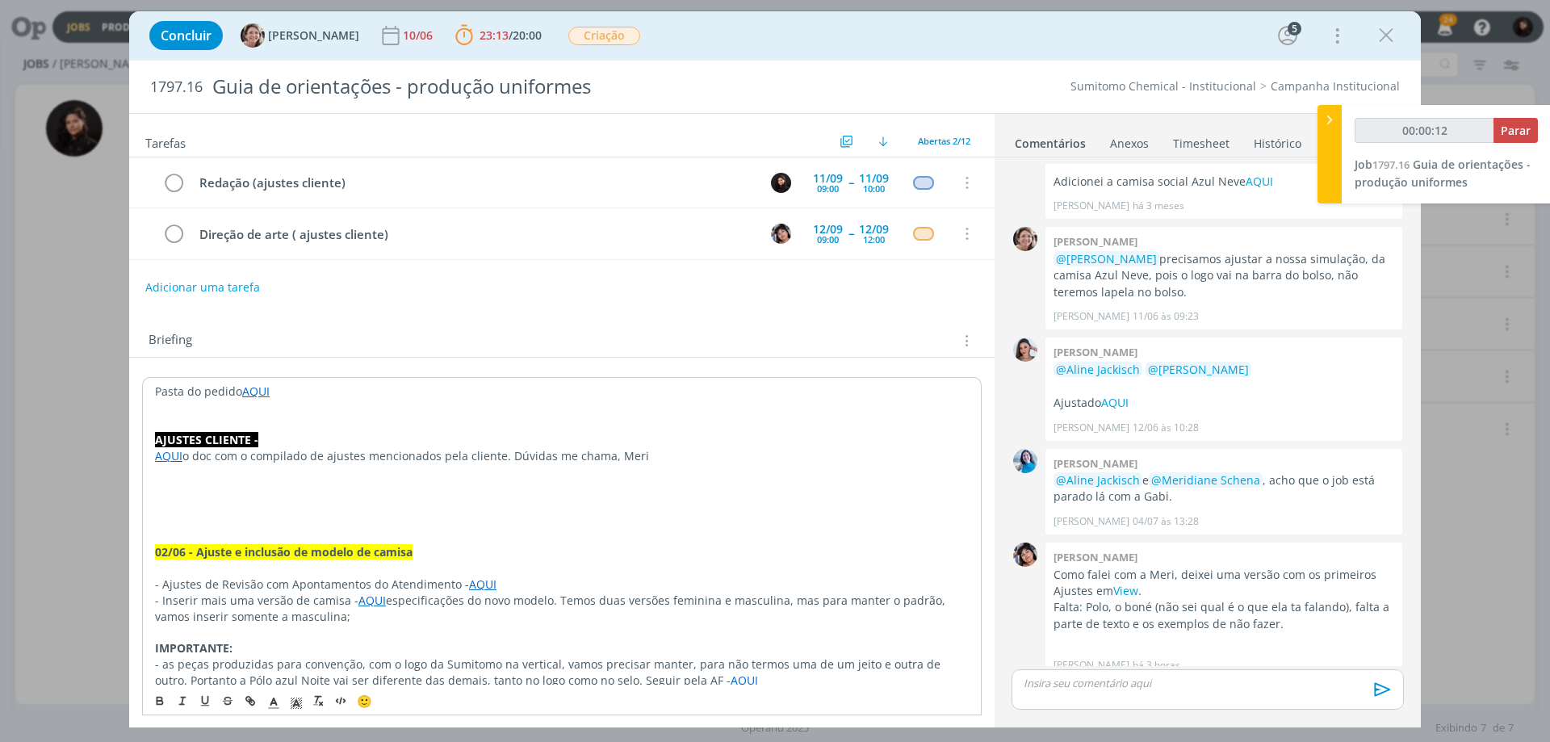
type input "00:00:13"
click at [1326, 116] on icon at bounding box center [1329, 119] width 16 height 17
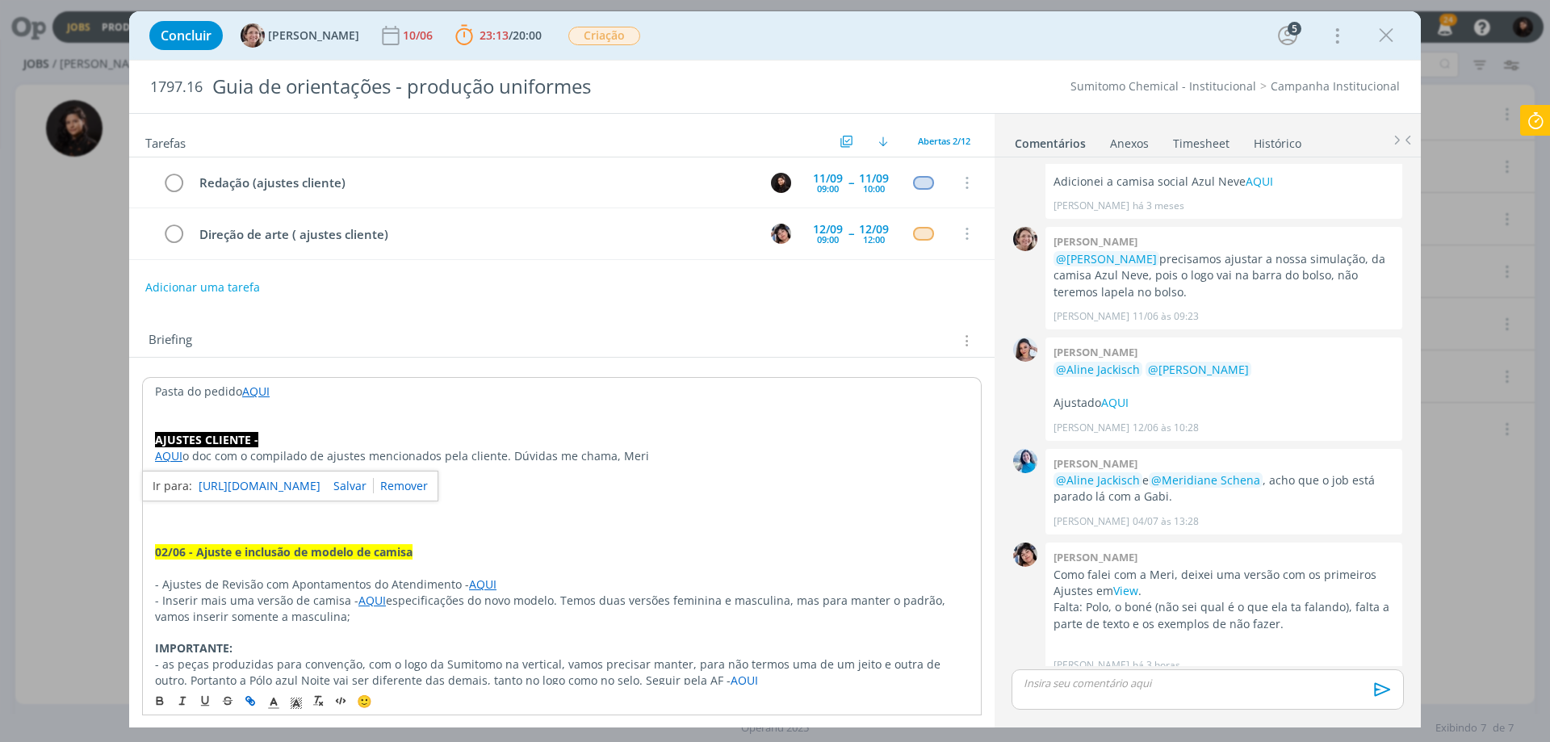
click at [169, 458] on link "AQUI" at bounding box center [168, 455] width 27 height 15
click at [222, 489] on link "[URL][DOMAIN_NAME]" at bounding box center [260, 486] width 122 height 21
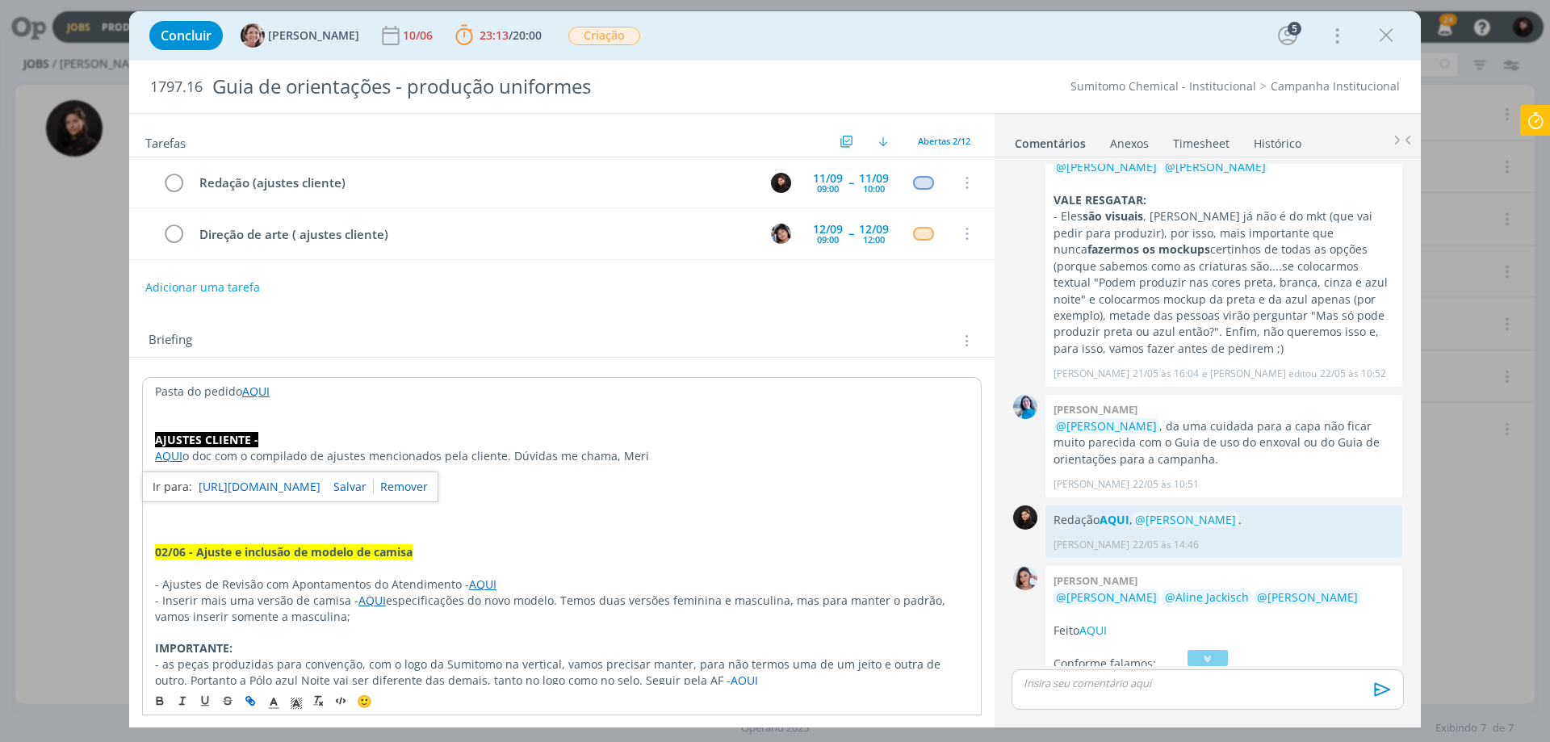
scroll to position [161, 0]
click at [1119, 517] on strong "AQUI" at bounding box center [1114, 517] width 30 height 15
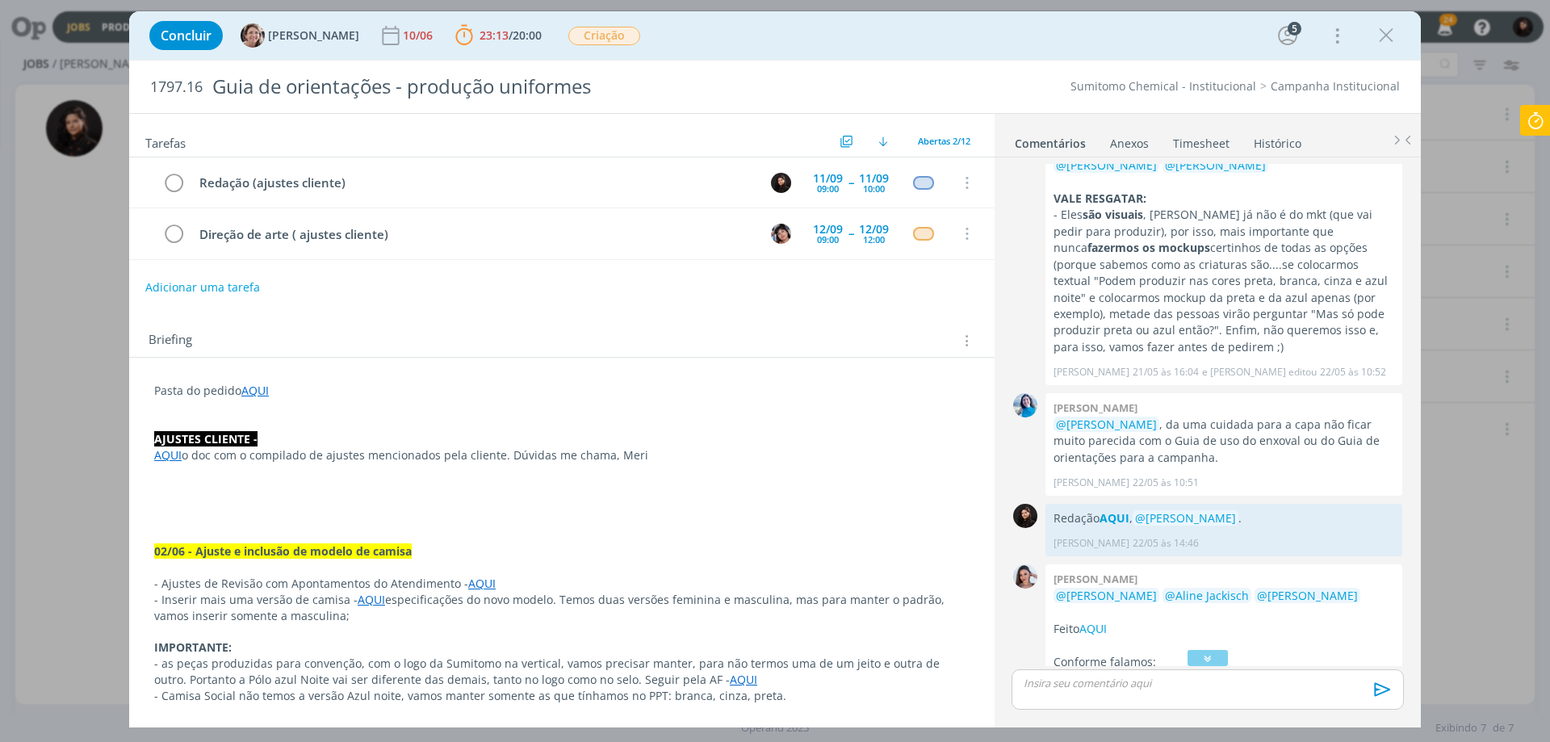
click at [452, 496] on p "dialog" at bounding box center [561, 504] width 815 height 16
click at [251, 393] on link "AQUI" at bounding box center [255, 390] width 27 height 15
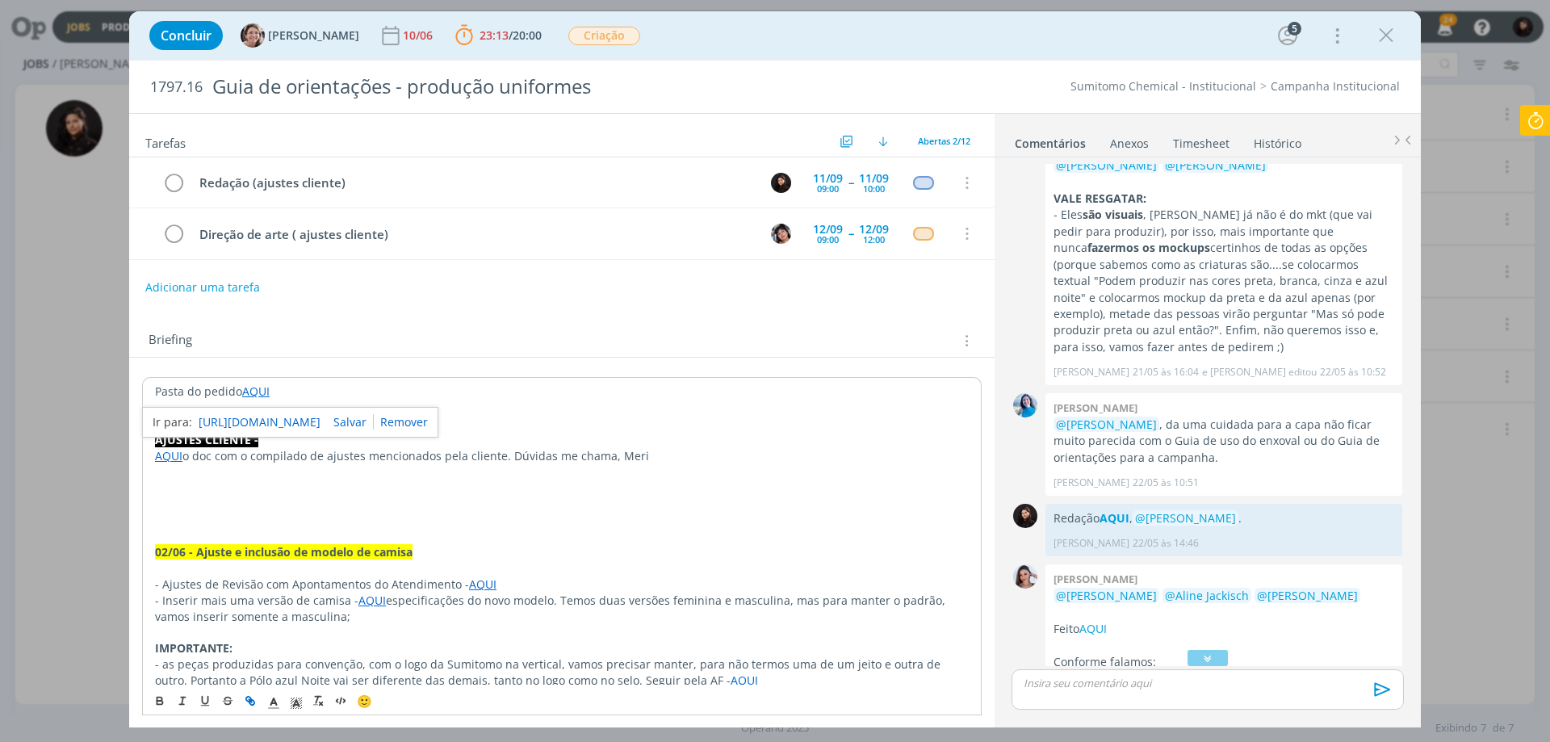
click at [273, 419] on link "[URL][DOMAIN_NAME]" at bounding box center [260, 422] width 122 height 21
click at [1541, 123] on icon at bounding box center [1534, 120] width 29 height 31
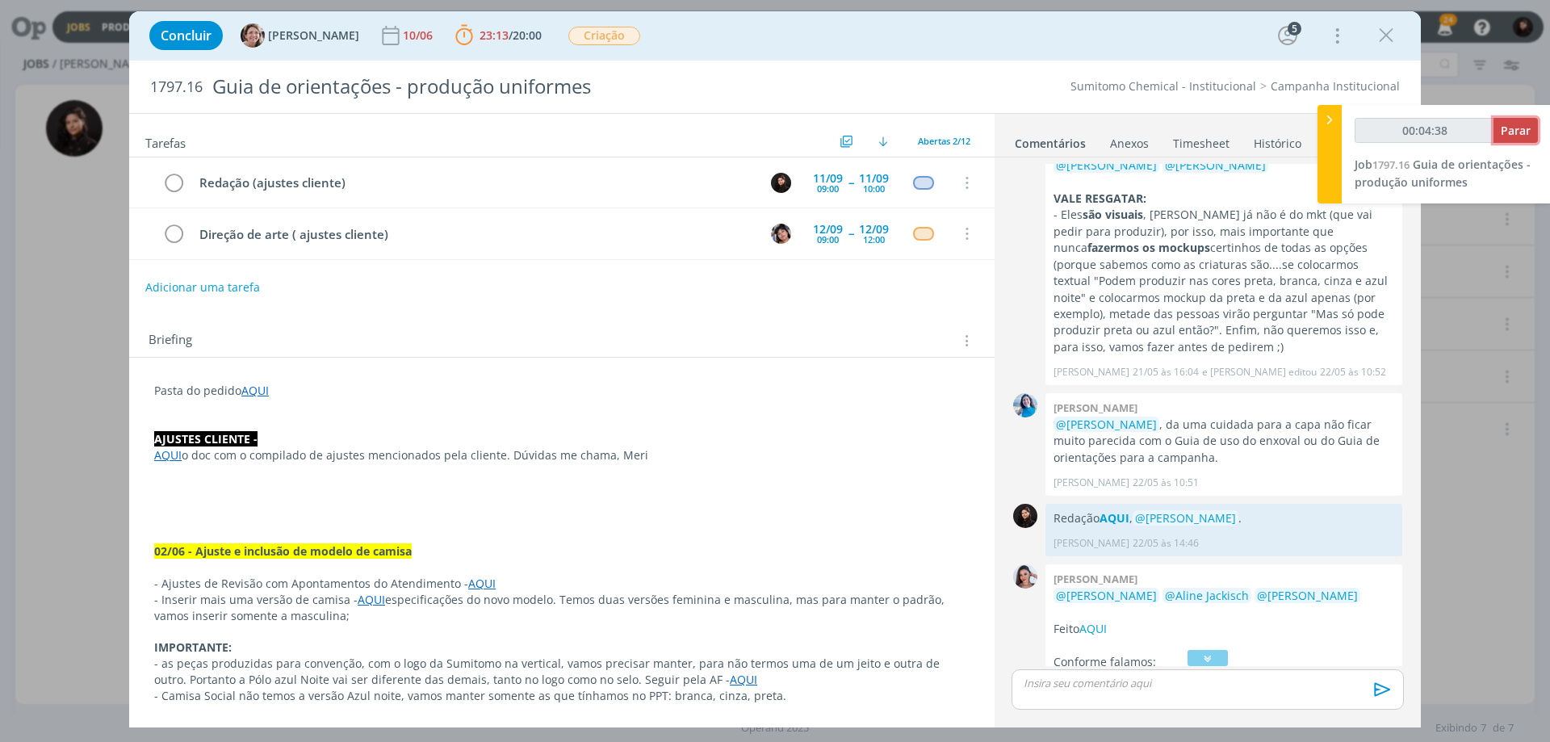
click at [1529, 126] on span "Parar" at bounding box center [1515, 130] width 30 height 15
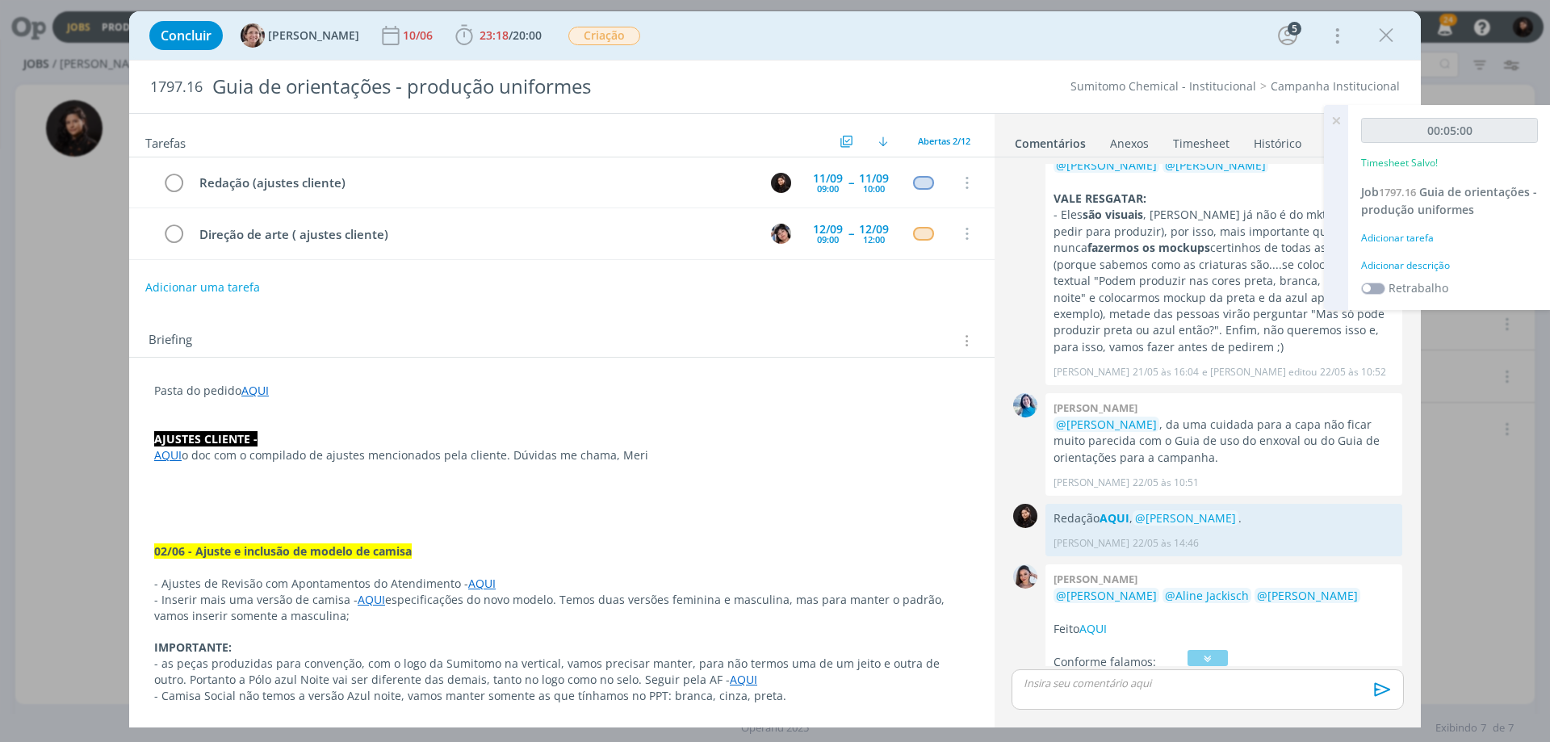
click at [1409, 268] on div "Adicionar descrição" at bounding box center [1449, 265] width 177 height 15
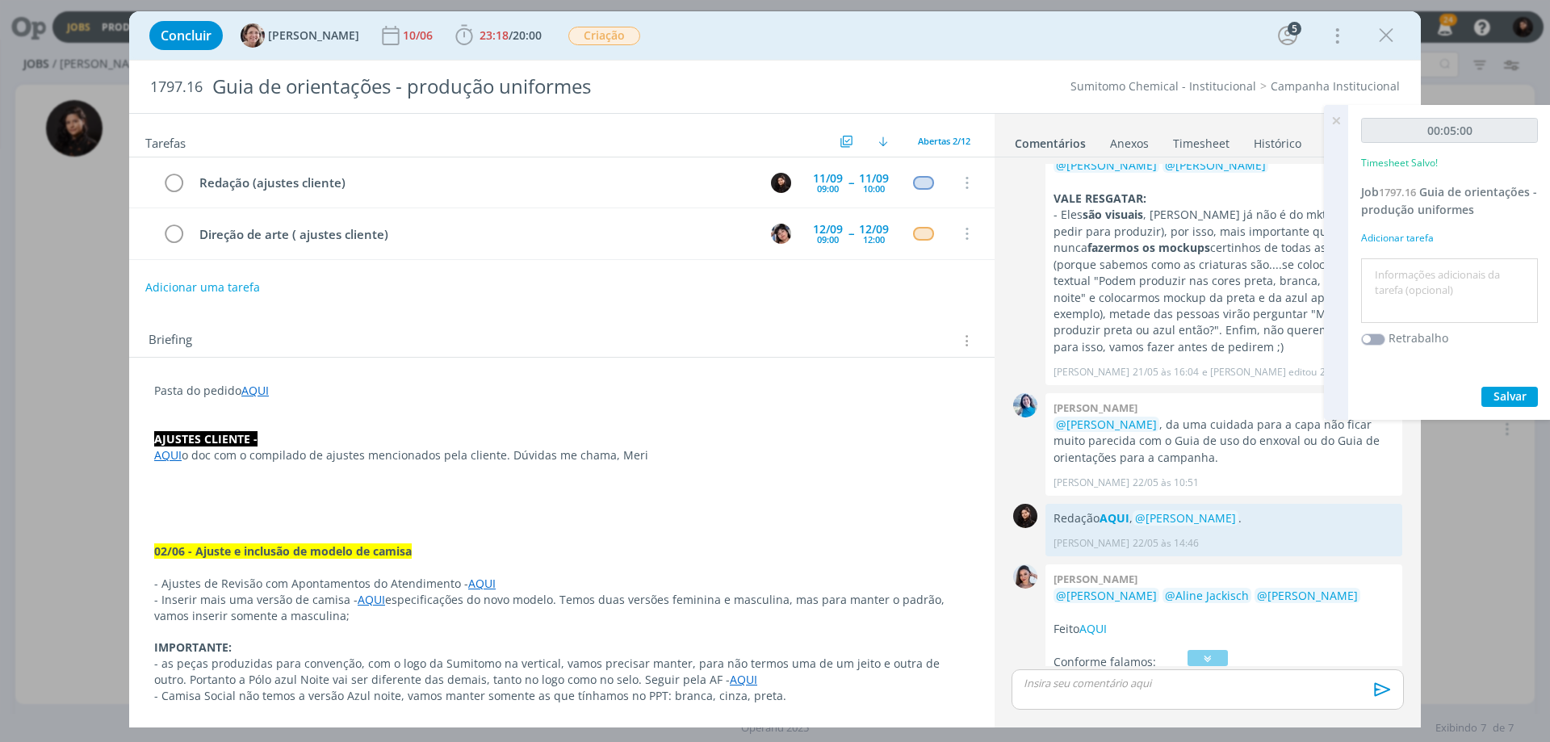
click at [1407, 300] on textarea at bounding box center [1449, 290] width 169 height 57
type textarea "Redação"
click at [1484, 390] on button "Salvar" at bounding box center [1509, 397] width 56 height 20
click at [480, 33] on span "23:18" at bounding box center [493, 34] width 29 height 15
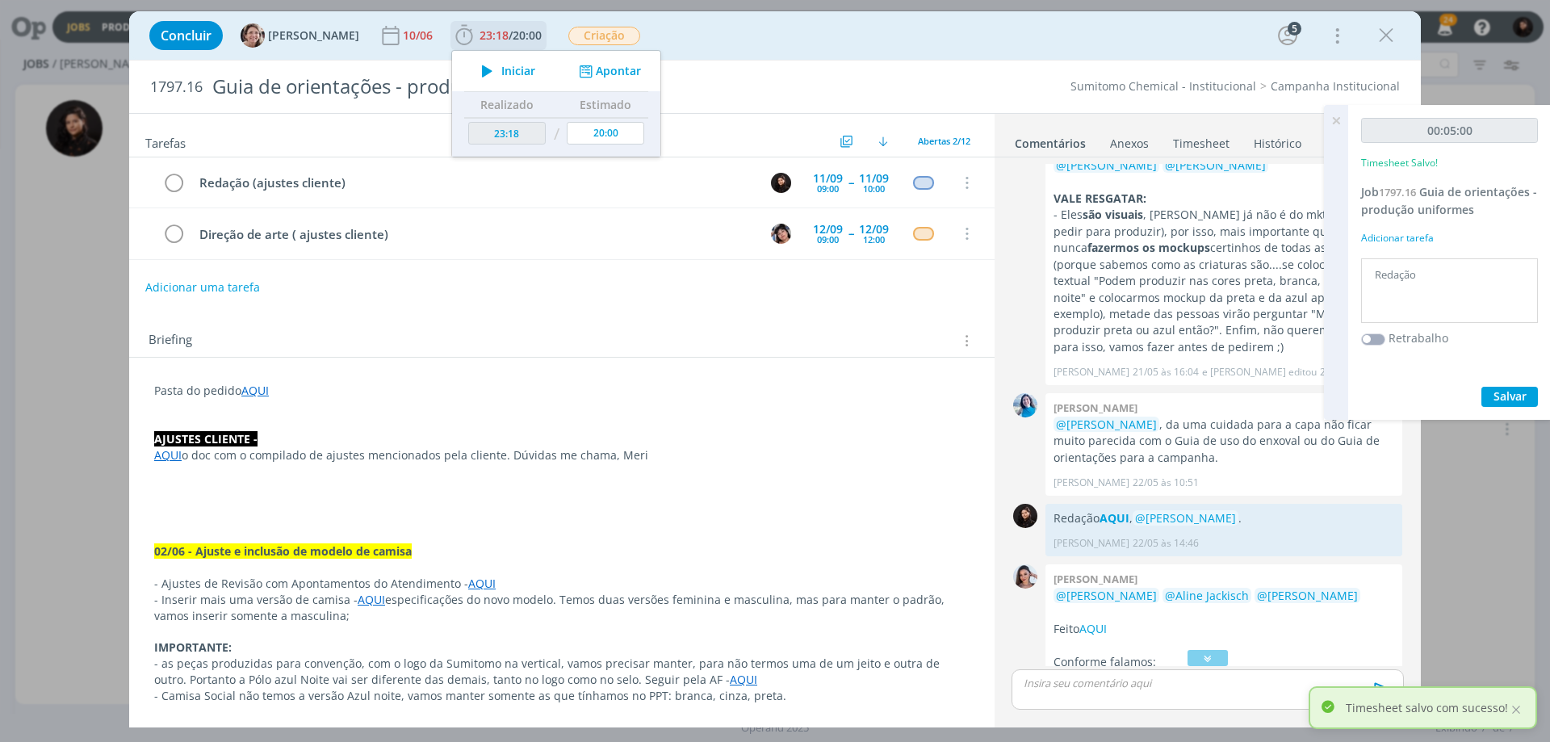
click at [480, 75] on icon "dialog" at bounding box center [487, 71] width 28 height 21
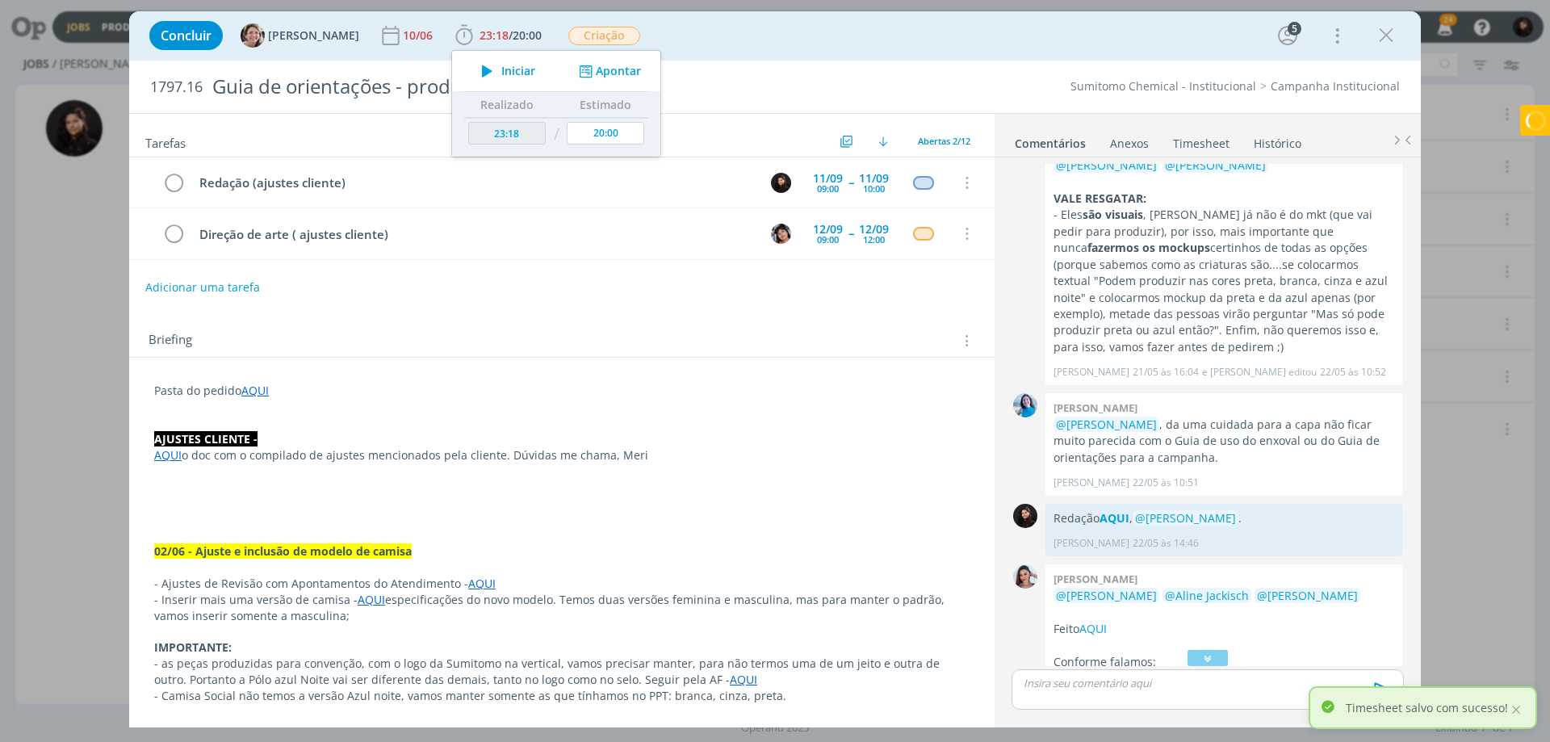
click at [436, 475] on p "dialog" at bounding box center [561, 471] width 815 height 16
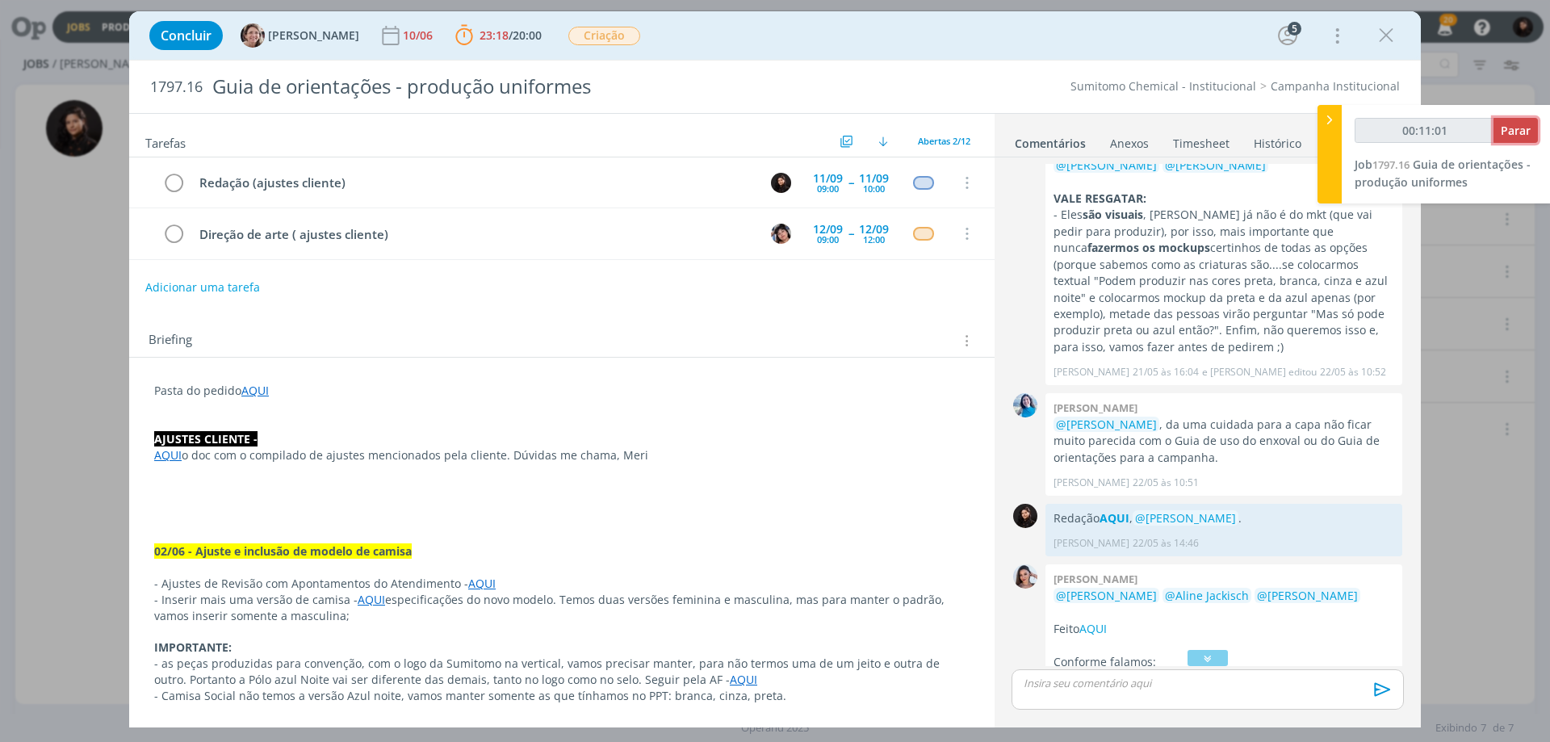
click at [1513, 138] on button "Parar" at bounding box center [1515, 130] width 44 height 25
type input "00:12:00"
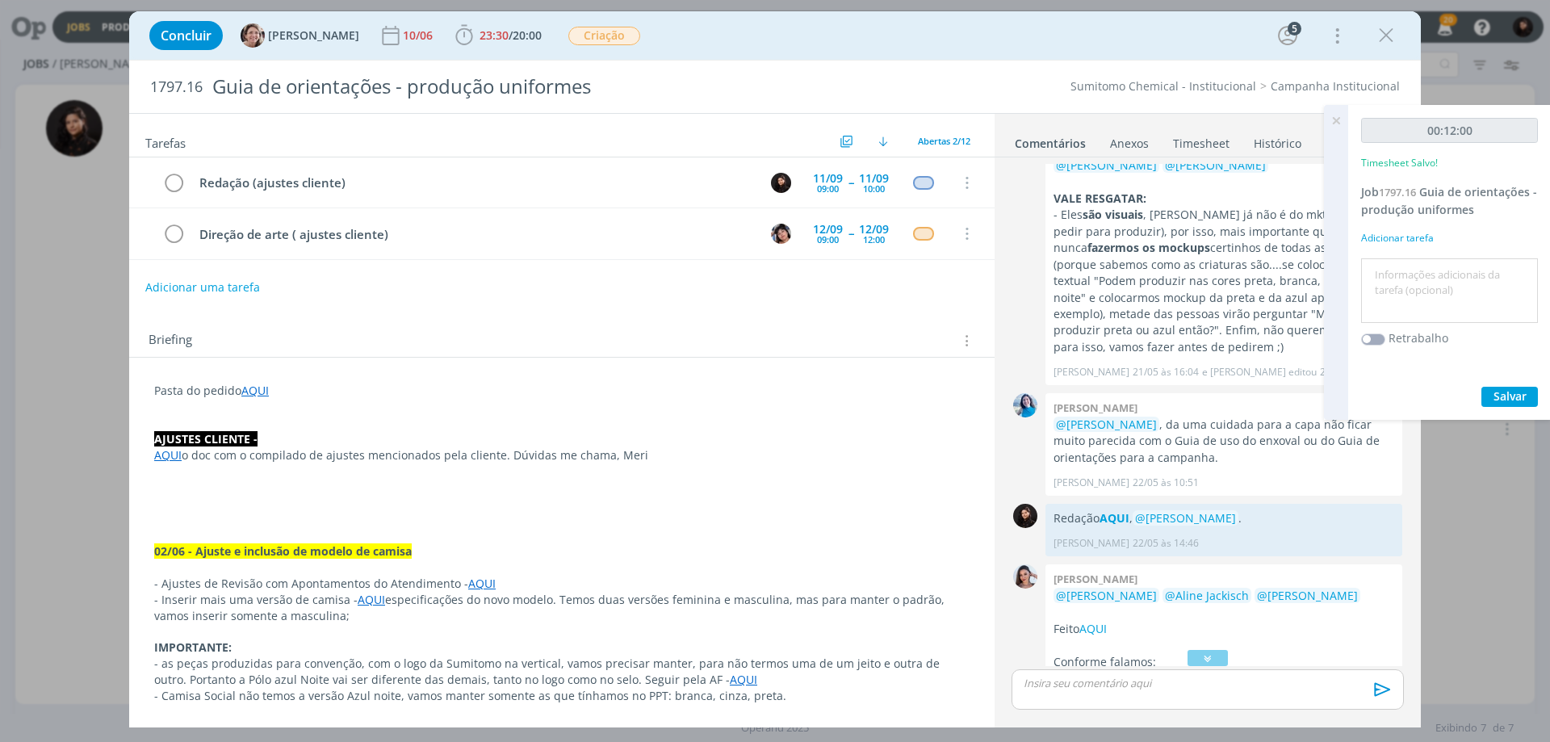
click at [1455, 275] on textarea at bounding box center [1449, 290] width 169 height 57
type textarea "Redação - Ajustes"
click at [1505, 403] on span "Salvar" at bounding box center [1509, 395] width 33 height 15
click at [1436, 203] on span "Guia de orientações - produção uniformes" at bounding box center [1449, 200] width 176 height 33
click at [207, 278] on button "Adicionar uma tarefa" at bounding box center [201, 286] width 115 height 27
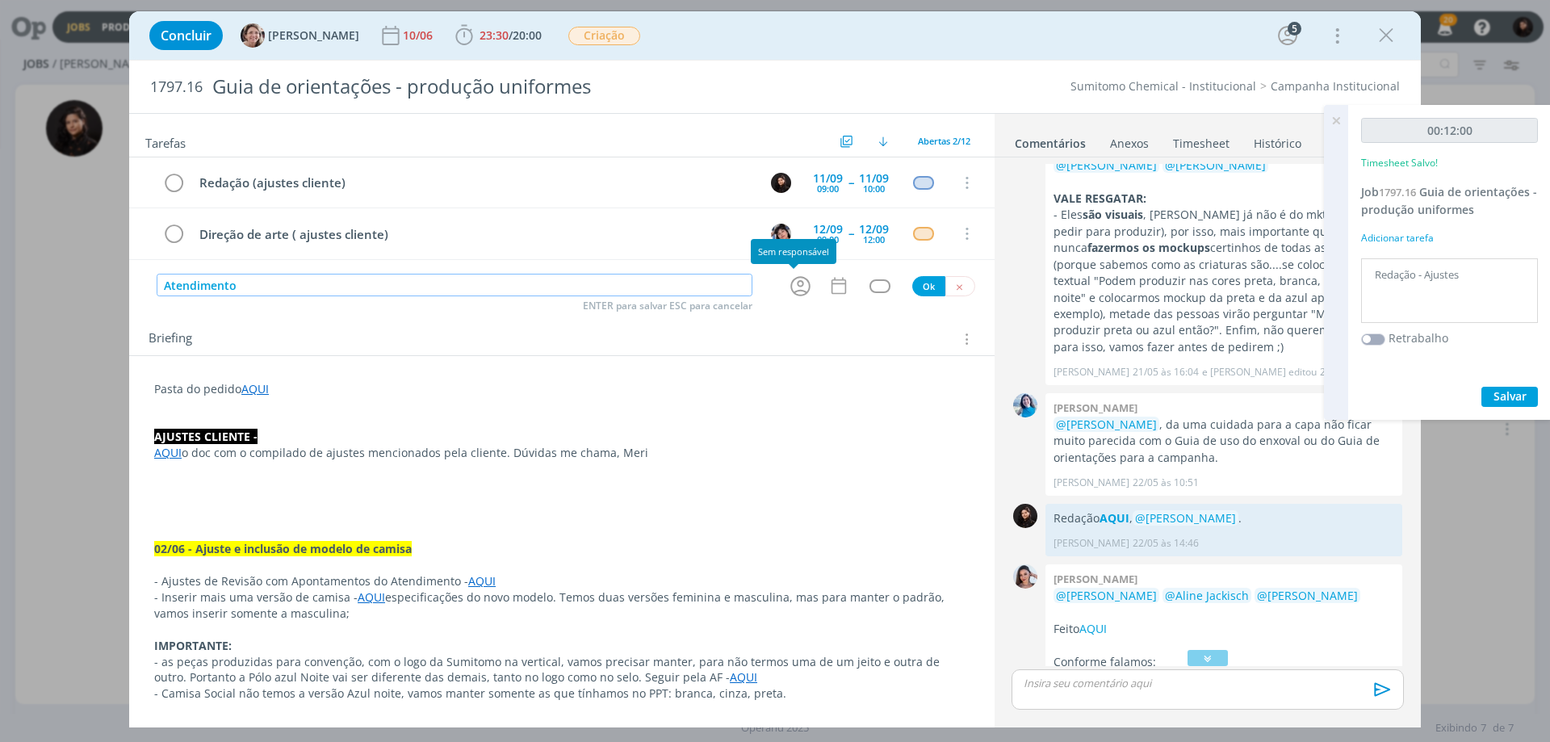
click at [793, 284] on icon "dialog" at bounding box center [800, 286] width 25 height 25
type input "Atendimento"
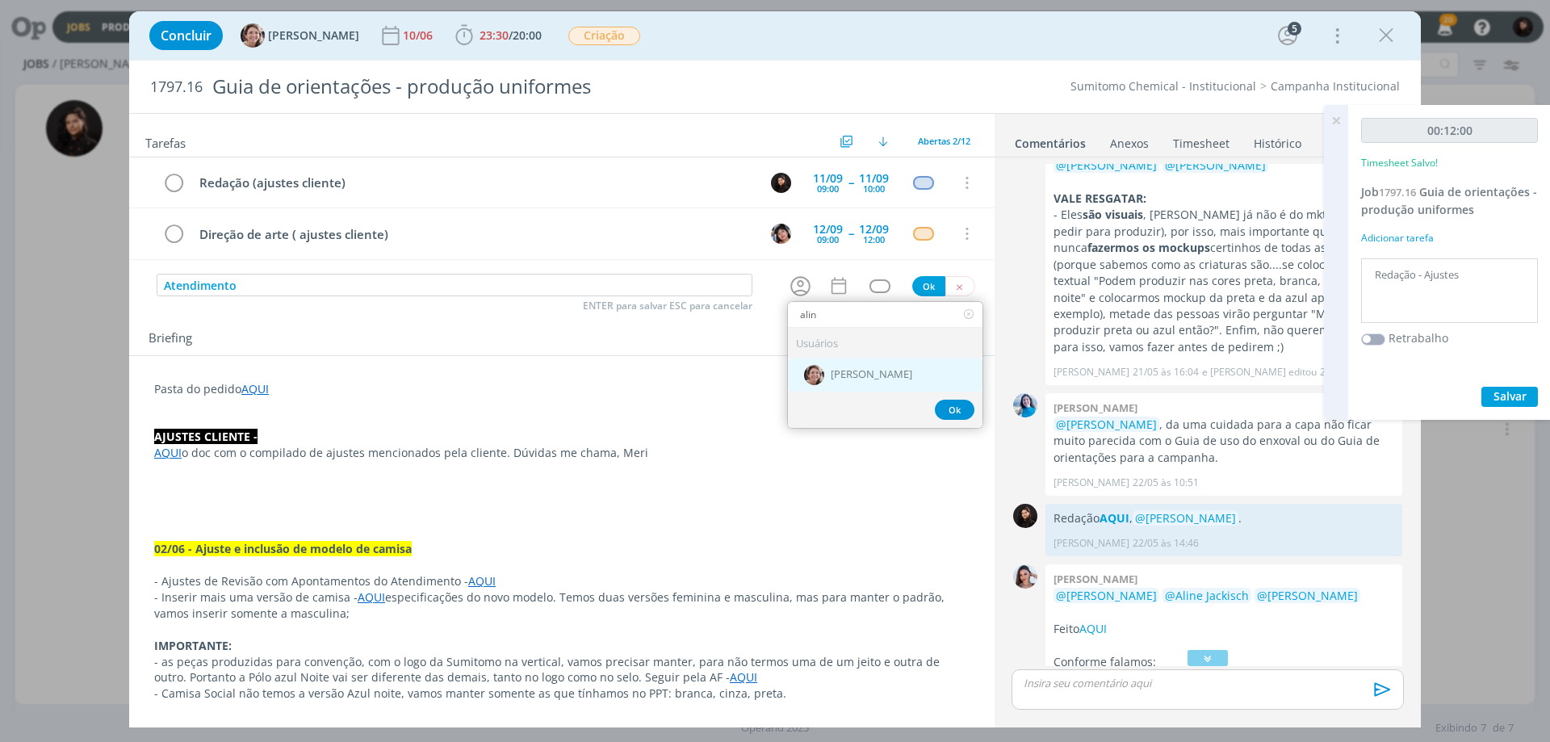
type input "alin"
click at [849, 387] on div "[PERSON_NAME]" at bounding box center [885, 374] width 194 height 33
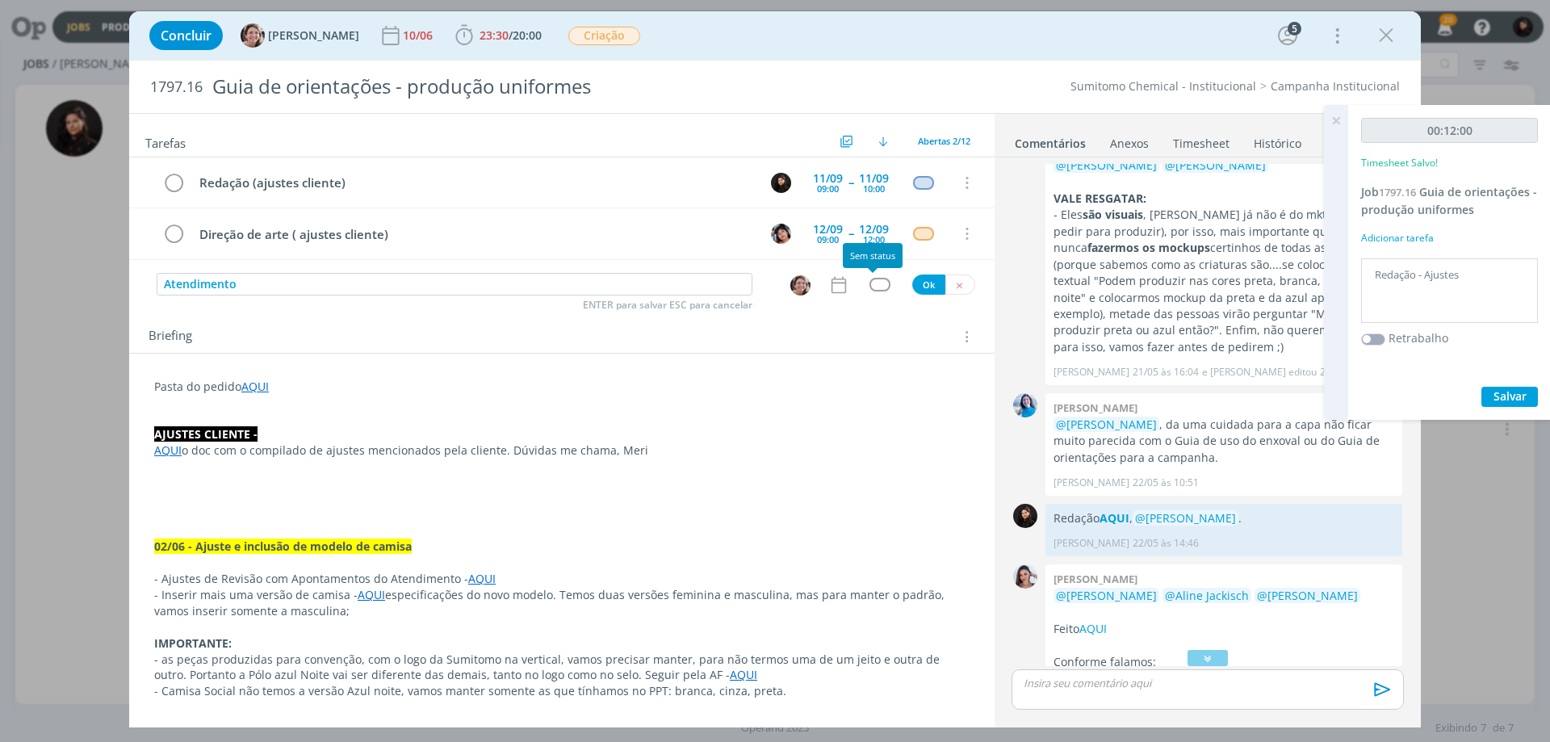
click at [872, 287] on div "dialog" at bounding box center [879, 285] width 20 height 14
click at [834, 286] on icon "dialog" at bounding box center [838, 284] width 21 height 21
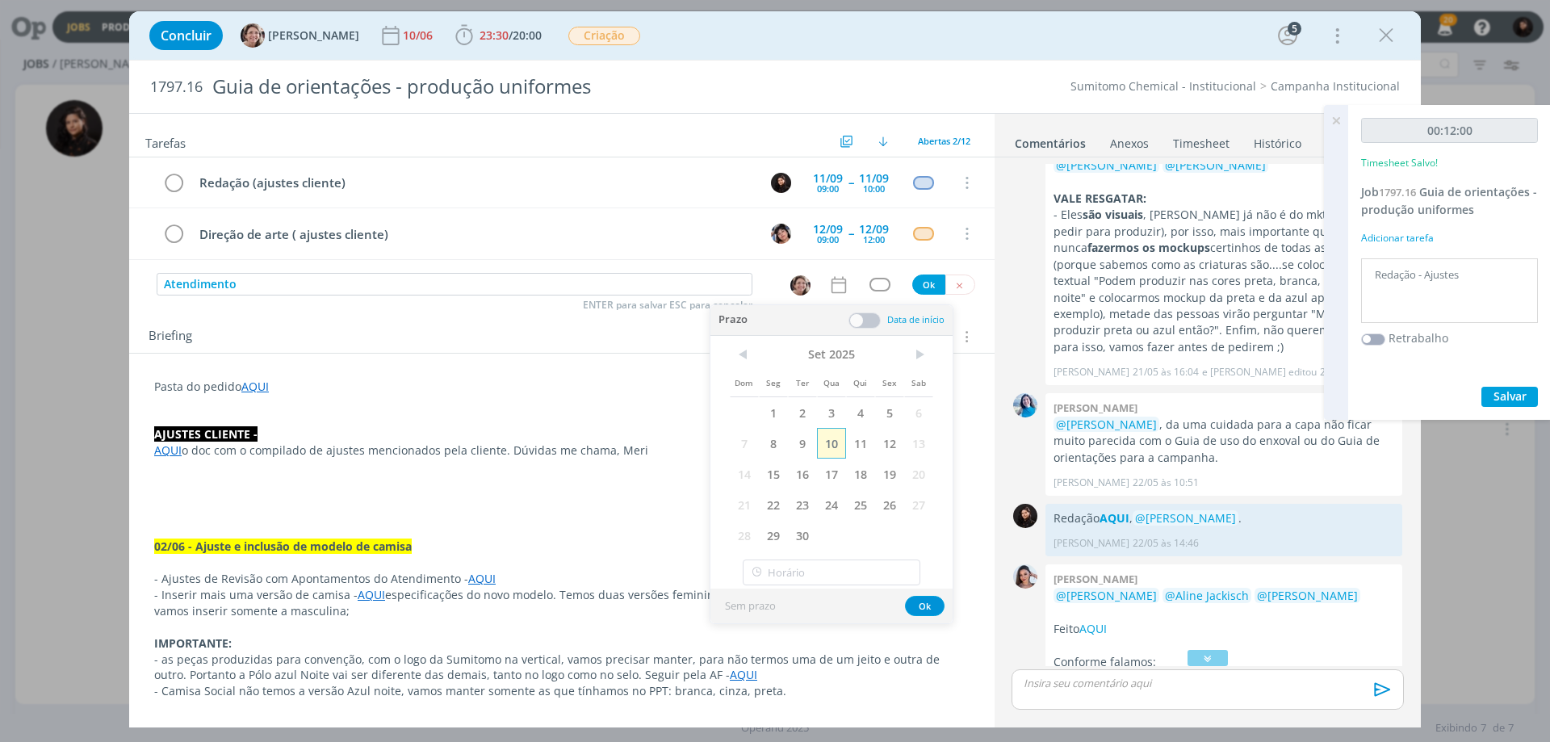
click at [837, 437] on span "10" at bounding box center [831, 443] width 29 height 31
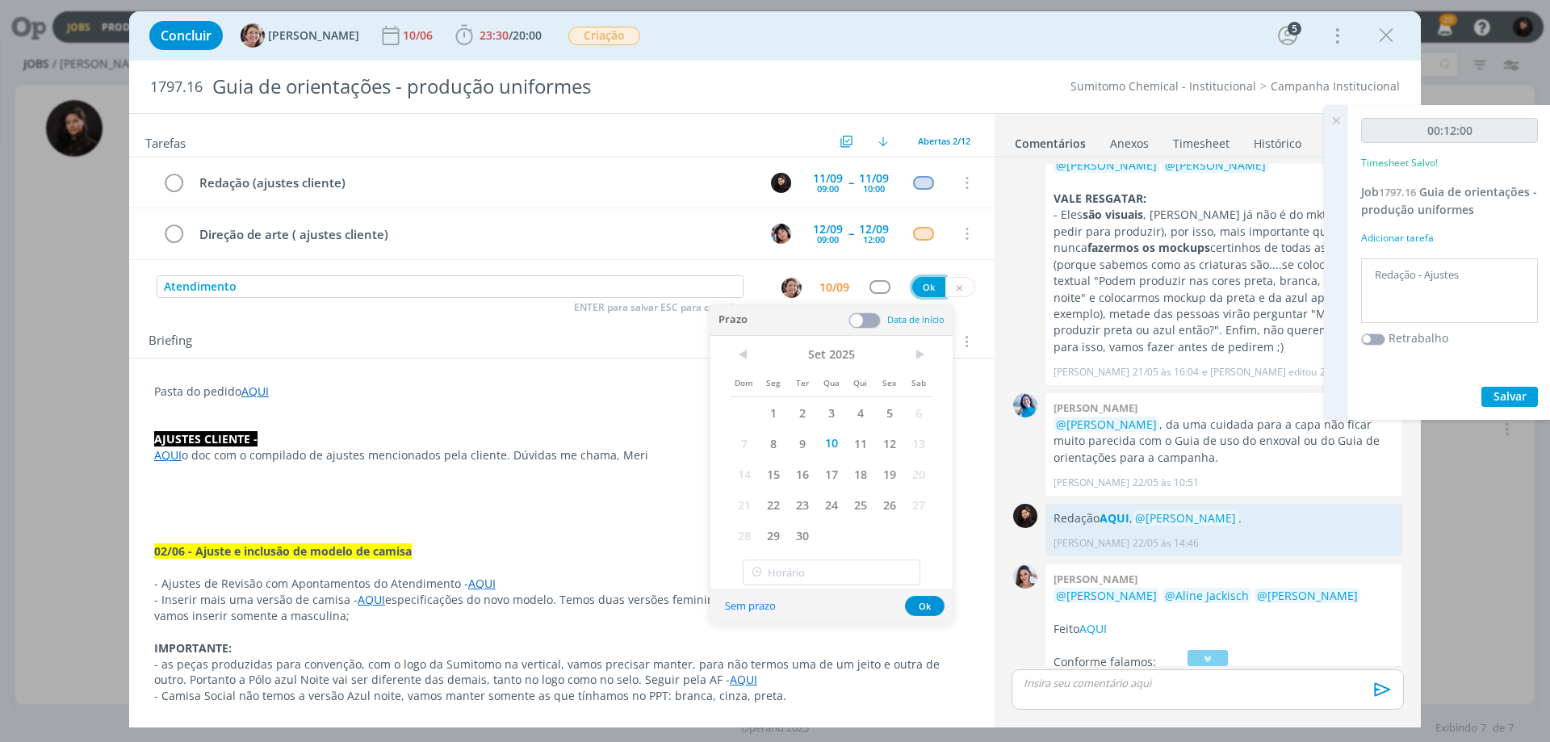
click at [919, 291] on button "Ok" at bounding box center [928, 287] width 33 height 20
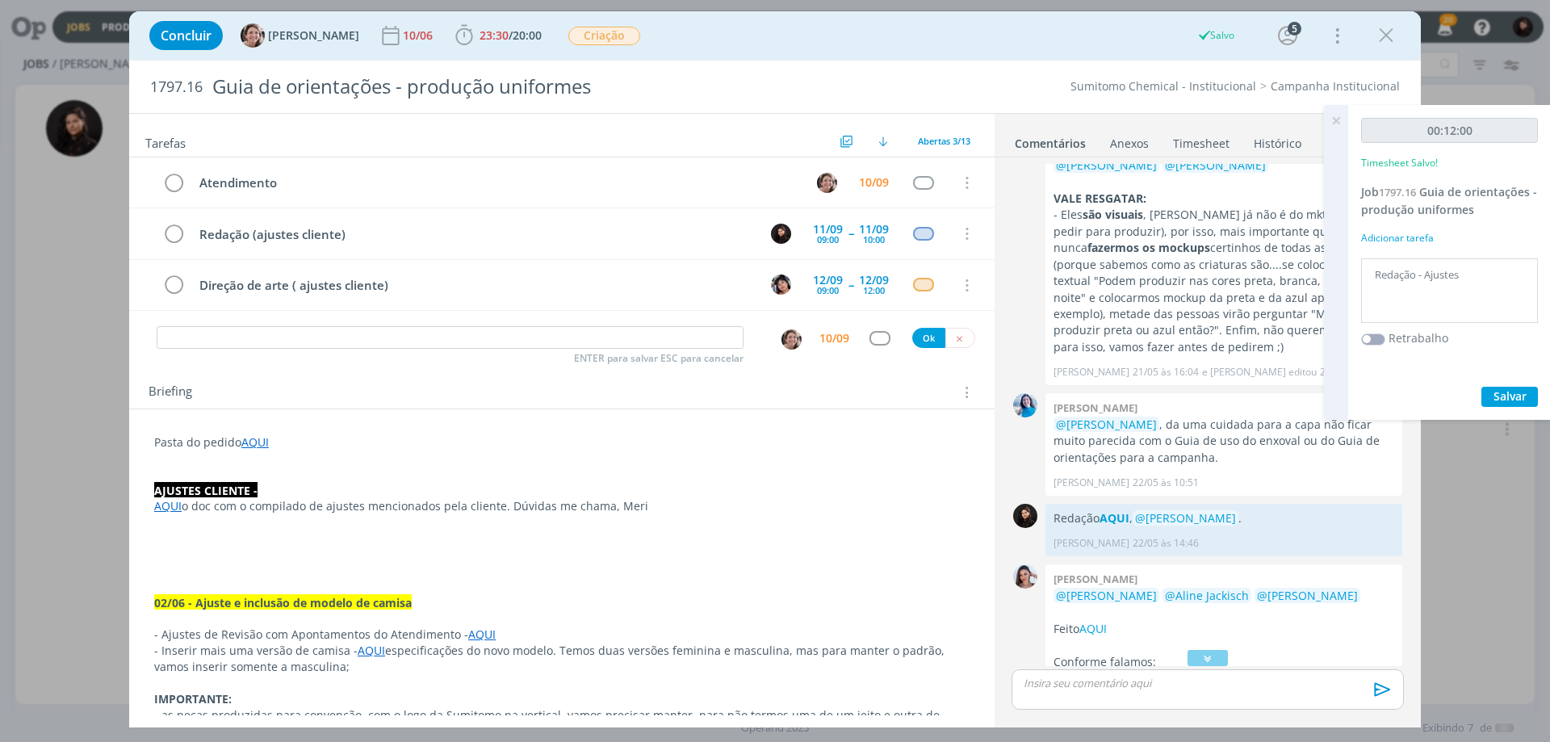
click at [1333, 120] on icon at bounding box center [1335, 120] width 29 height 31
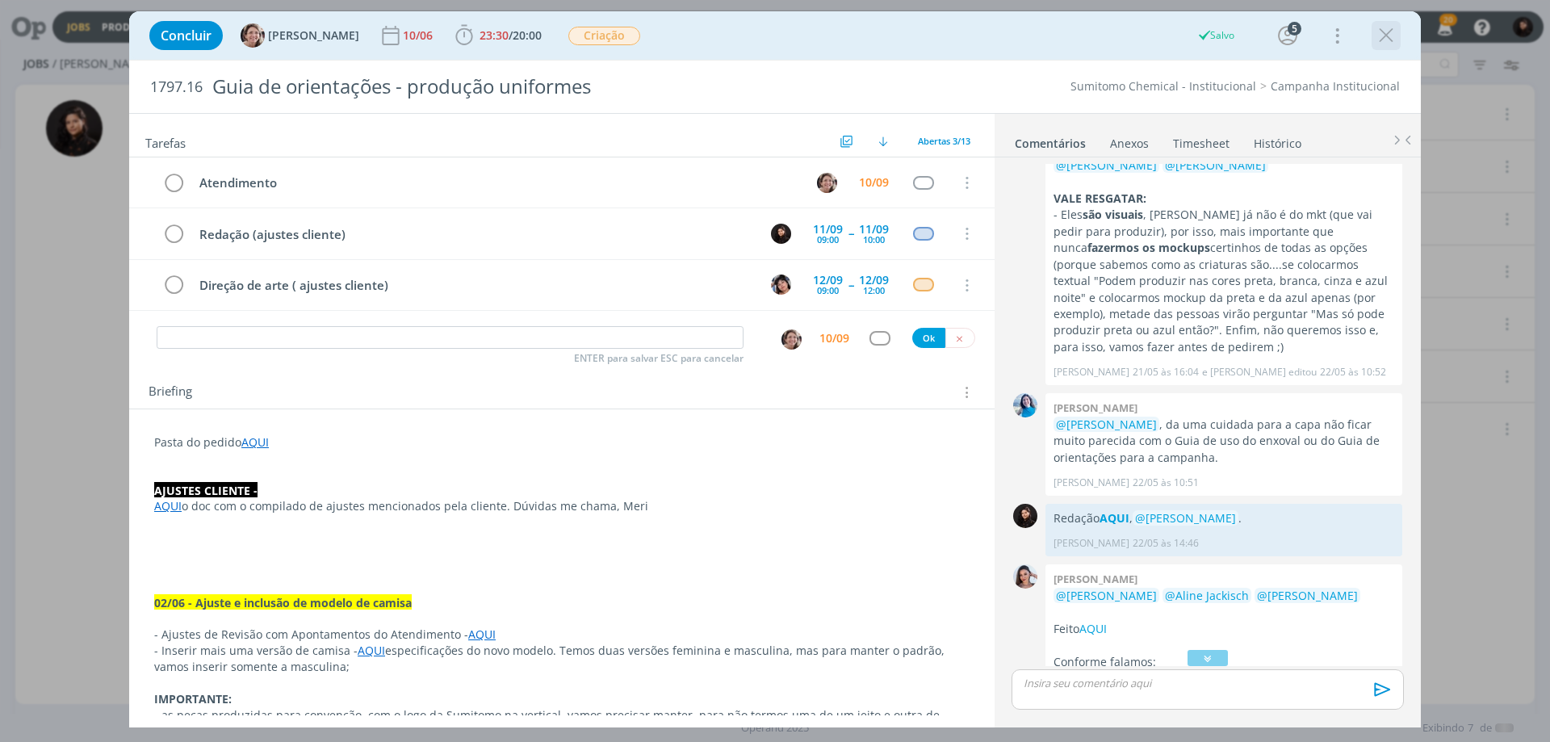
click at [1383, 27] on icon "dialog" at bounding box center [1386, 35] width 24 height 24
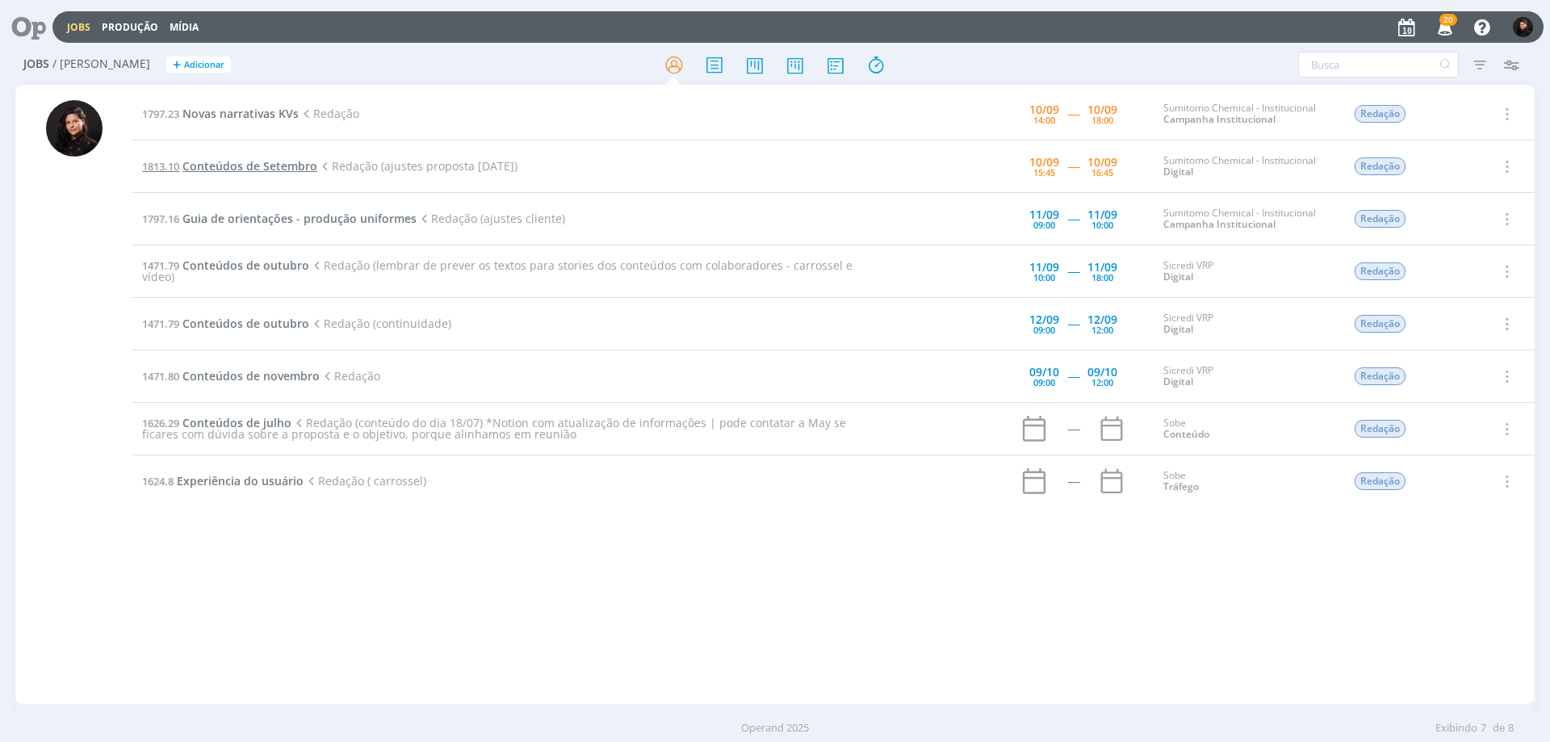
click at [260, 158] on span "Conteúdos de Setembro" at bounding box center [249, 165] width 135 height 15
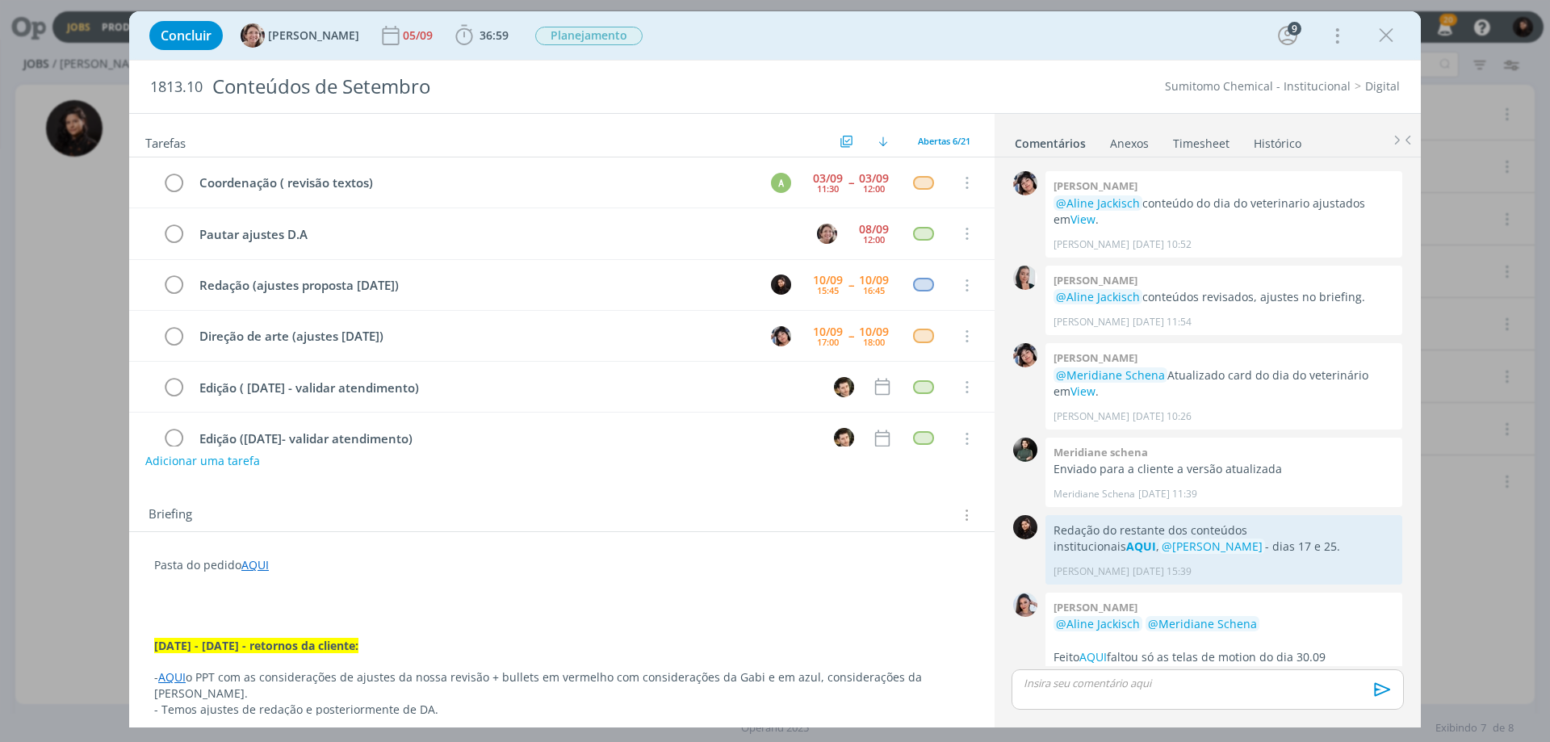
scroll to position [31, 0]
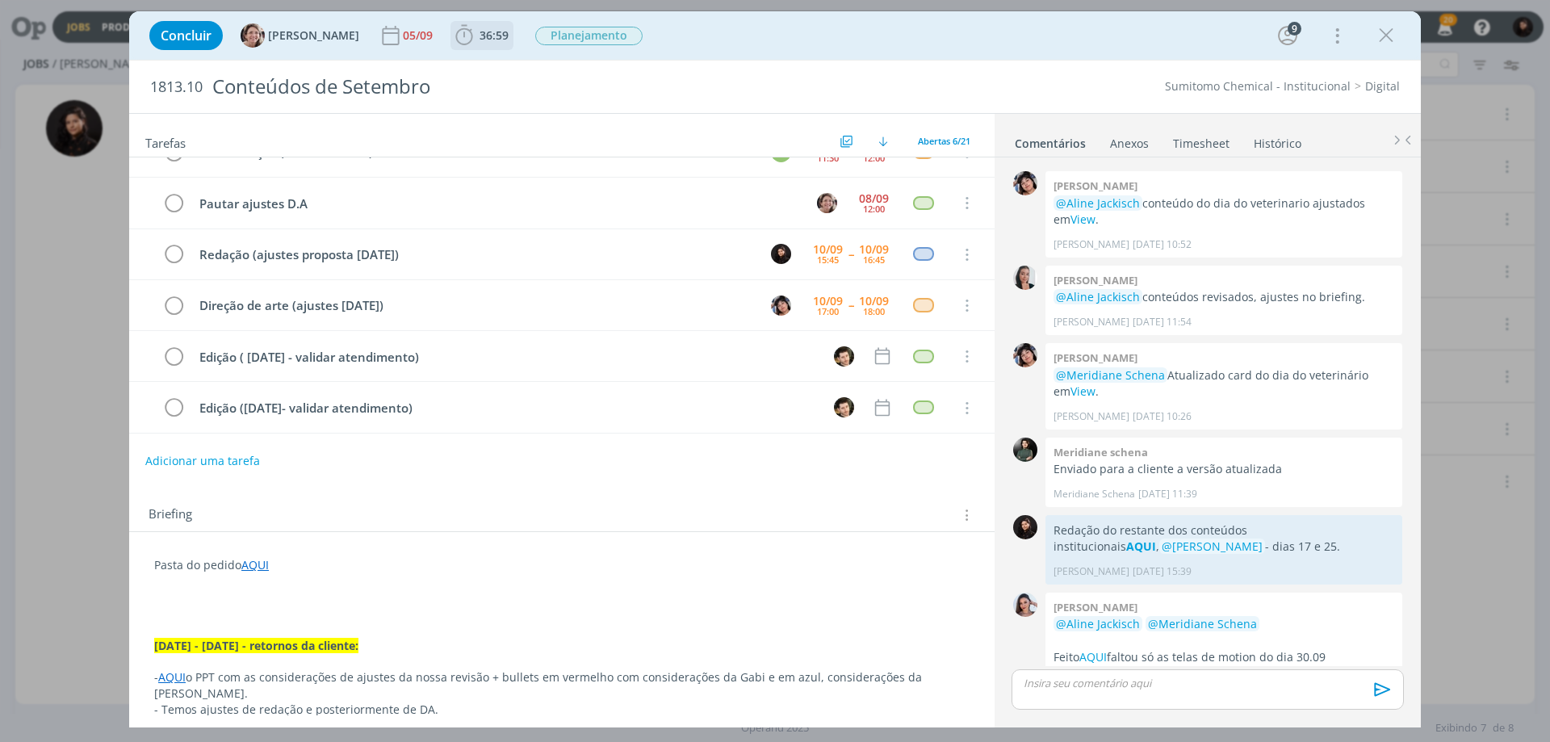
click at [479, 40] on span "36:59" at bounding box center [493, 34] width 29 height 15
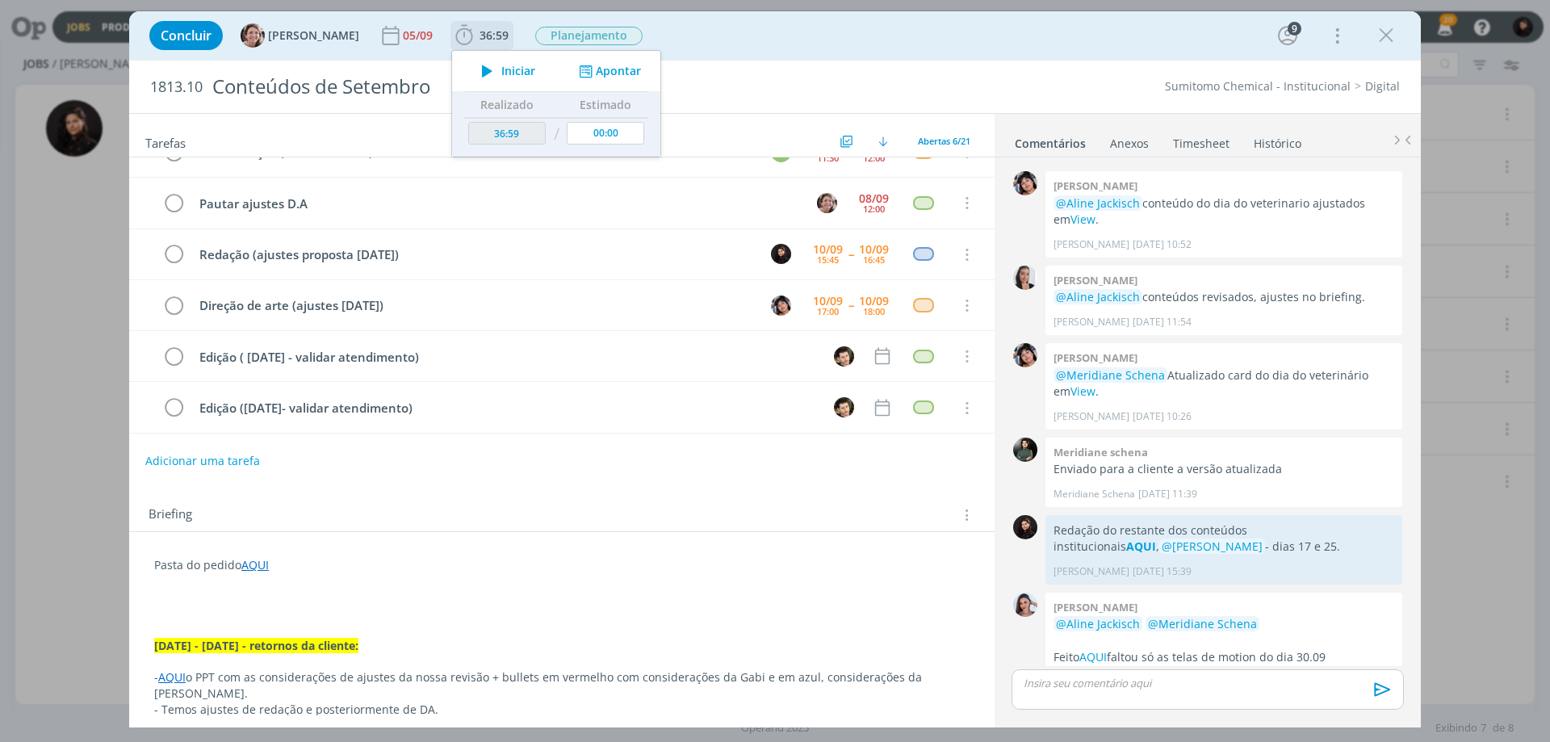
click at [501, 73] on span "Iniciar" at bounding box center [518, 70] width 34 height 11
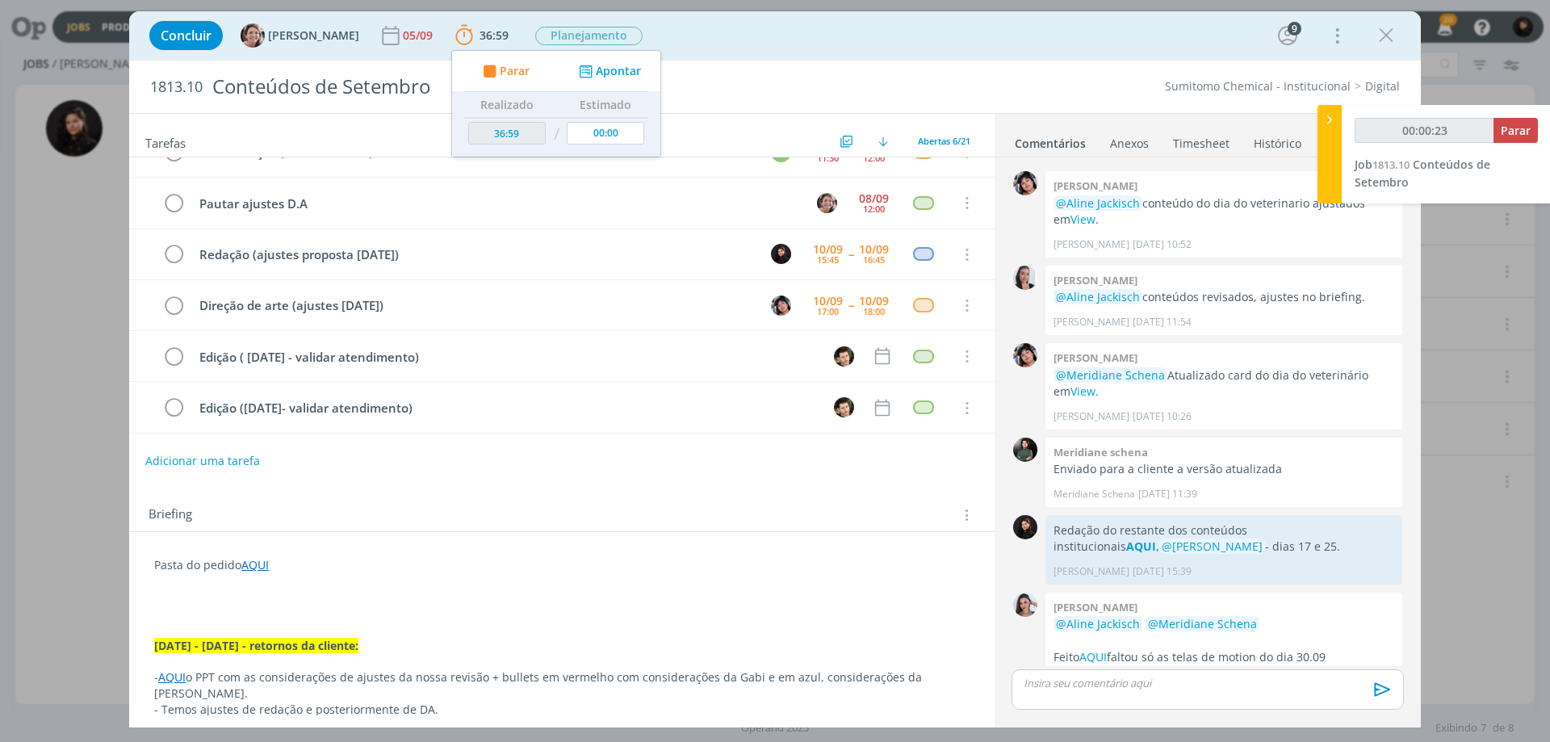
click at [170, 680] on link "AQUI" at bounding box center [171, 676] width 27 height 15
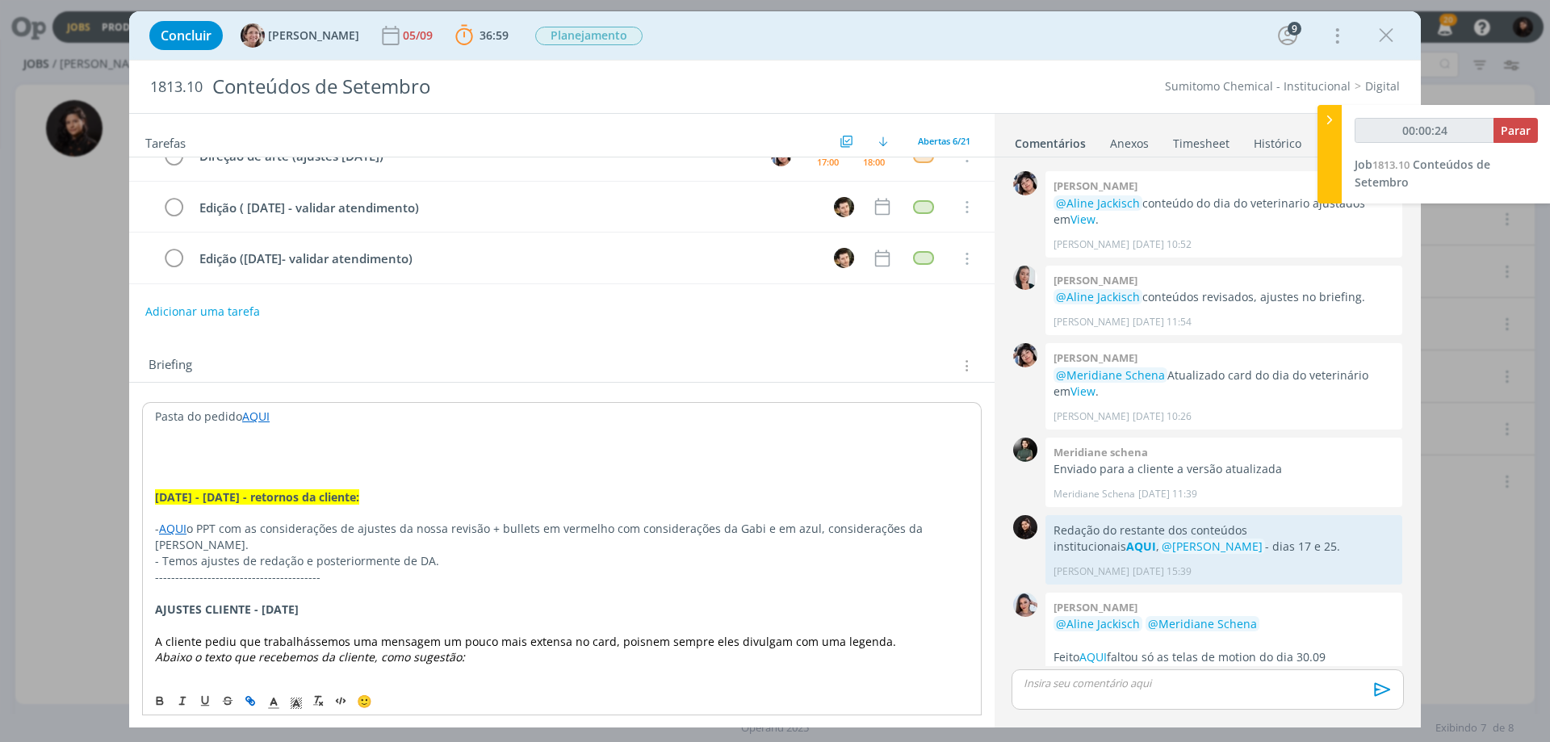
scroll to position [161, 0]
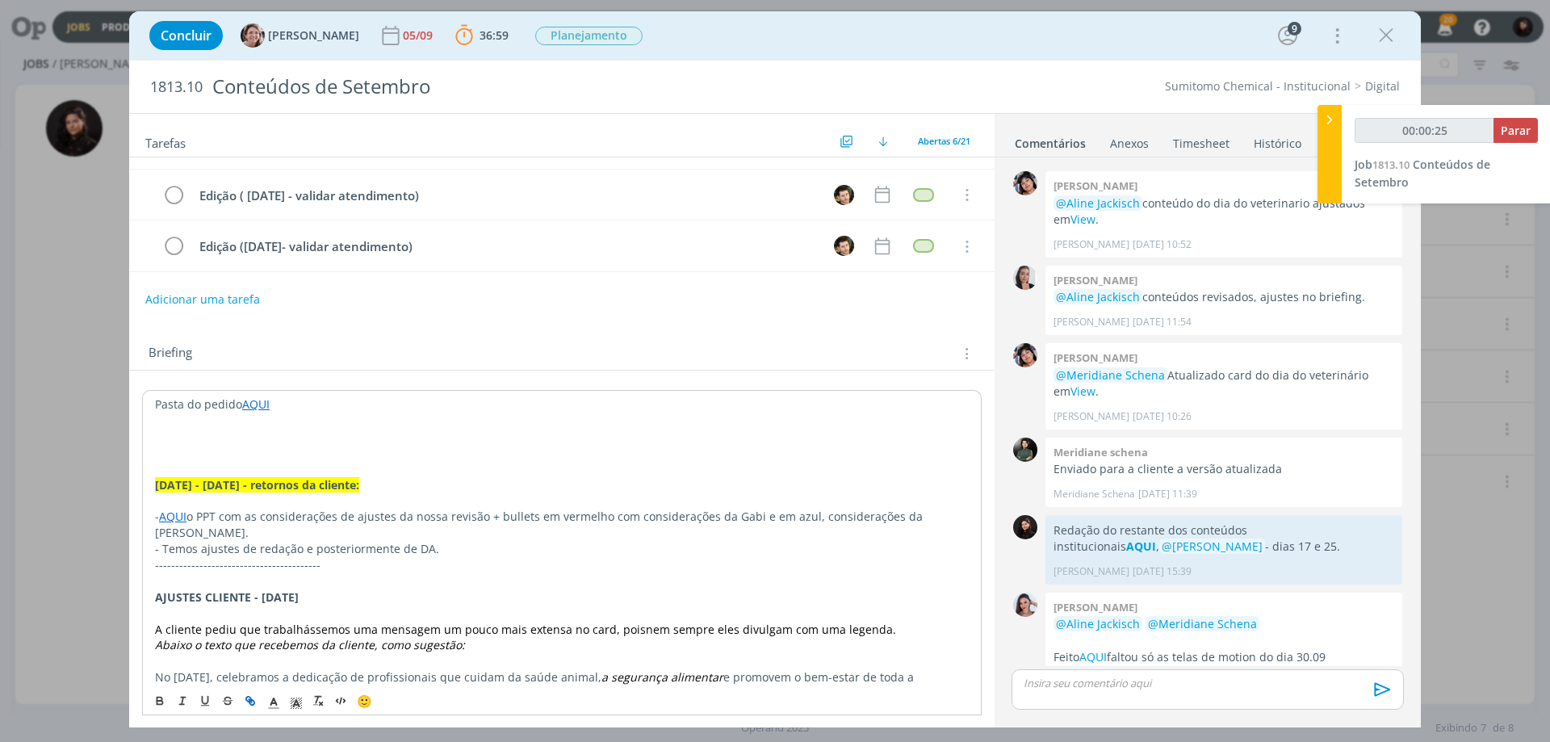
click at [181, 514] on link "AQUI" at bounding box center [172, 515] width 27 height 15
click at [256, 547] on link "[URL][DOMAIN_NAME]" at bounding box center [260, 547] width 122 height 21
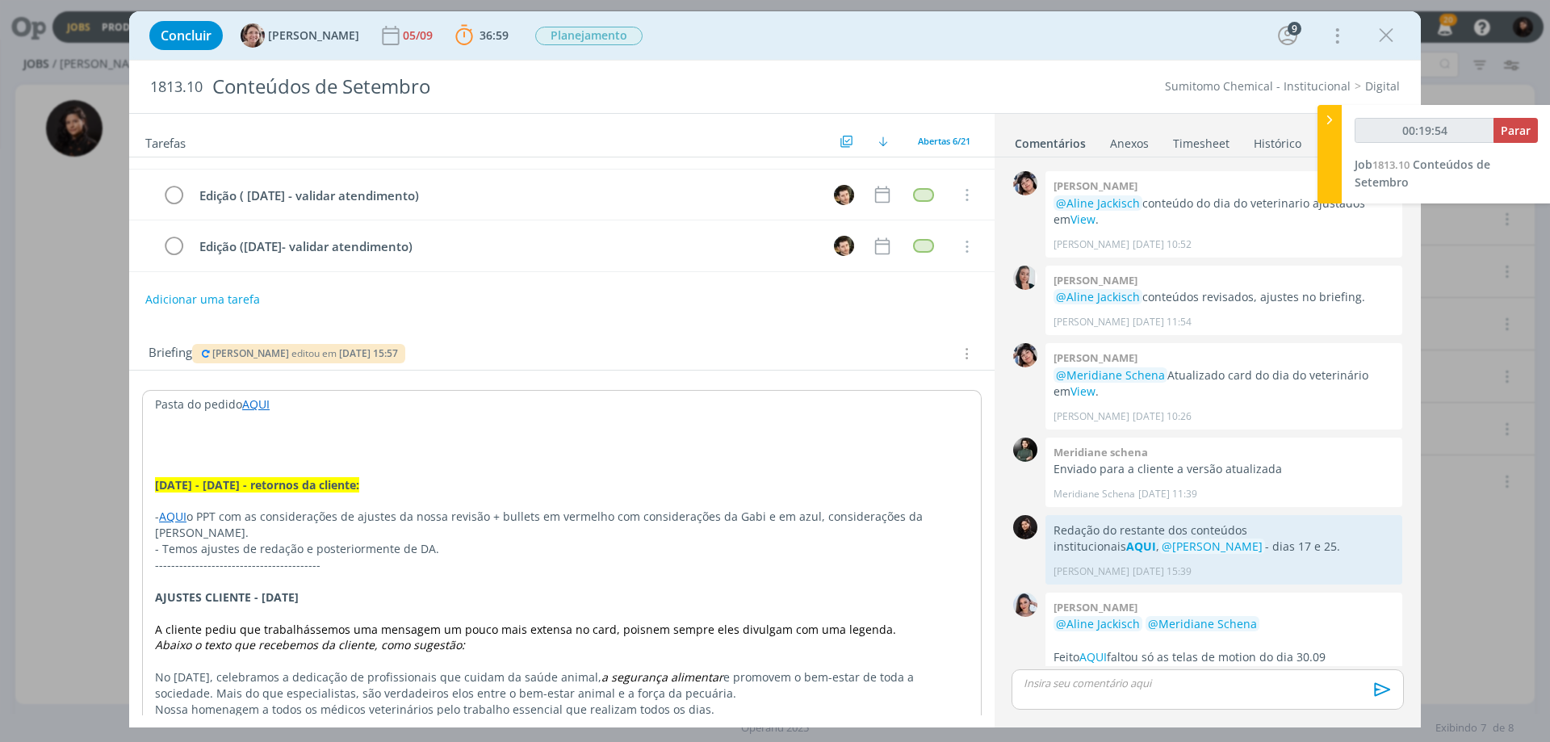
type input "00:19:55"
click at [1324, 126] on icon at bounding box center [1329, 119] width 16 height 17
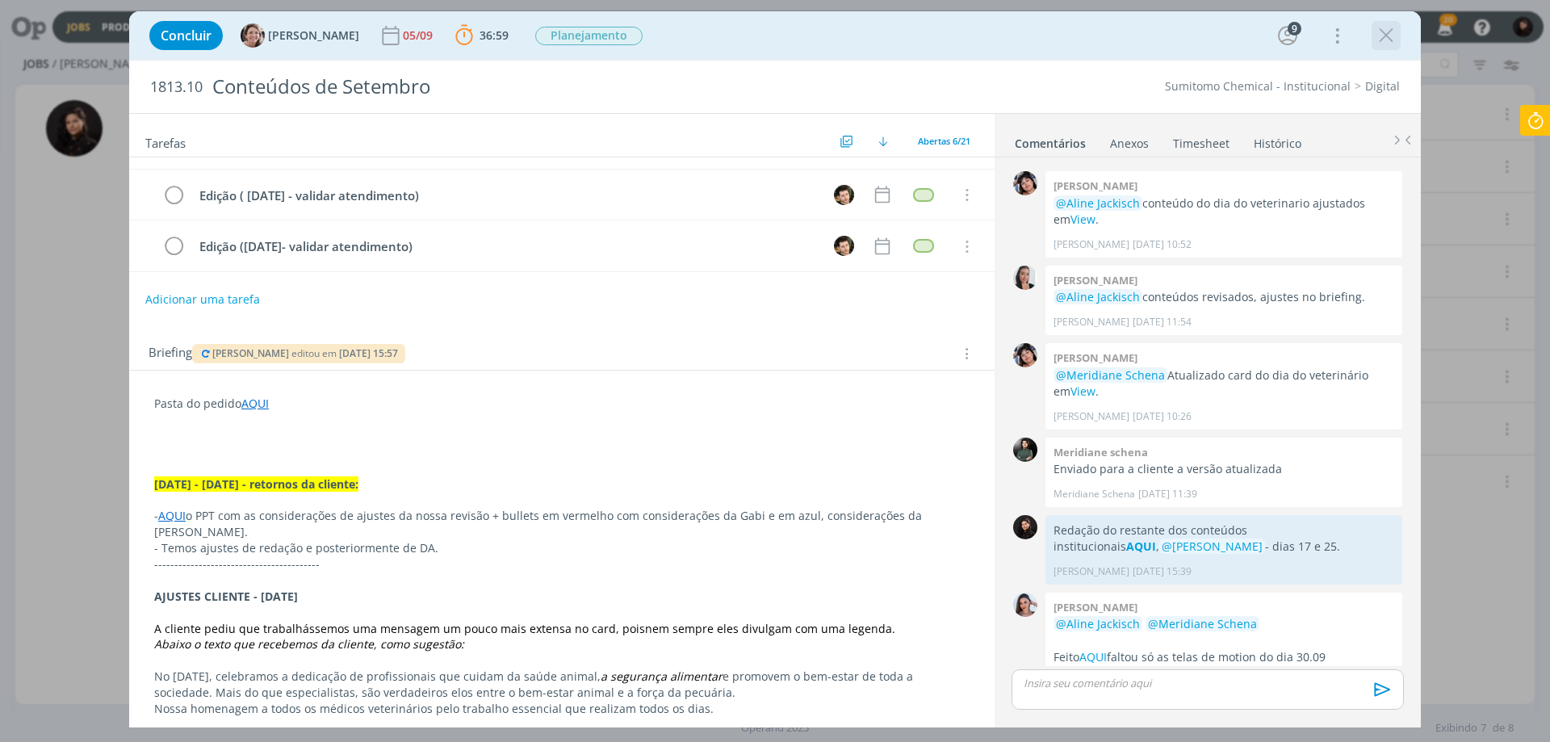
click at [1386, 37] on icon "dialog" at bounding box center [1386, 35] width 24 height 24
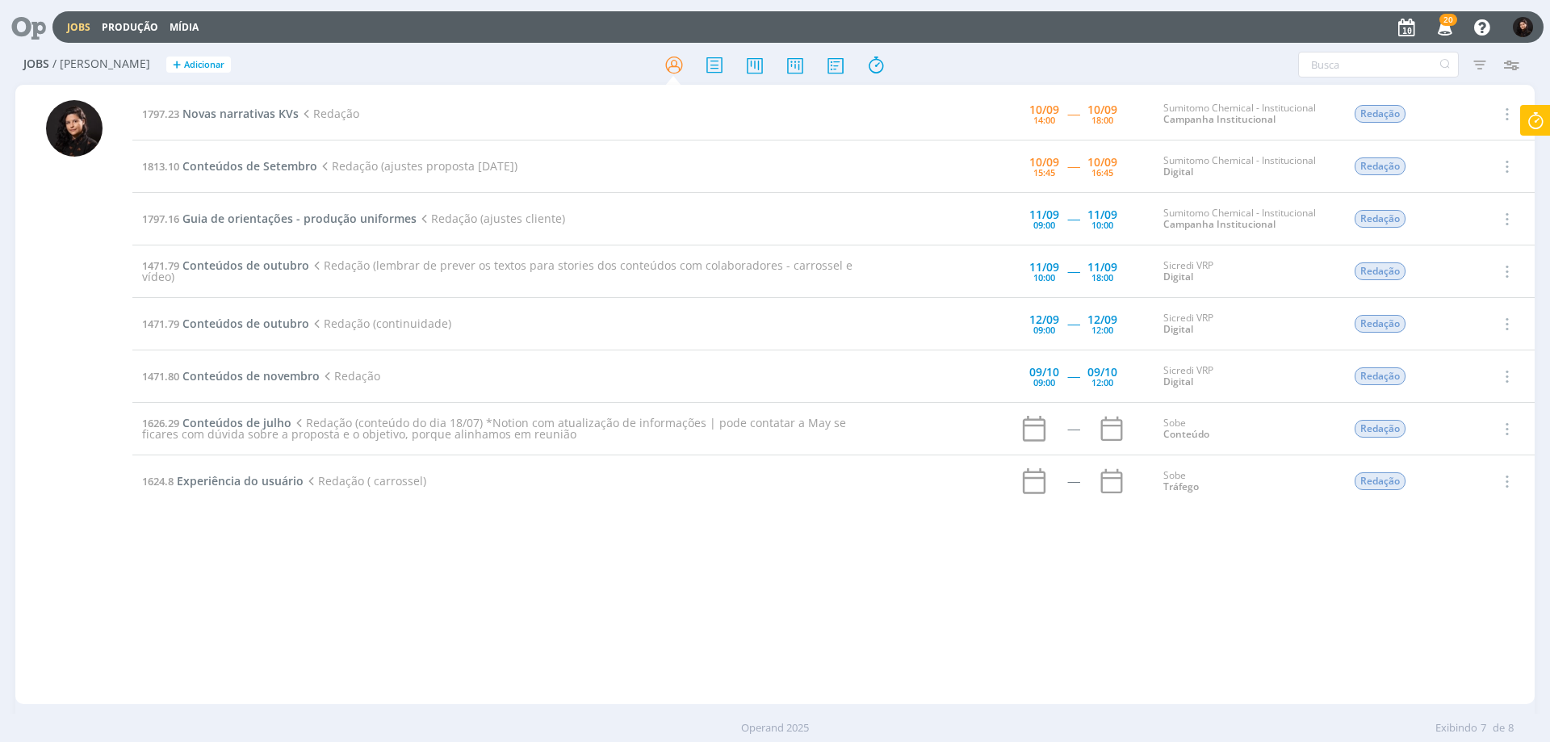
click at [40, 27] on icon at bounding box center [22, 26] width 33 height 31
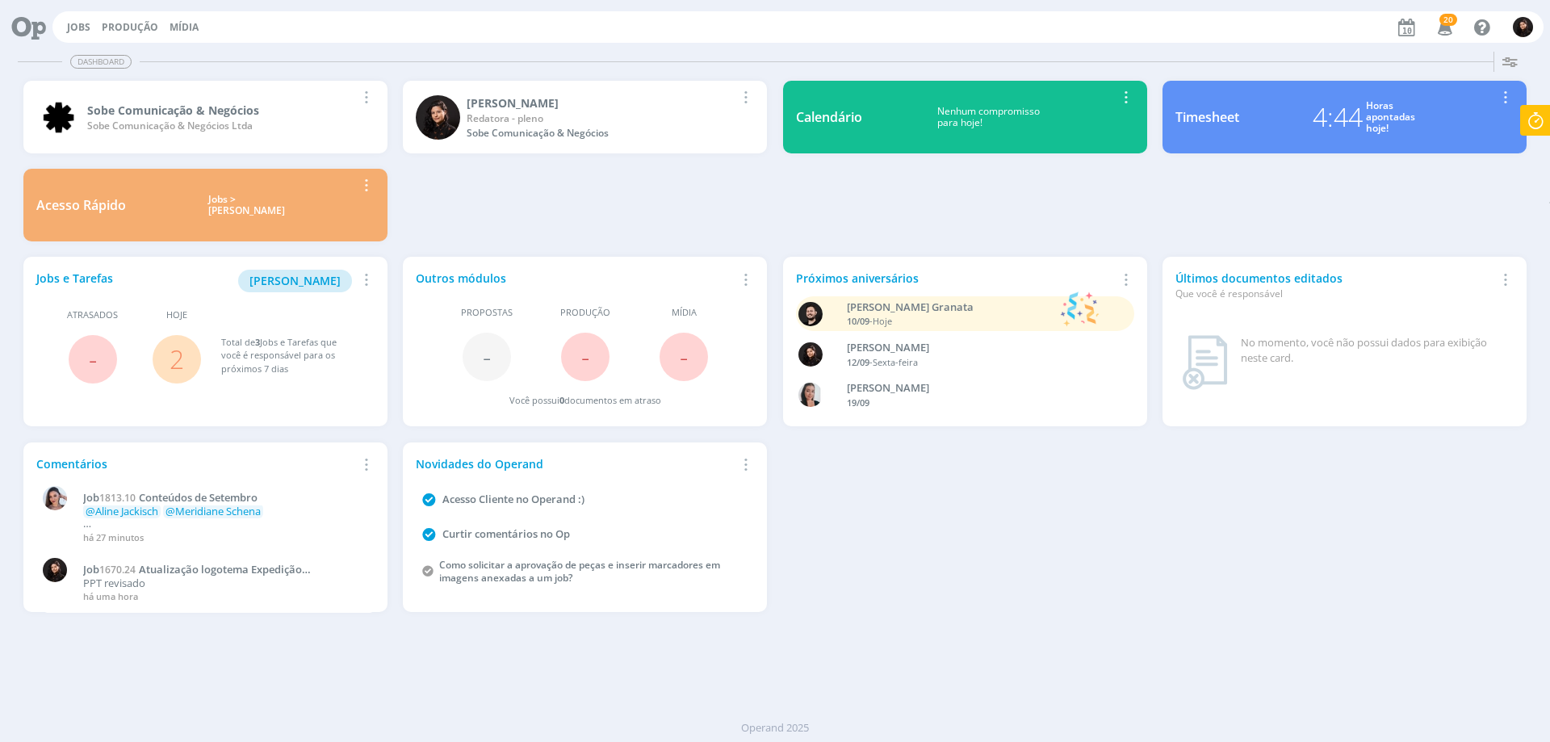
click at [215, 577] on p "PPT revisado" at bounding box center [224, 583] width 282 height 13
click at [216, 570] on span "Atualização logotema Expedição Produtividade" at bounding box center [192, 575] width 219 height 27
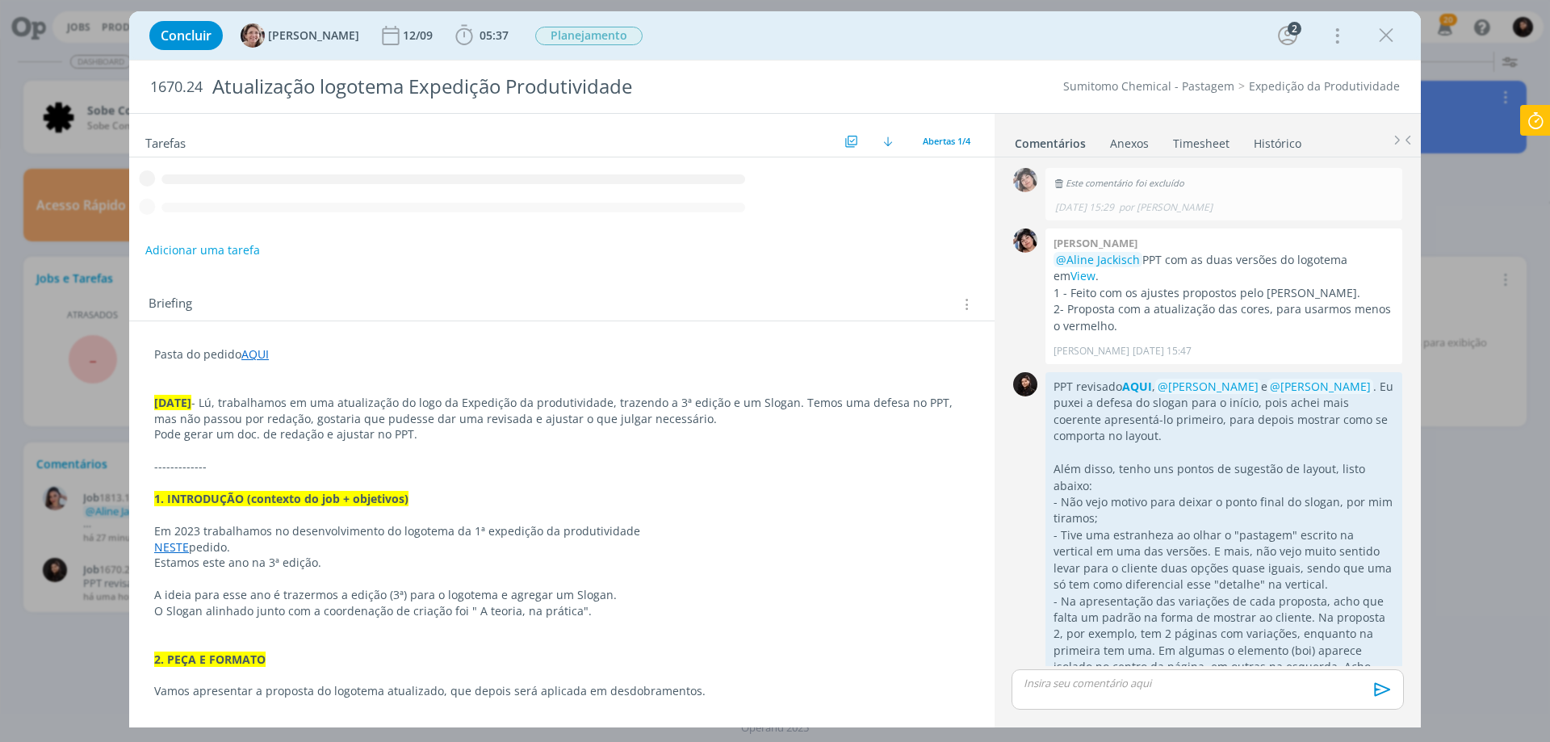
scroll to position [240, 0]
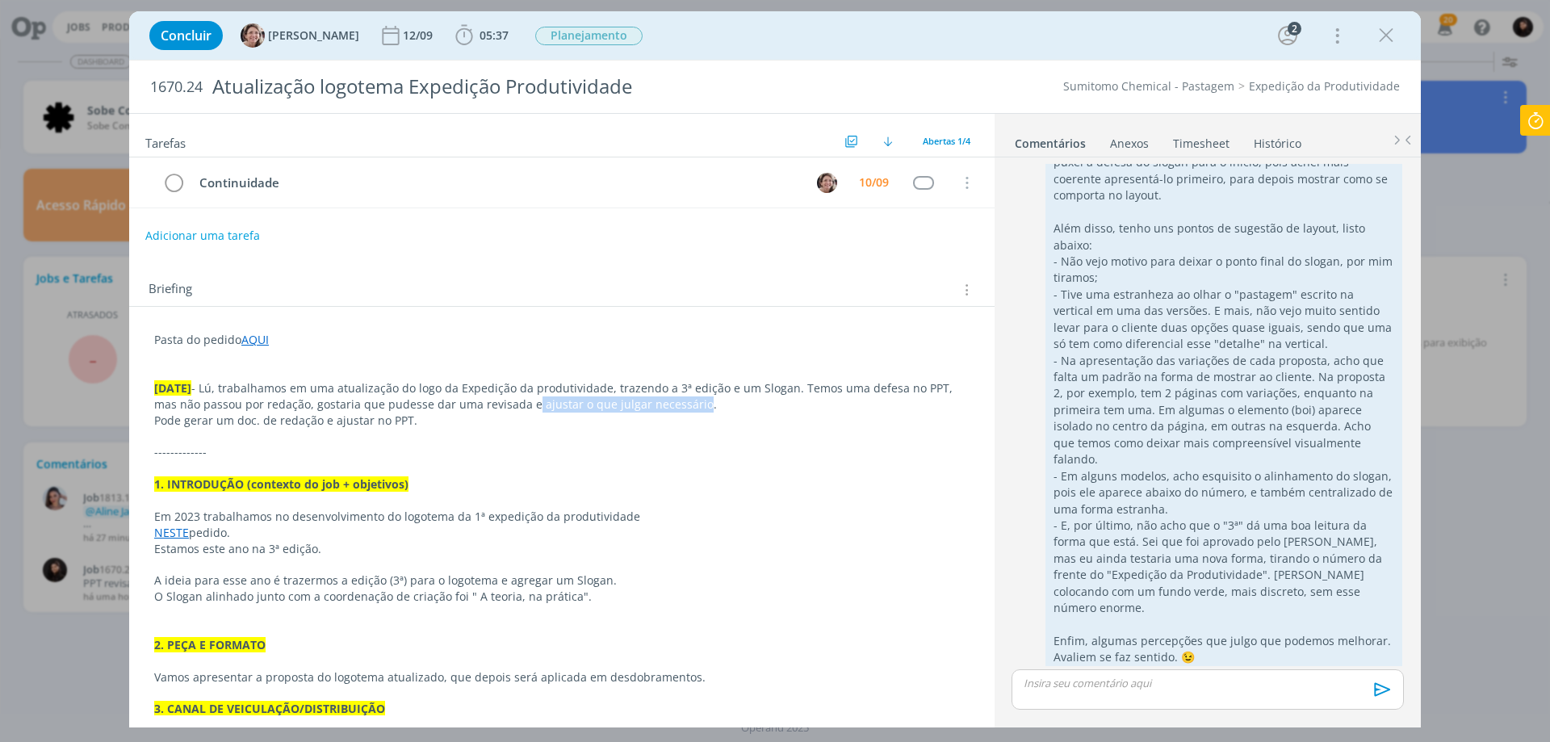
drag, startPoint x: 529, startPoint y: 405, endPoint x: 692, endPoint y: 407, distance: 163.0
click at [692, 407] on p "[DATE] - Lú, trabalhamos em uma atualização do logo da Expedição da produtivida…" at bounding box center [561, 396] width 815 height 32
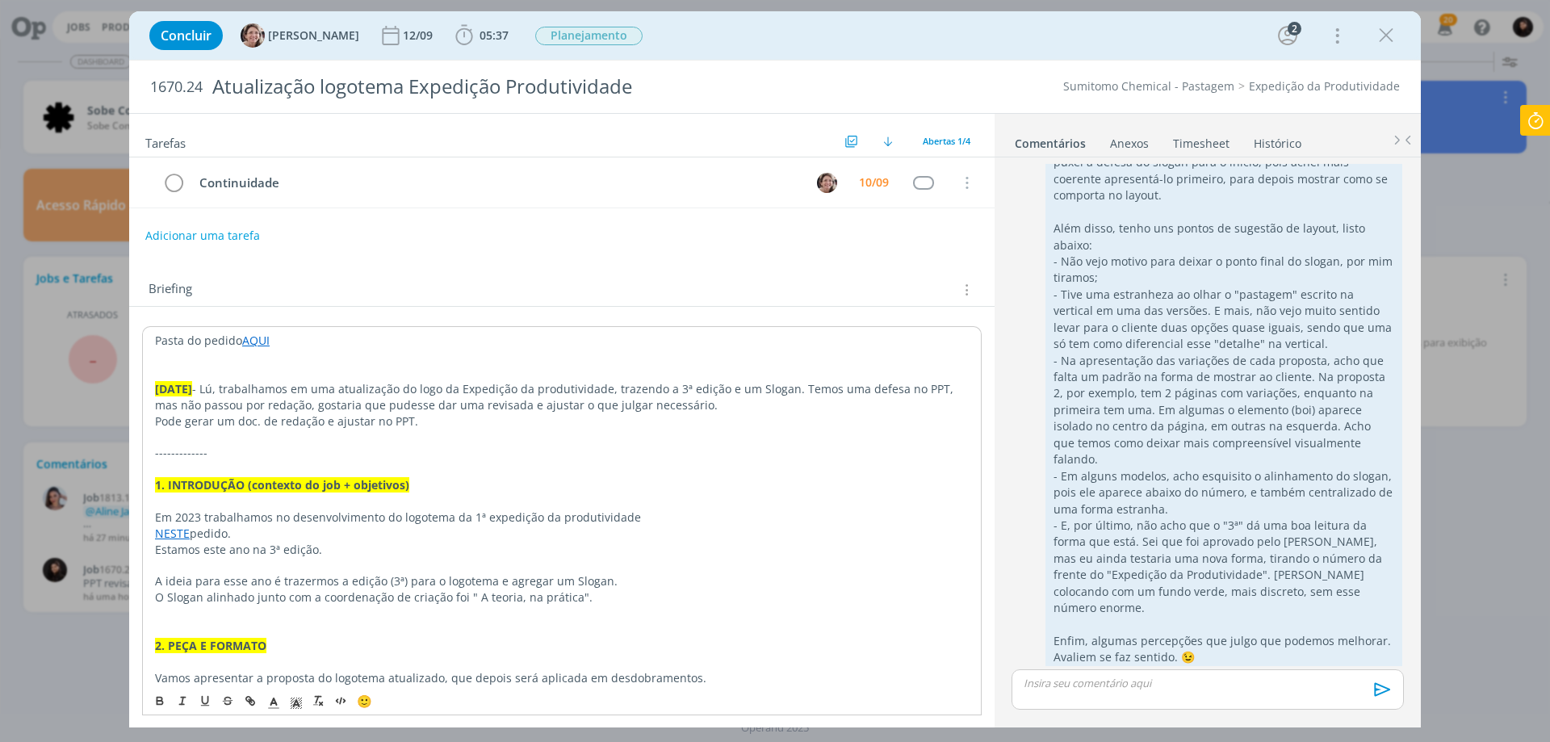
click at [316, 378] on p "dialog" at bounding box center [561, 373] width 813 height 16
click at [693, 400] on p "[DATE] - Lú, trabalhamos em uma atualização do logo da Expedição da produtivida…" at bounding box center [561, 397] width 813 height 32
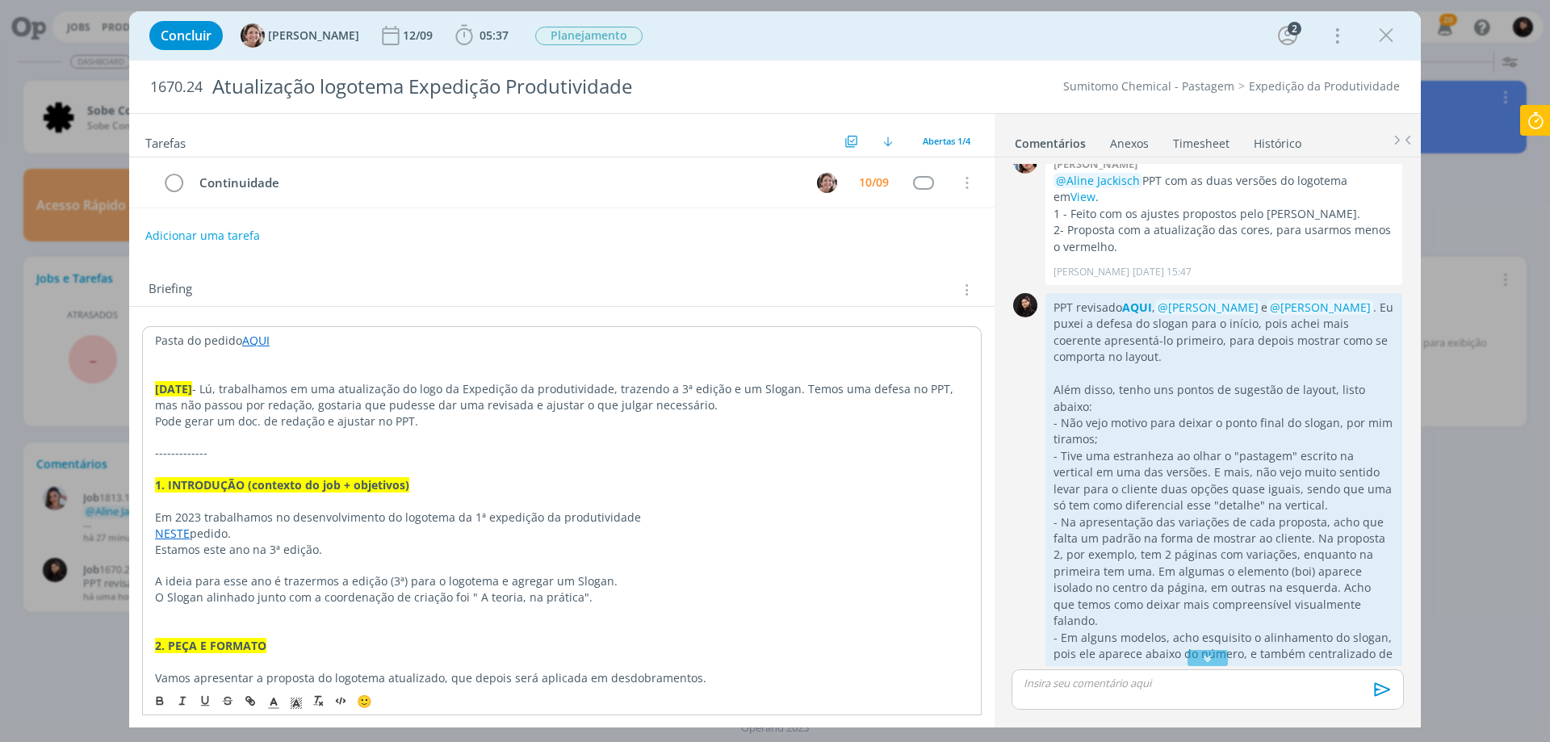
scroll to position [0, 0]
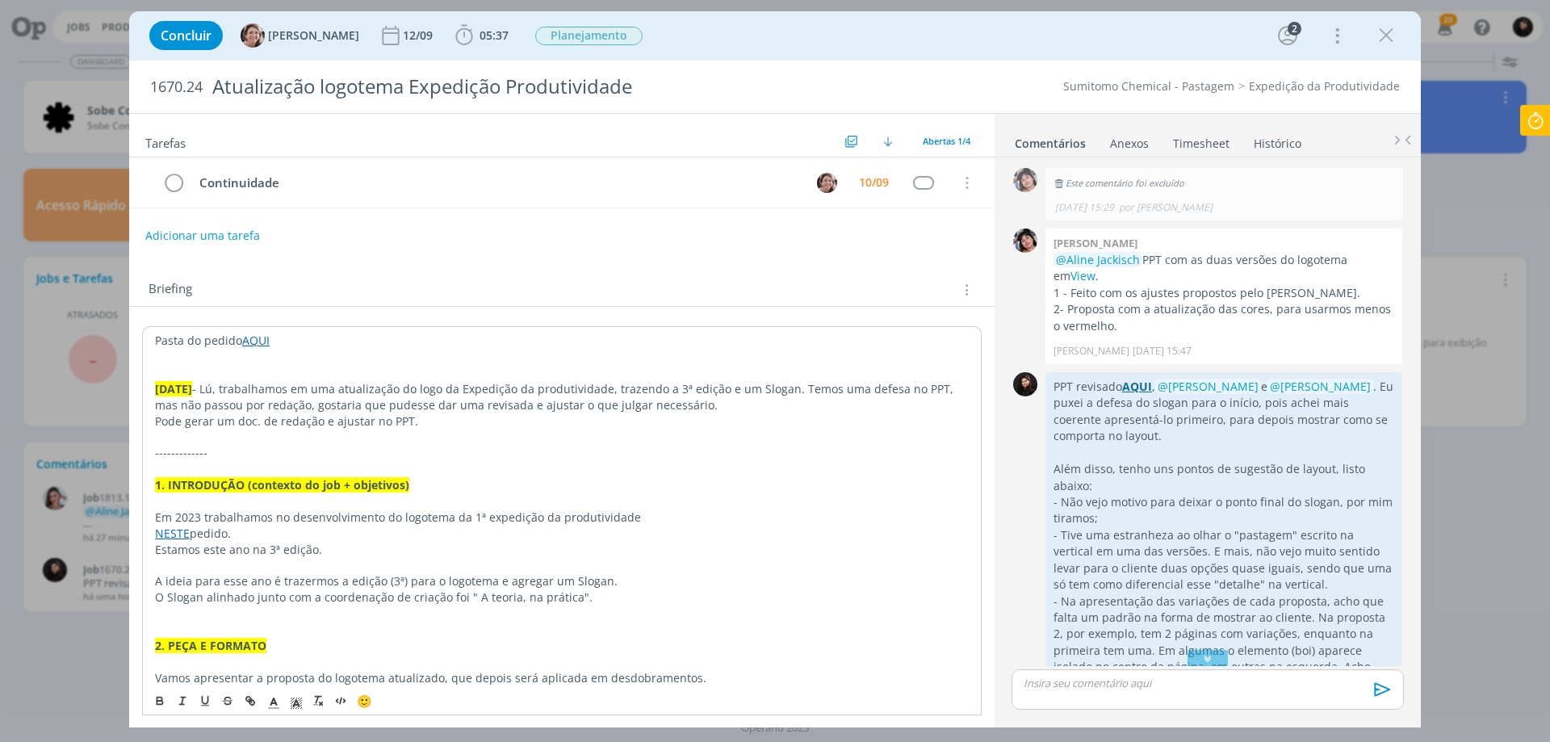
click at [1135, 383] on strong "AQUI" at bounding box center [1137, 386] width 30 height 15
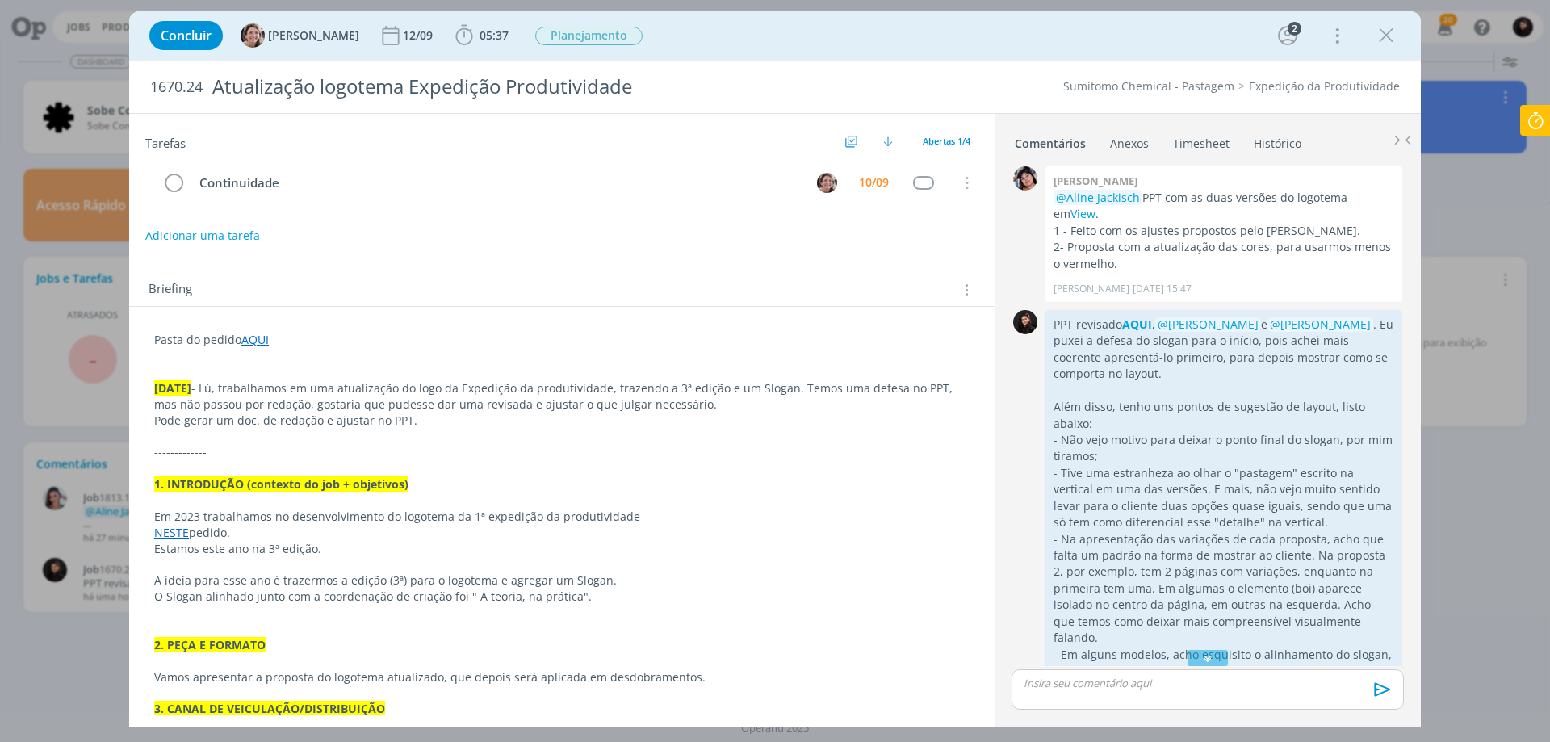
scroll to position [81, 0]
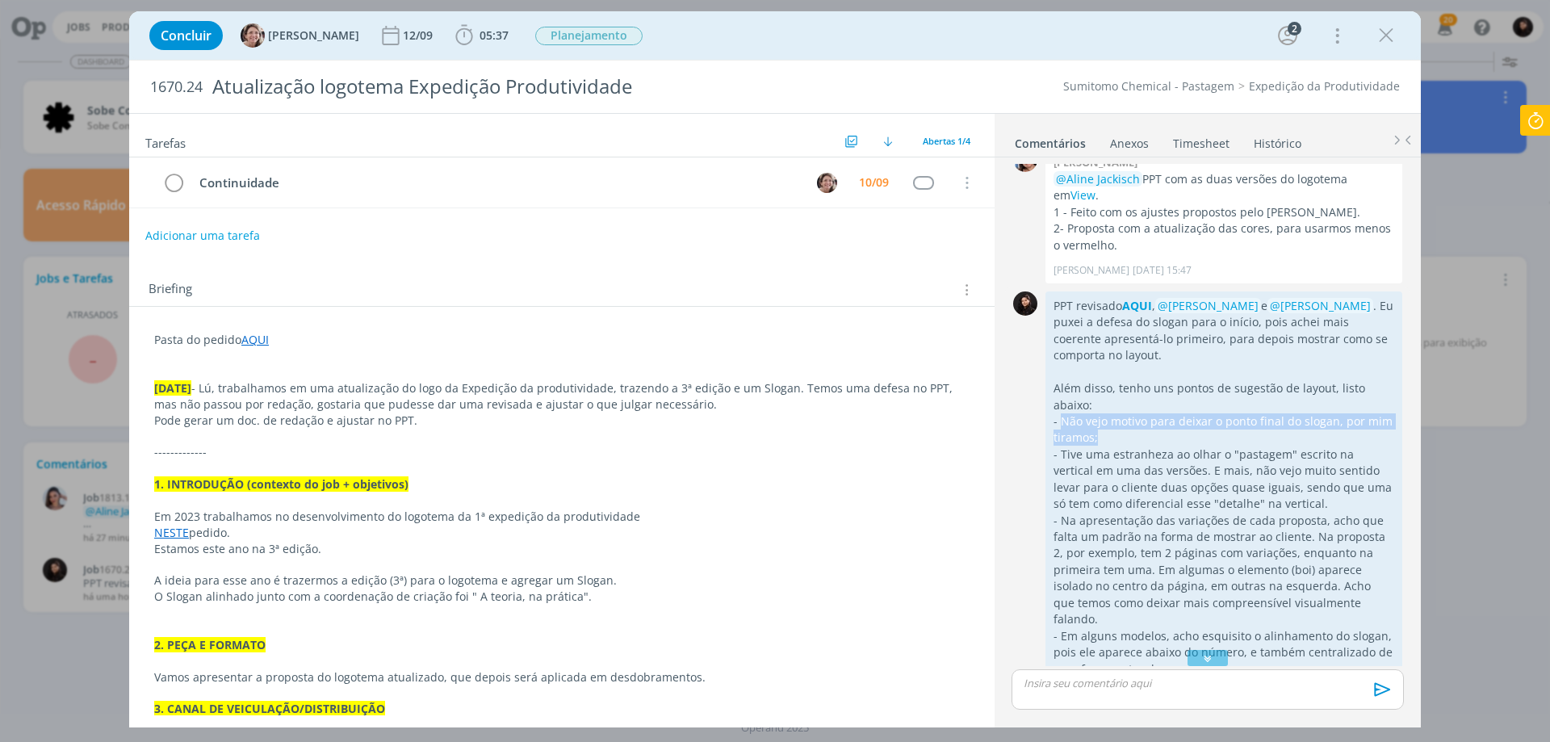
drag, startPoint x: 1107, startPoint y: 431, endPoint x: 1051, endPoint y: 434, distance: 56.6
click at [1060, 423] on p "- Não vejo motivo para deixar o ponto final do slogan, por mim tiramos;" at bounding box center [1223, 429] width 341 height 33
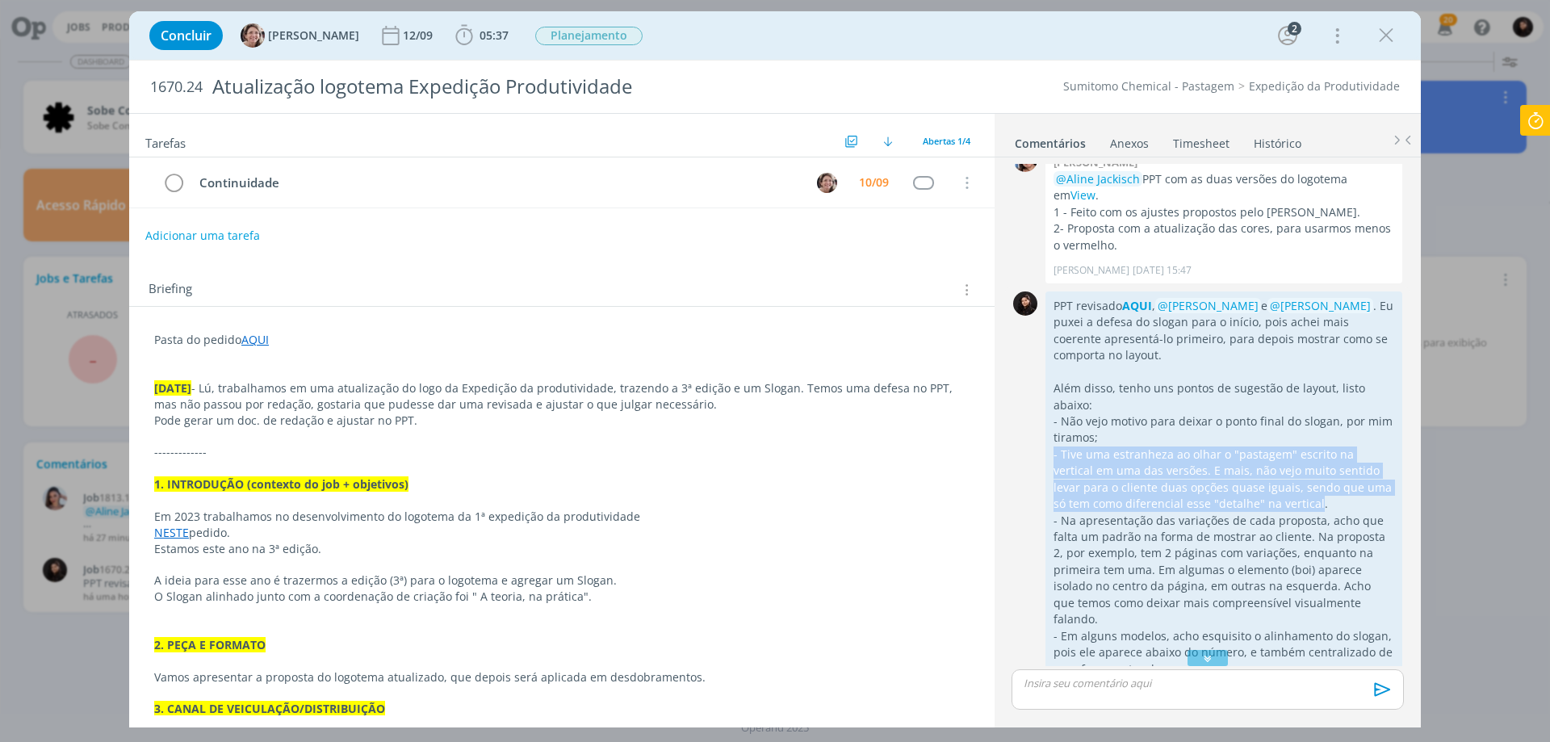
drag, startPoint x: 1275, startPoint y: 503, endPoint x: 1050, endPoint y: 460, distance: 229.2
click at [1050, 460] on div "PPT revisado AQUI , @[PERSON_NAME] e @[PERSON_NAME] . Eu puxei a defesa do slog…" at bounding box center [1223, 573] width 357 height 564
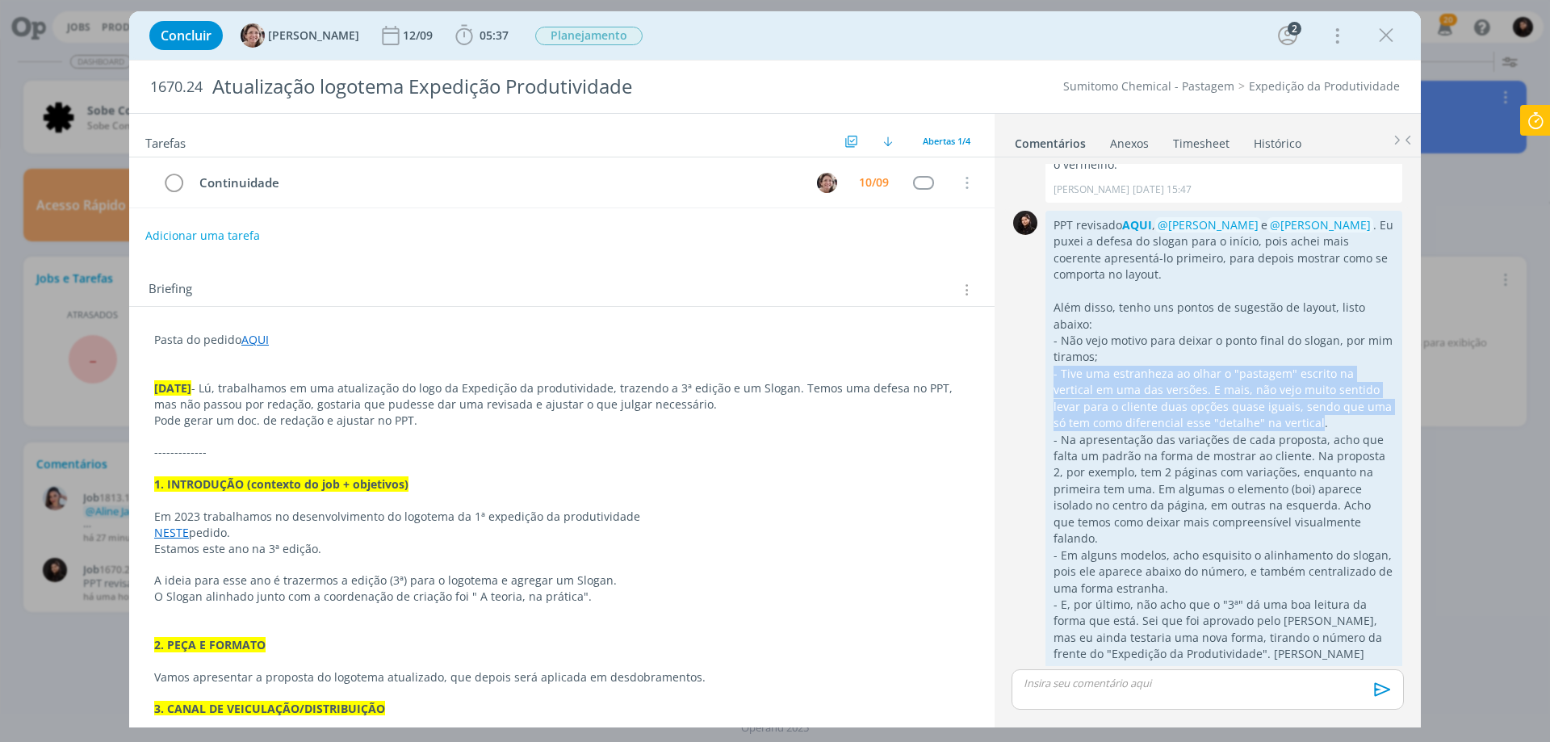
scroll to position [240, 0]
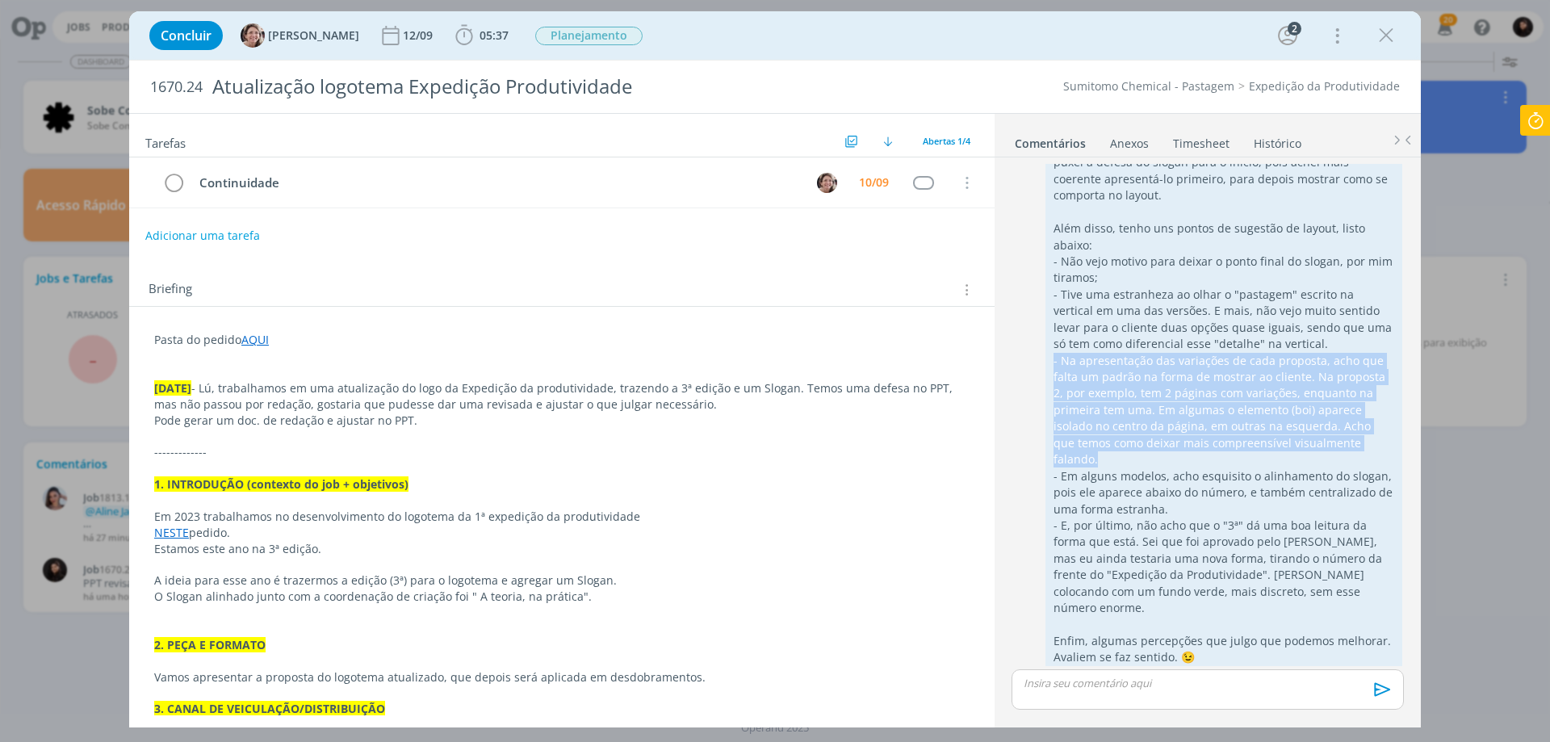
drag, startPoint x: 1346, startPoint y: 439, endPoint x: 1045, endPoint y: 358, distance: 311.9
click at [1045, 358] on div "PPT revisado AQUI , @[PERSON_NAME] e @[PERSON_NAME] . Eu puxei a defesa do slog…" at bounding box center [1223, 414] width 357 height 564
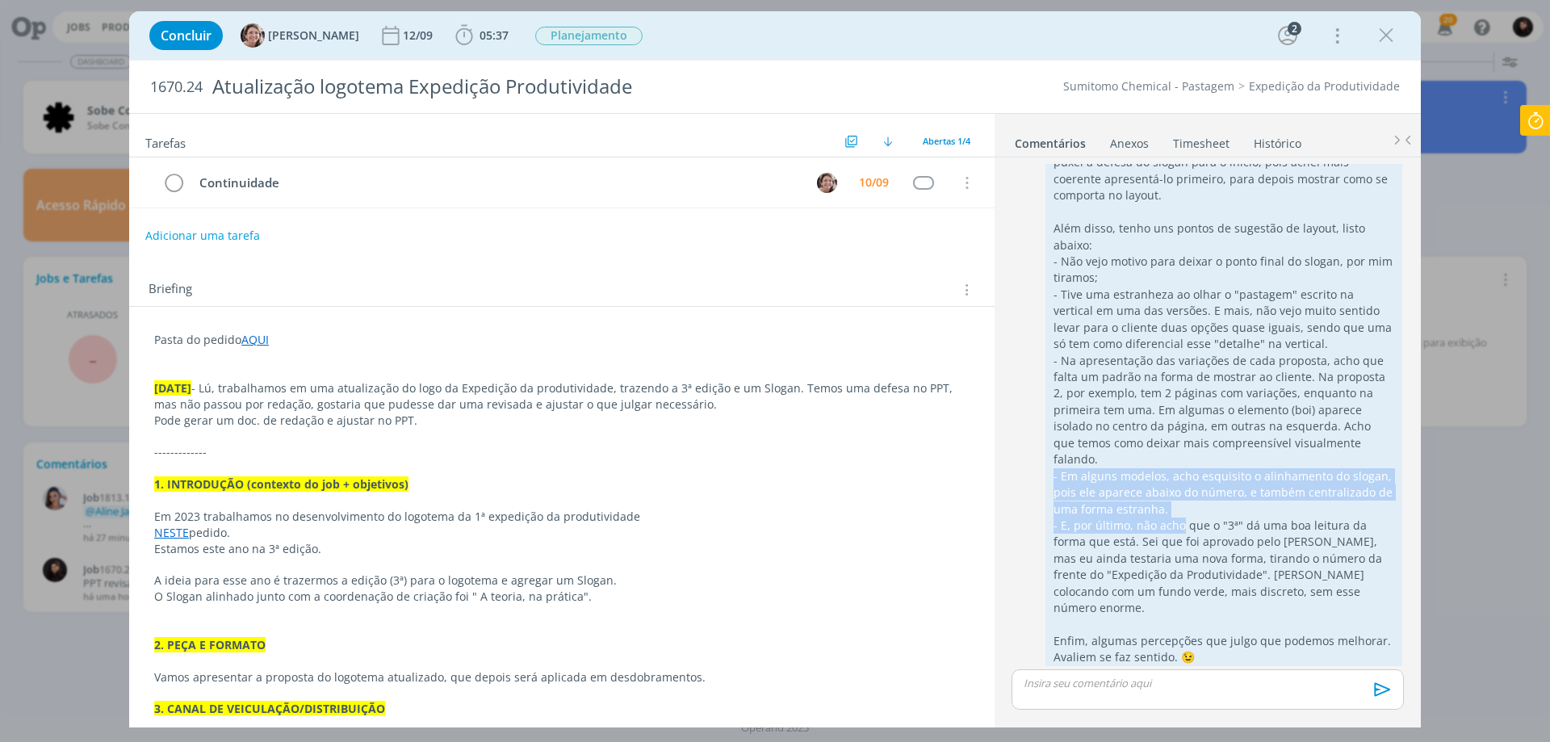
drag, startPoint x: 1181, startPoint y: 503, endPoint x: 1055, endPoint y: 451, distance: 136.1
click at [1055, 451] on div "PPT revisado AQUI , @[PERSON_NAME] e @[PERSON_NAME] . Eu puxei a defesa do slog…" at bounding box center [1223, 402] width 341 height 528
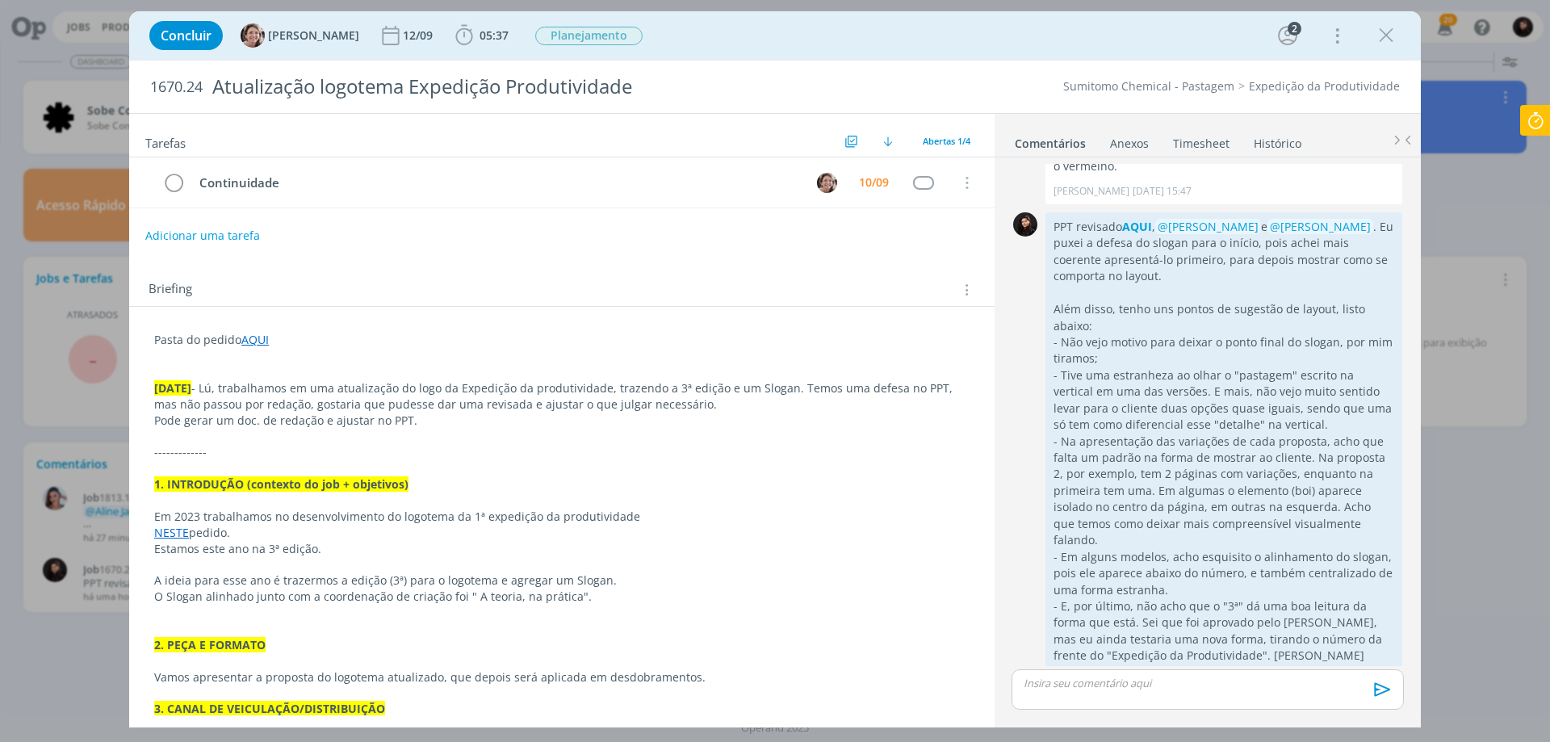
click at [1220, 471] on p "- Na apresentação das variações de cada proposta, acho que falta um padrão na f…" at bounding box center [1223, 490] width 341 height 115
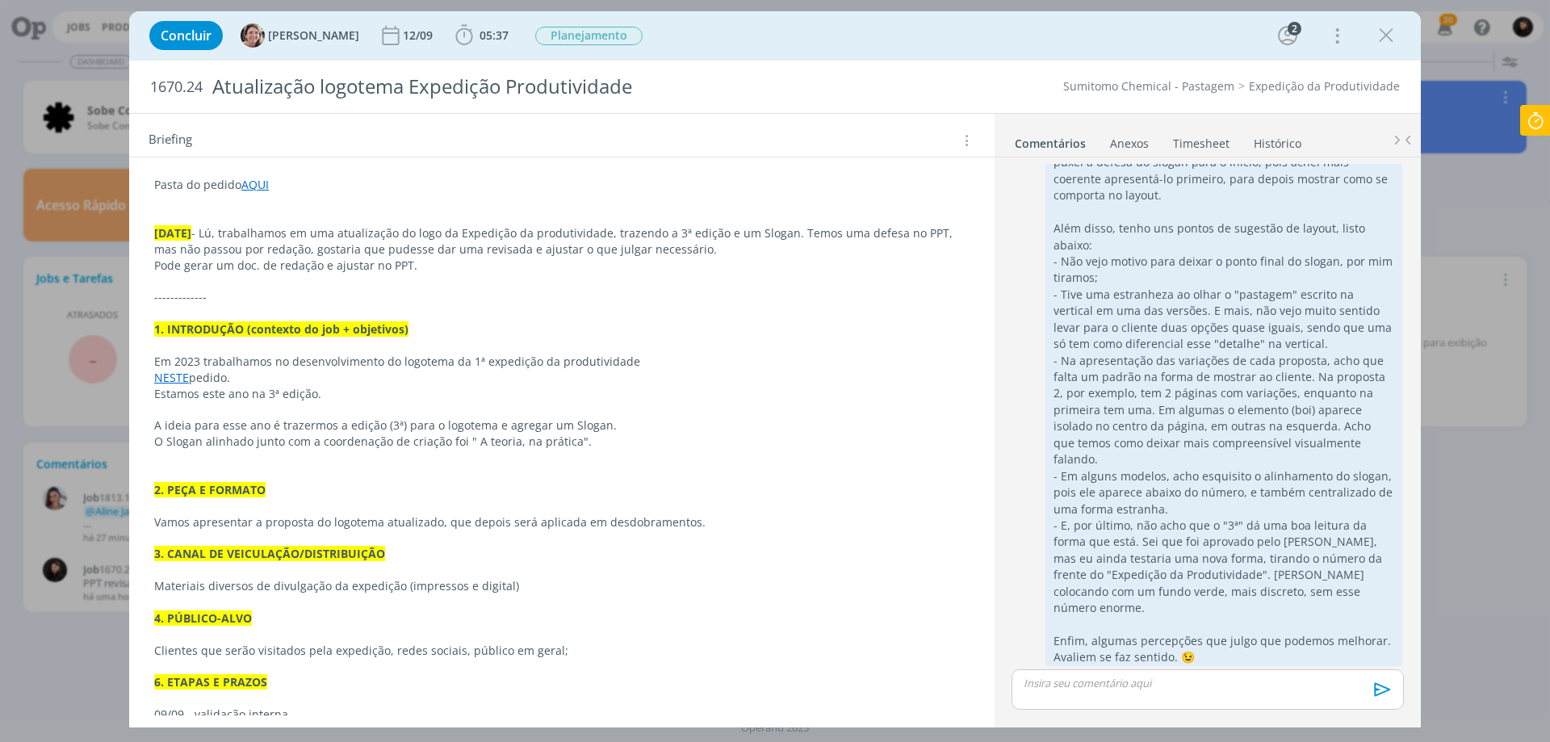
scroll to position [161, 0]
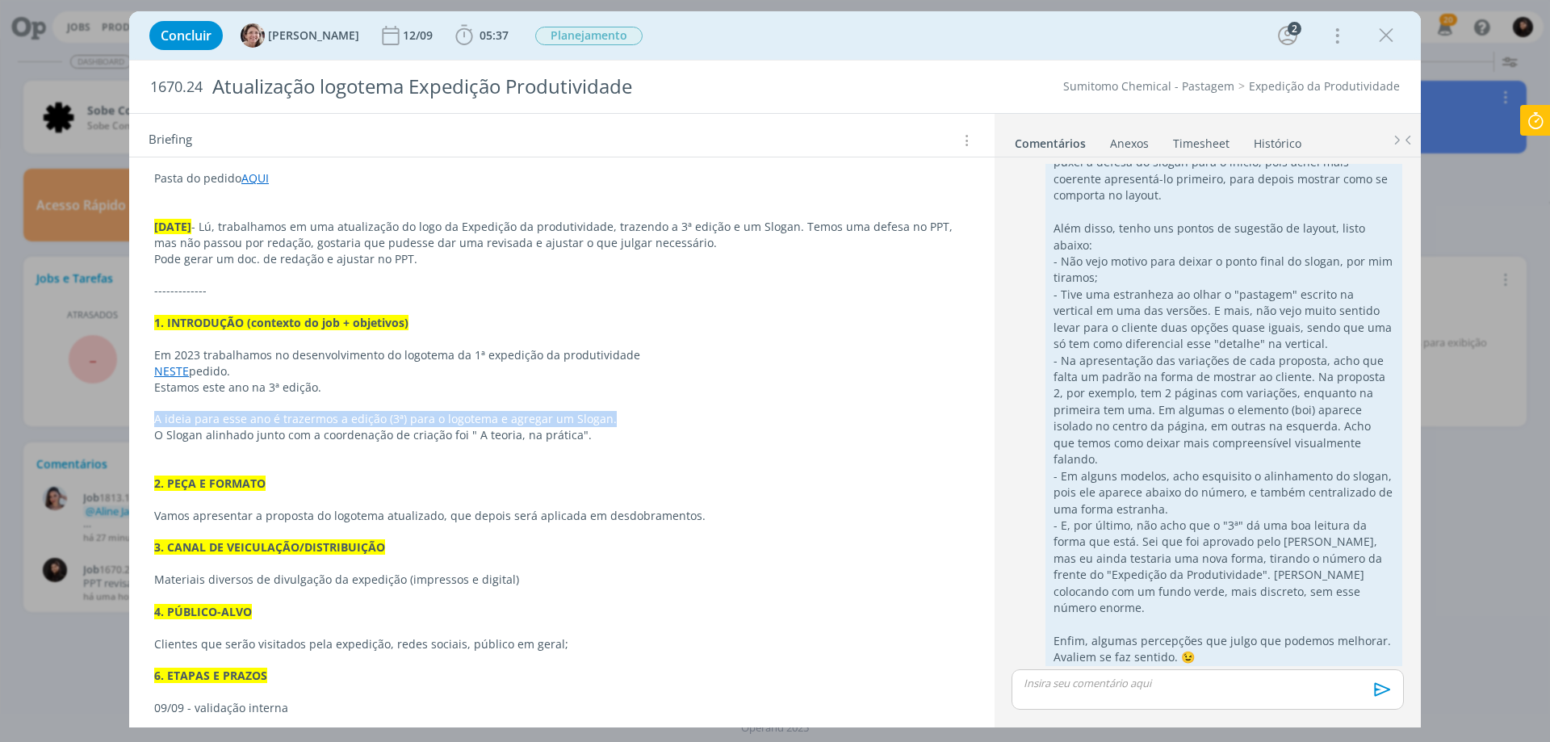
drag, startPoint x: 604, startPoint y: 422, endPoint x: 135, endPoint y: 423, distance: 469.7
click at [135, 423] on div "Pasta do pedido AQUI [DATE] - Lú, trabalhamos em uma atualização do logo da Exp…" at bounding box center [561, 588] width 865 height 887
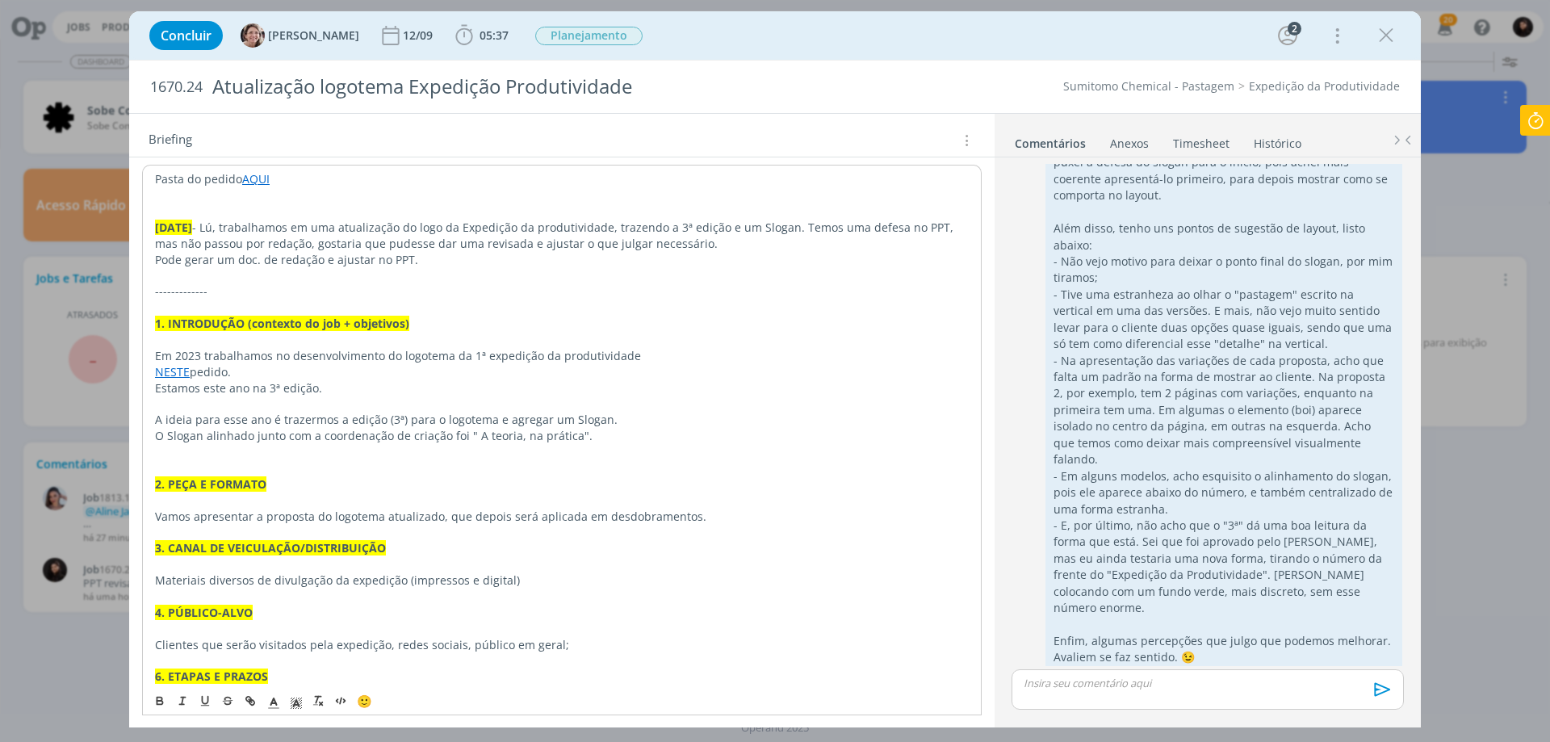
click at [200, 437] on p "O Slogan alinhado junto com a coordenação de criação foi " A teoria, na prática…" at bounding box center [561, 436] width 813 height 16
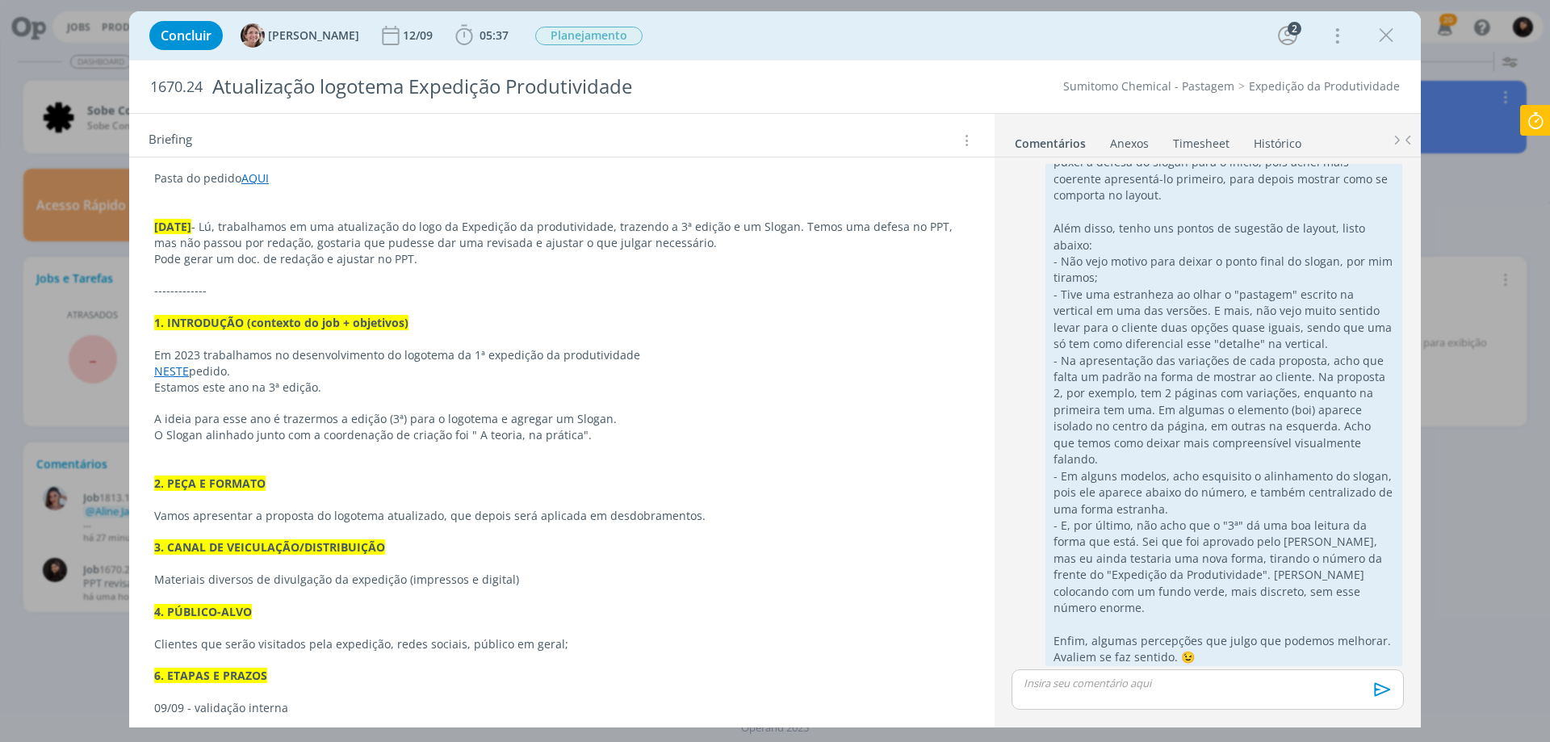
scroll to position [0, 0]
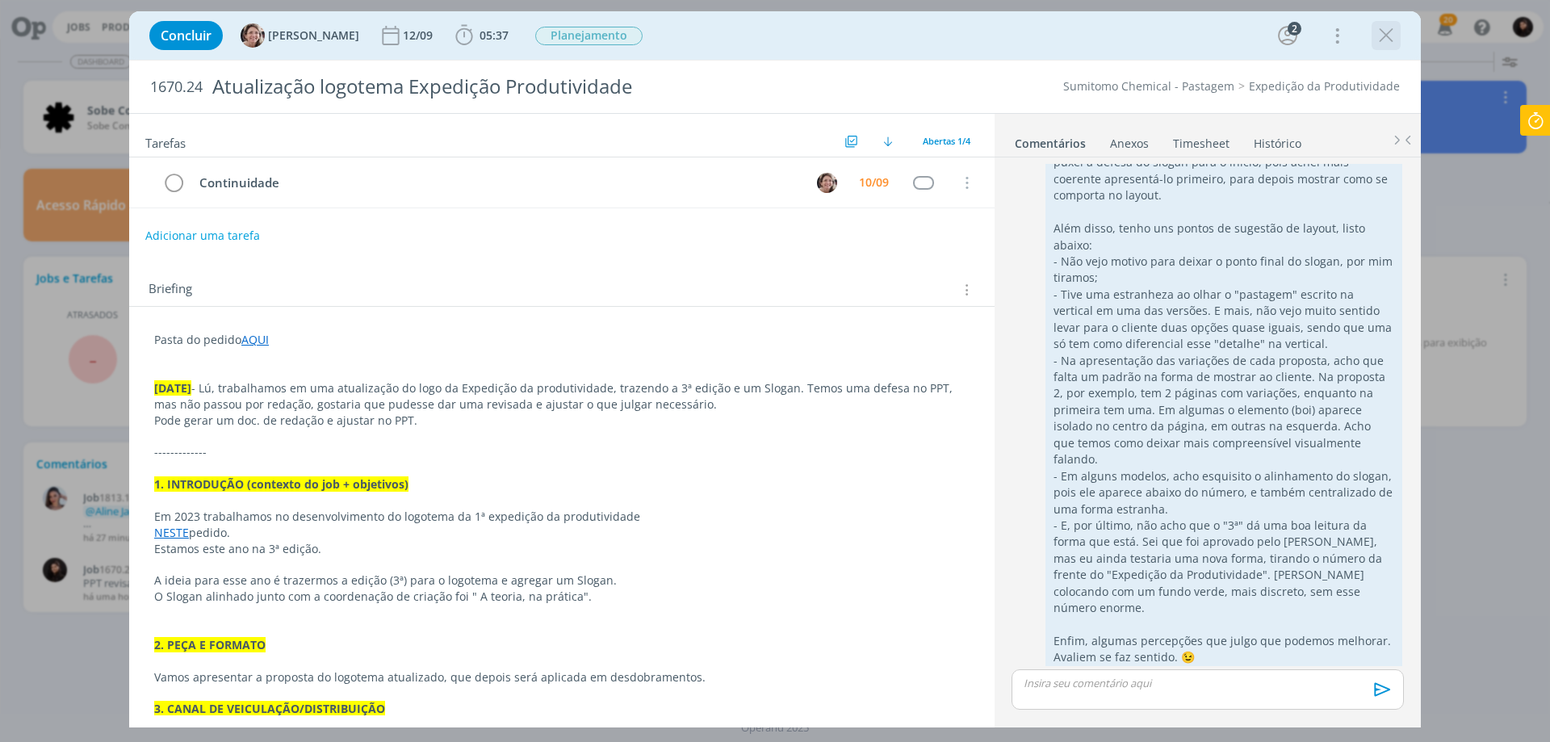
click at [1390, 34] on icon "dialog" at bounding box center [1386, 35] width 24 height 24
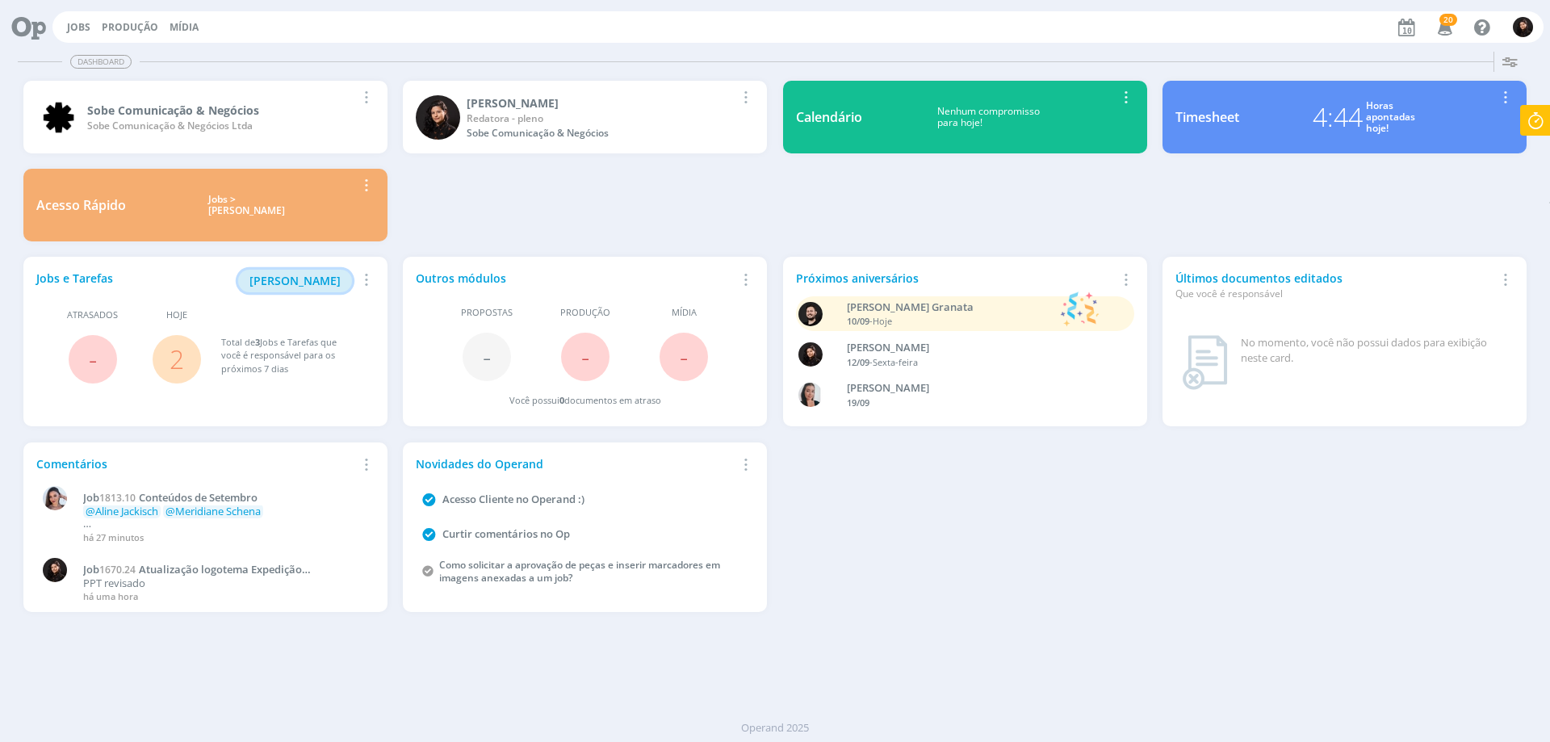
click at [292, 277] on span "[PERSON_NAME]" at bounding box center [294, 280] width 91 height 15
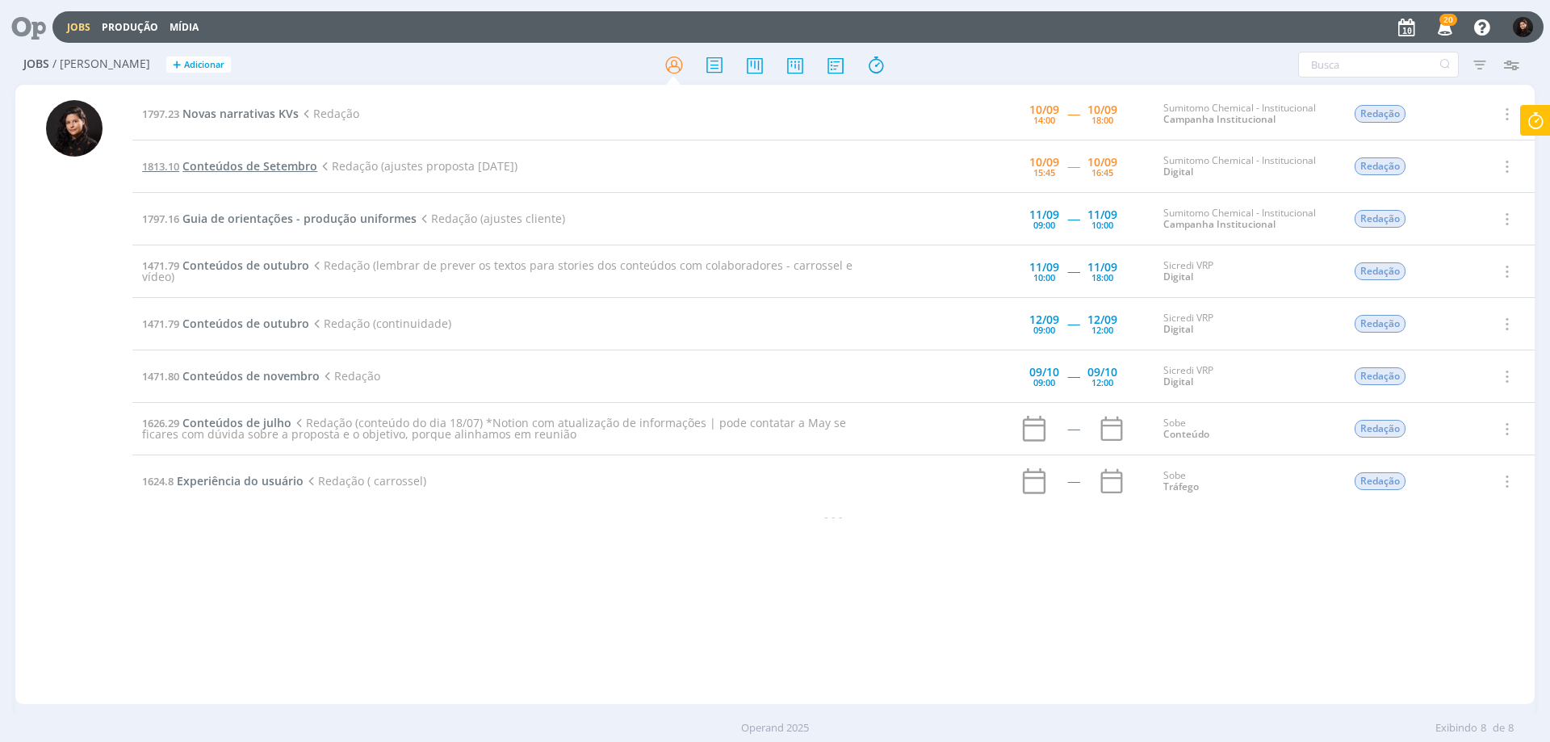
click at [277, 165] on span "Conteúdos de Setembro" at bounding box center [249, 165] width 135 height 15
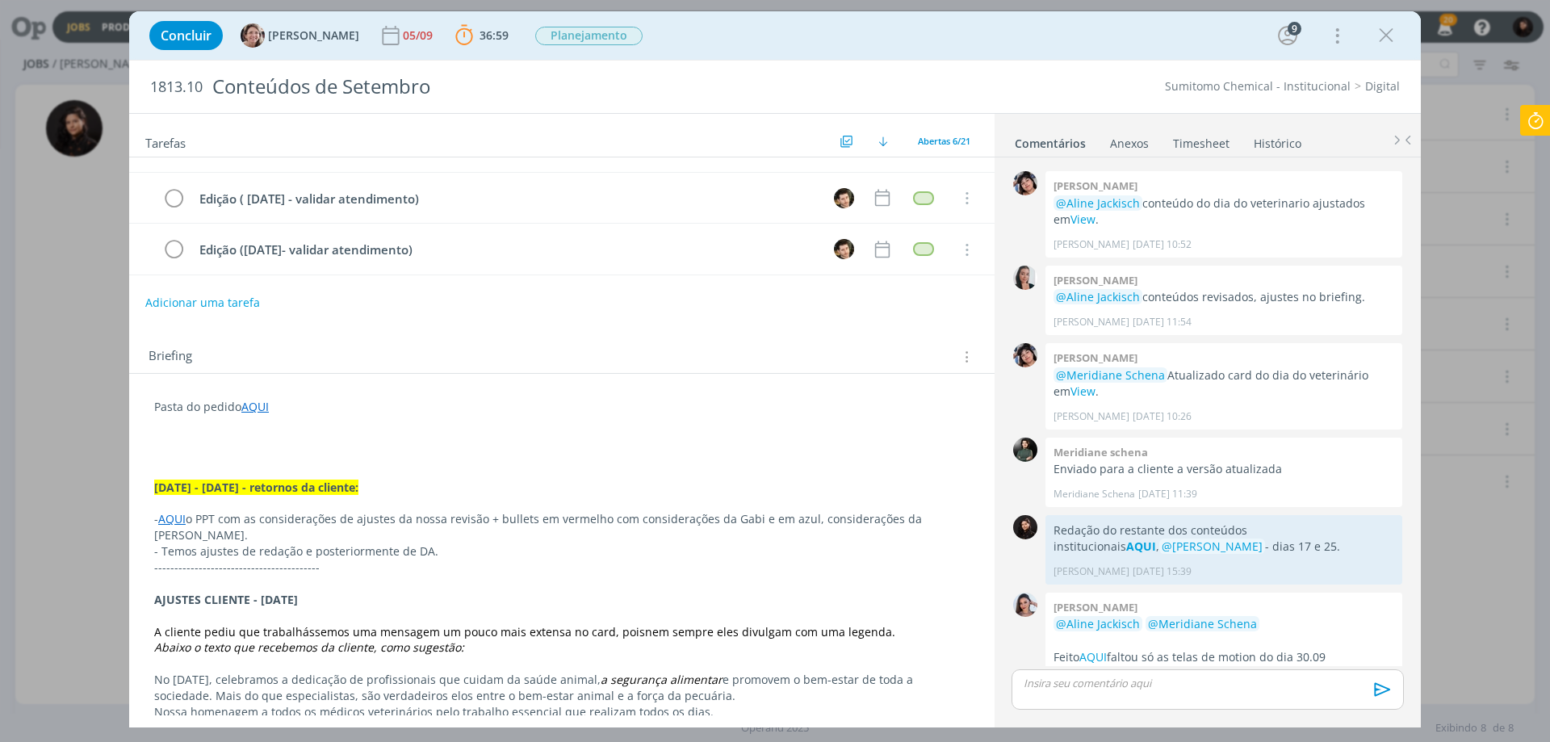
scroll to position [161, 0]
click at [496, 540] on p "- Temos ajustes de redação e posteriormente de DA." at bounding box center [561, 548] width 815 height 16
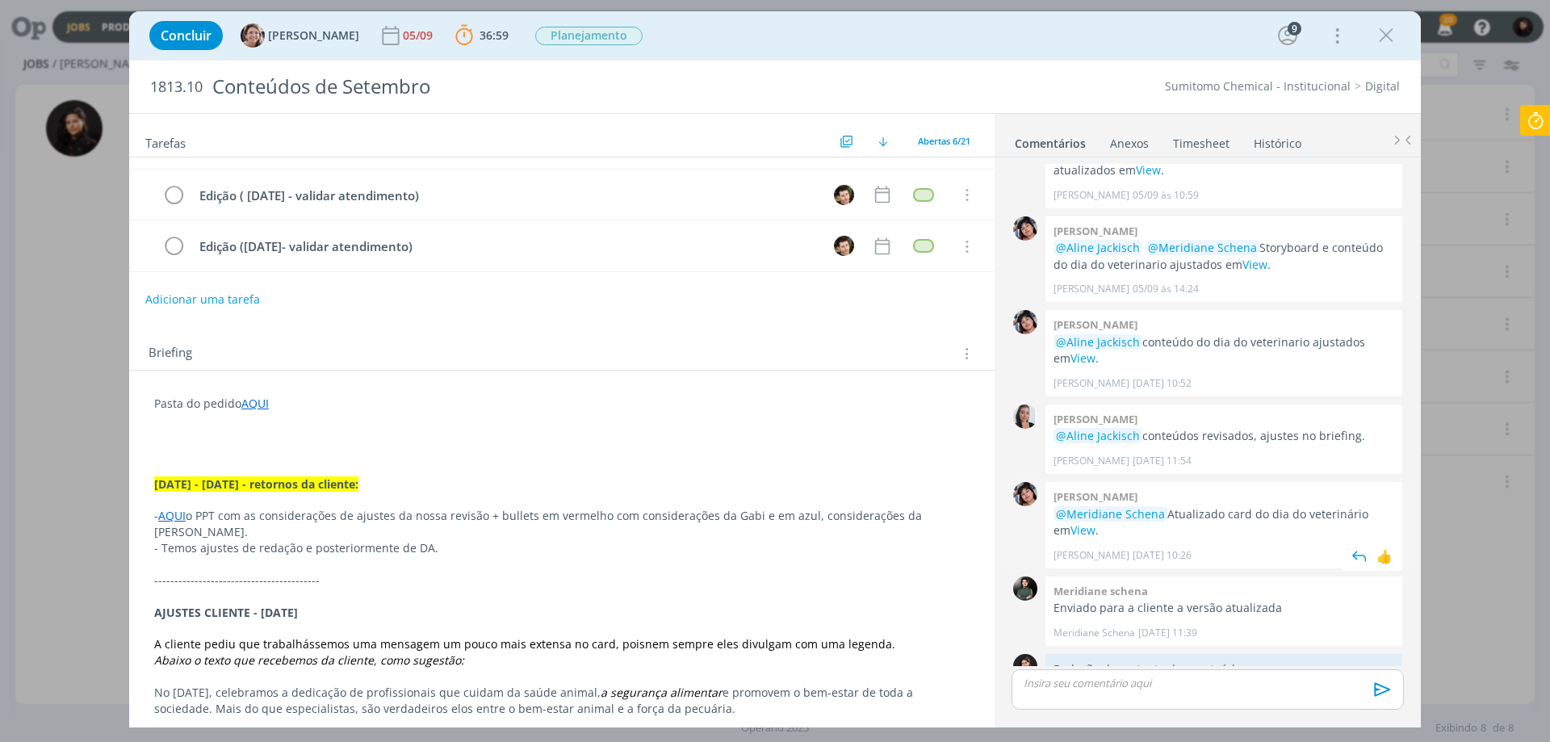
scroll to position [807, 0]
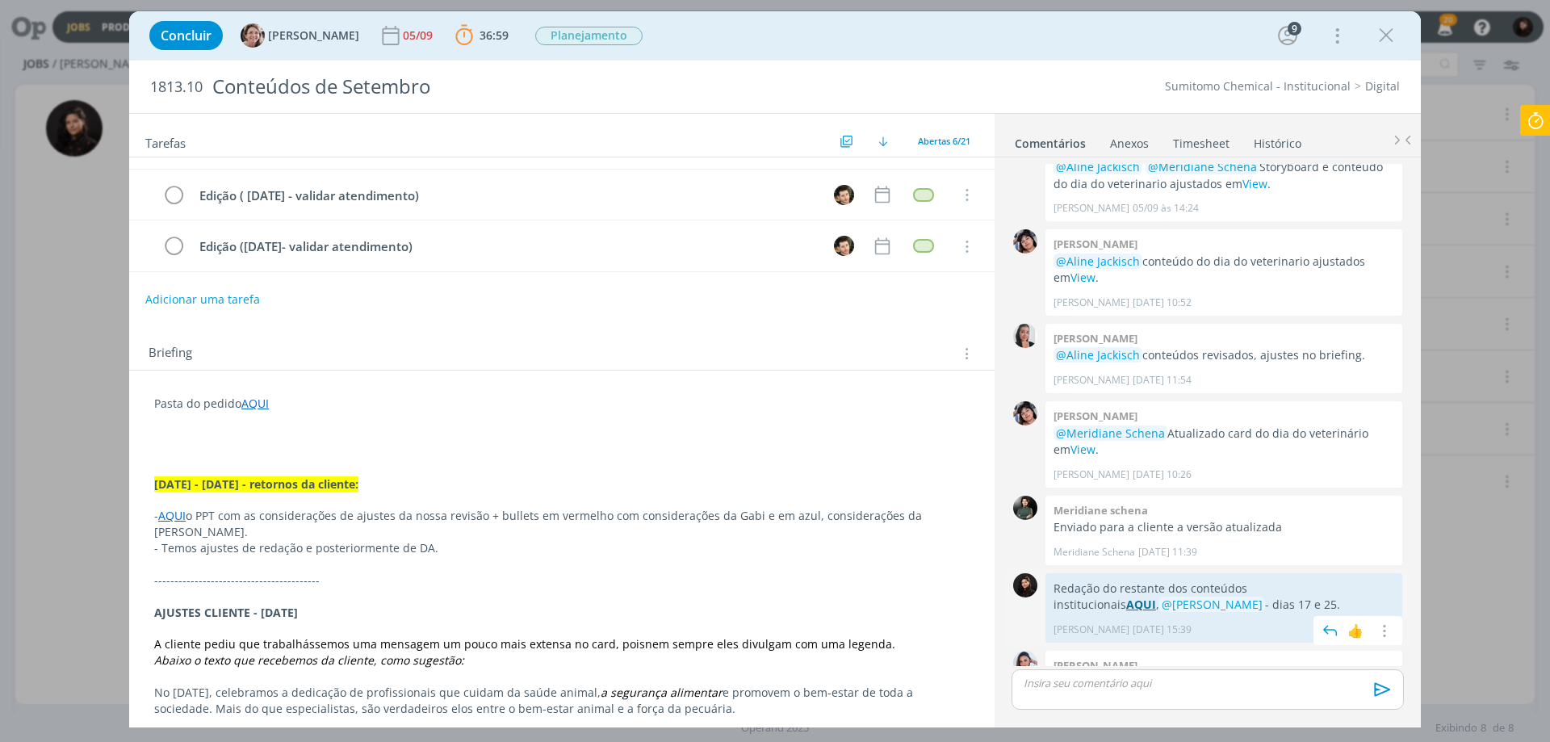
click at [1156, 596] on strong "AQUI" at bounding box center [1141, 603] width 30 height 15
